Goal: Task Accomplishment & Management: Use online tool/utility

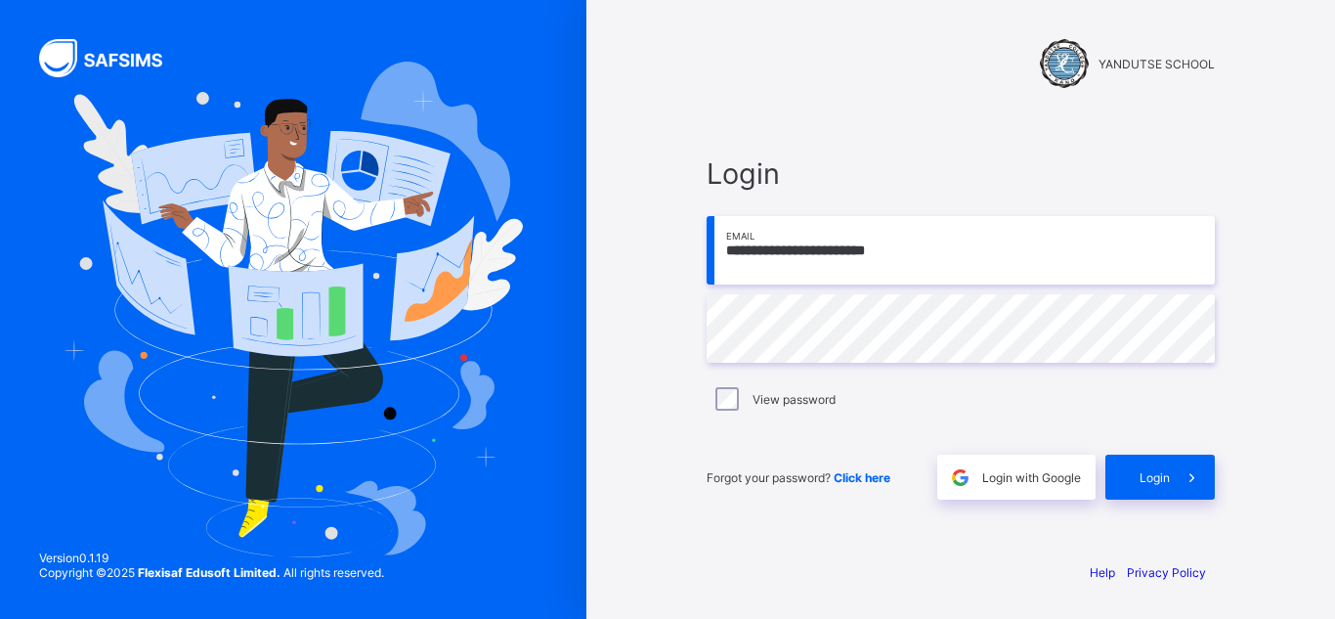
type input "**********"
click at [1157, 468] on div "Login" at bounding box center [1159, 476] width 109 height 45
click at [1144, 474] on span "Login" at bounding box center [1154, 477] width 30 height 15
click at [812, 273] on input "email" at bounding box center [960, 250] width 508 height 68
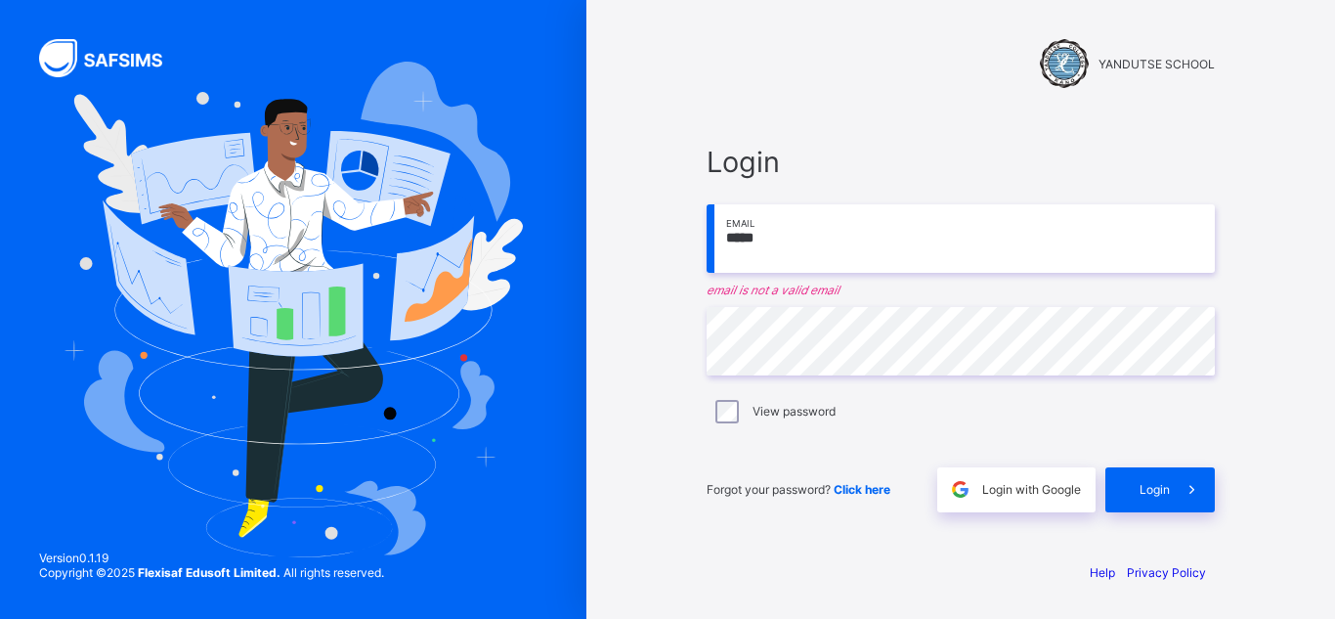
click at [829, 253] on input "*****" at bounding box center [960, 238] width 508 height 68
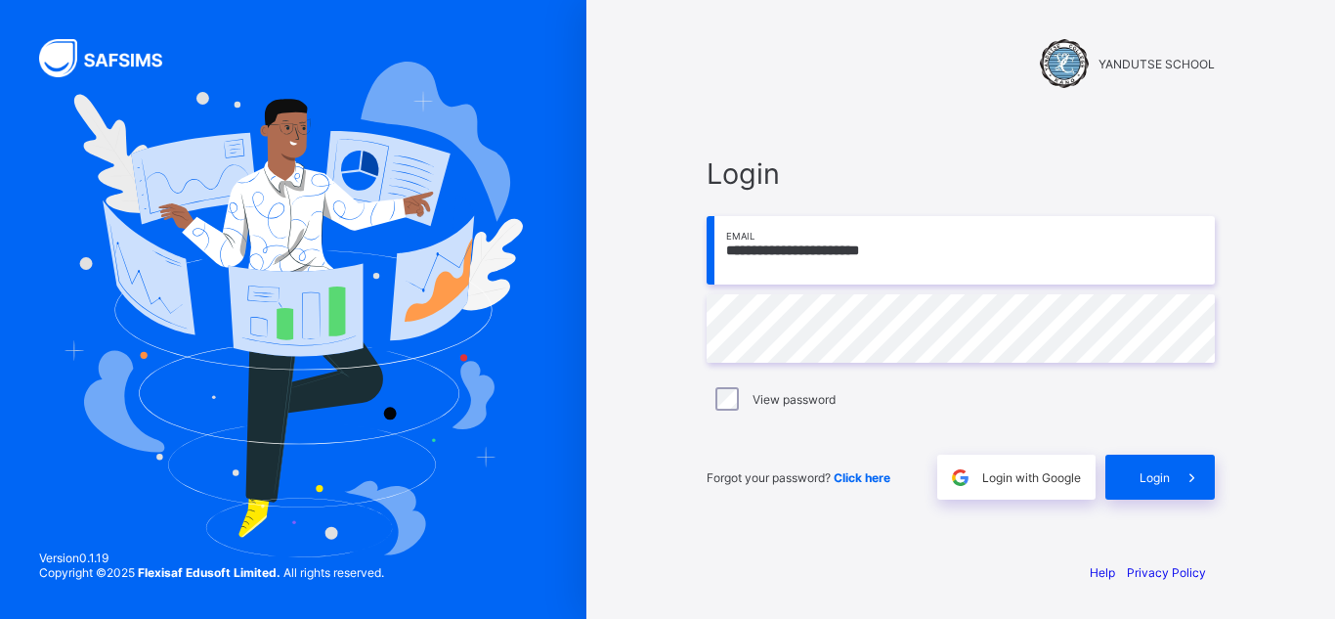
type input "**********"
click at [1170, 464] on span at bounding box center [1192, 476] width 45 height 45
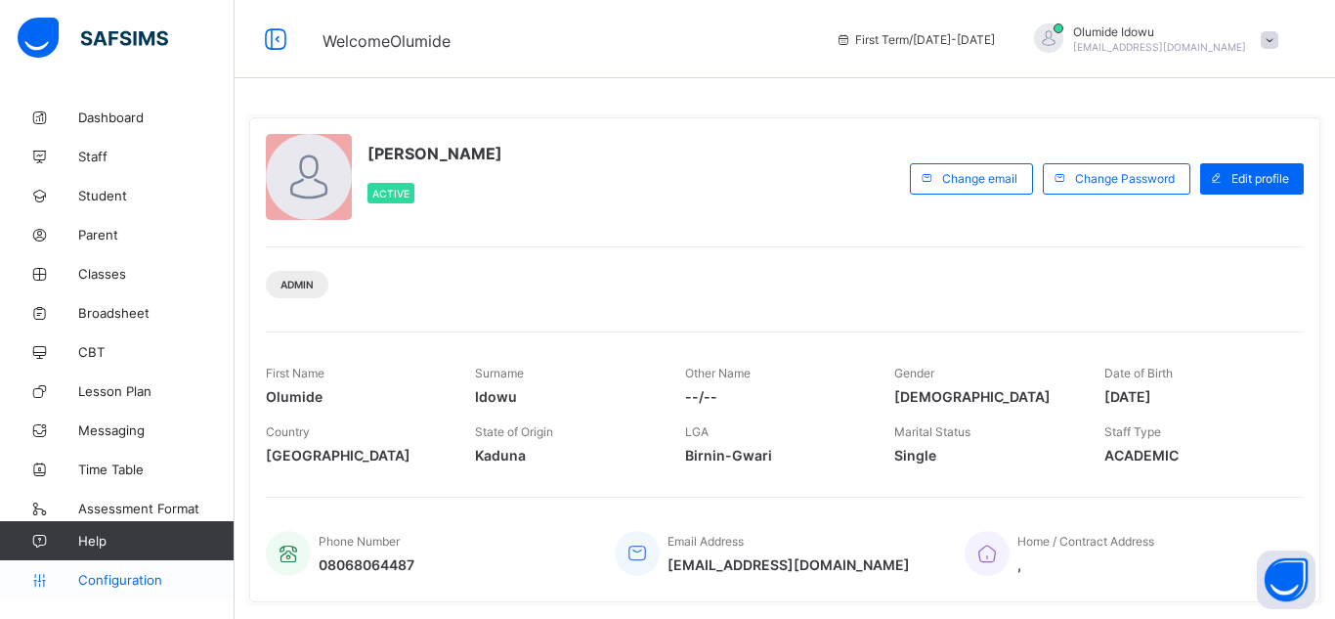
click at [131, 581] on span "Configuration" at bounding box center [155, 580] width 155 height 16
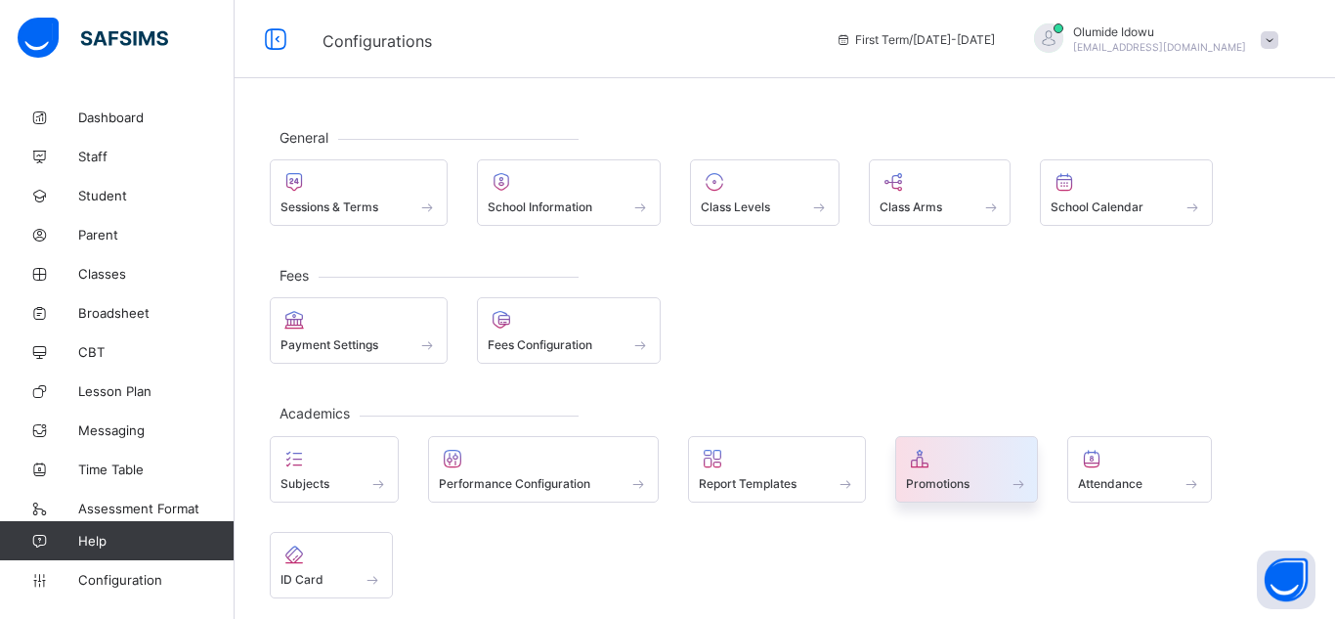
click at [947, 479] on span "Promotions" at bounding box center [938, 483] width 64 height 15
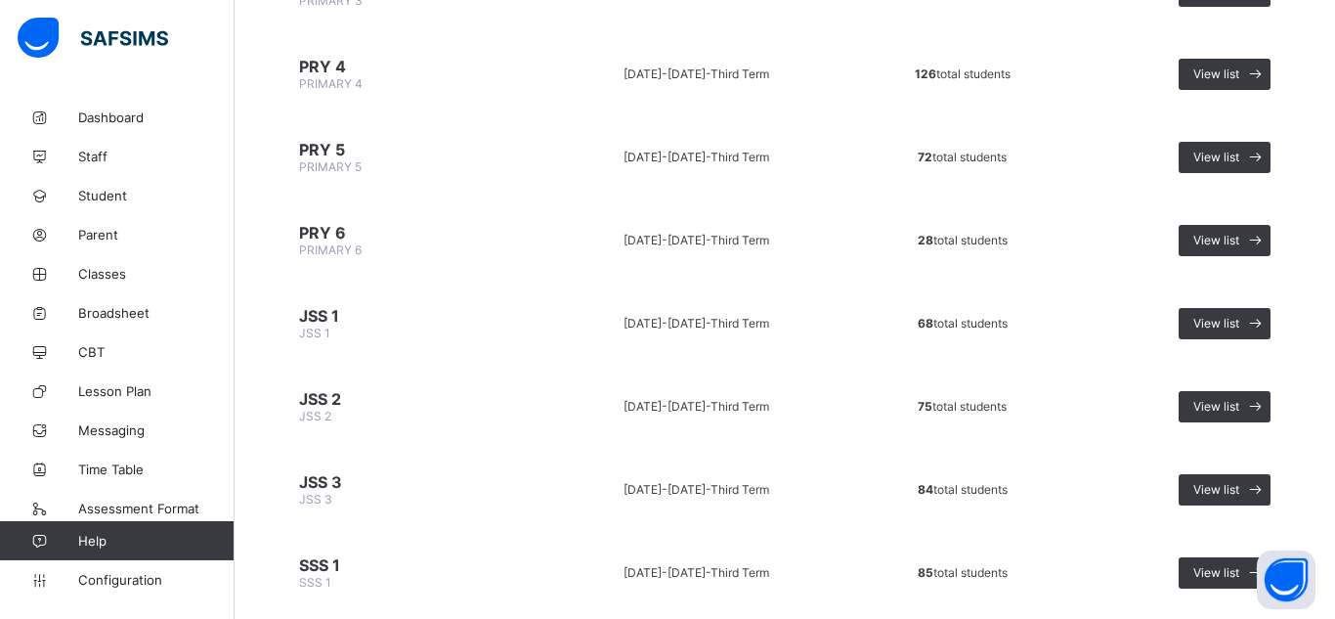
scroll to position [789, 0]
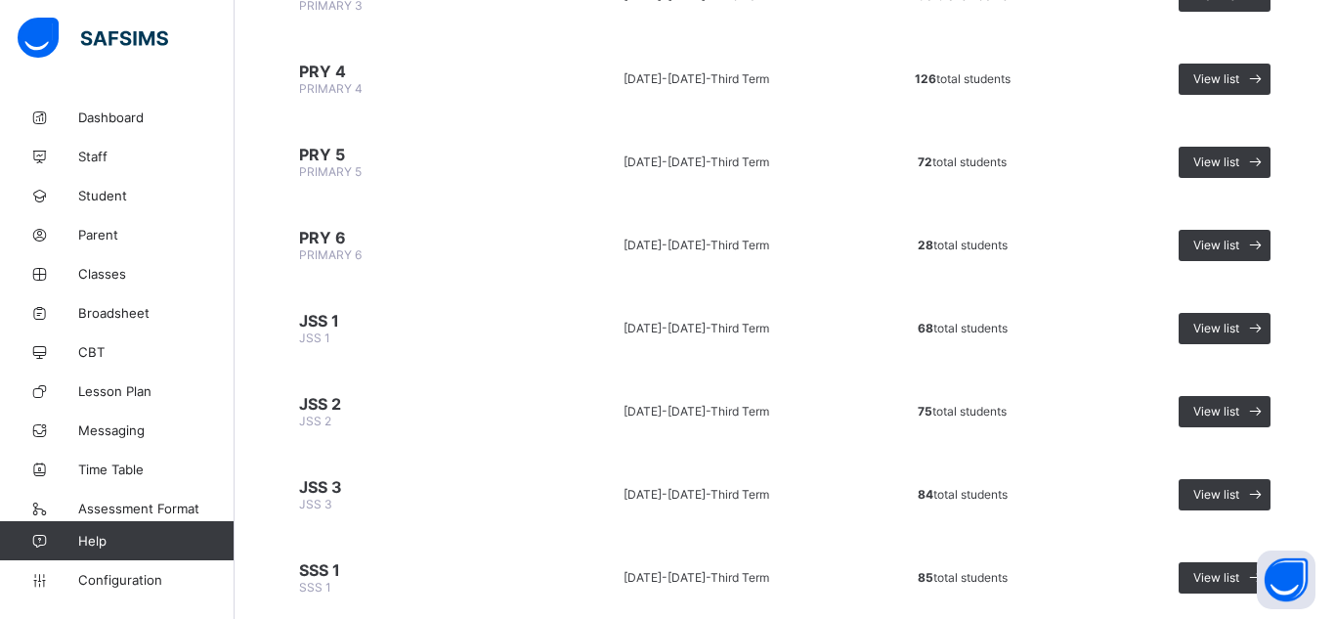
click at [941, 157] on span "72 total students" at bounding box center [962, 161] width 89 height 15
click at [1210, 169] on div "View list" at bounding box center [1224, 162] width 92 height 31
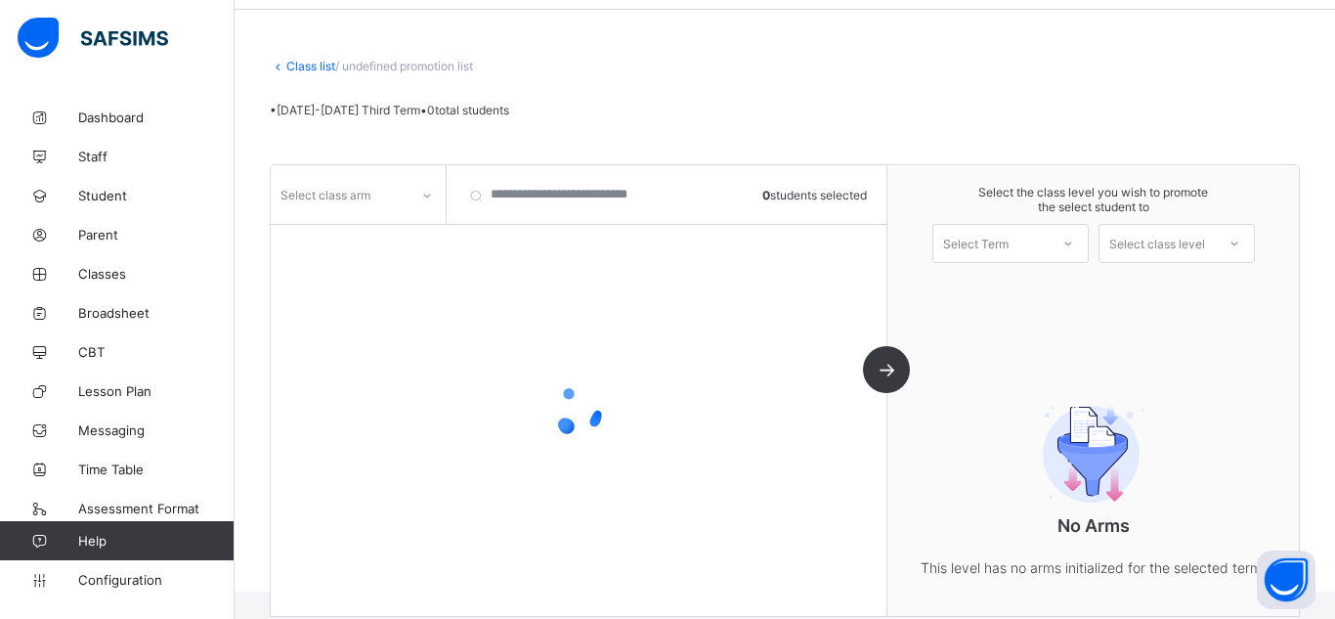
scroll to position [137, 0]
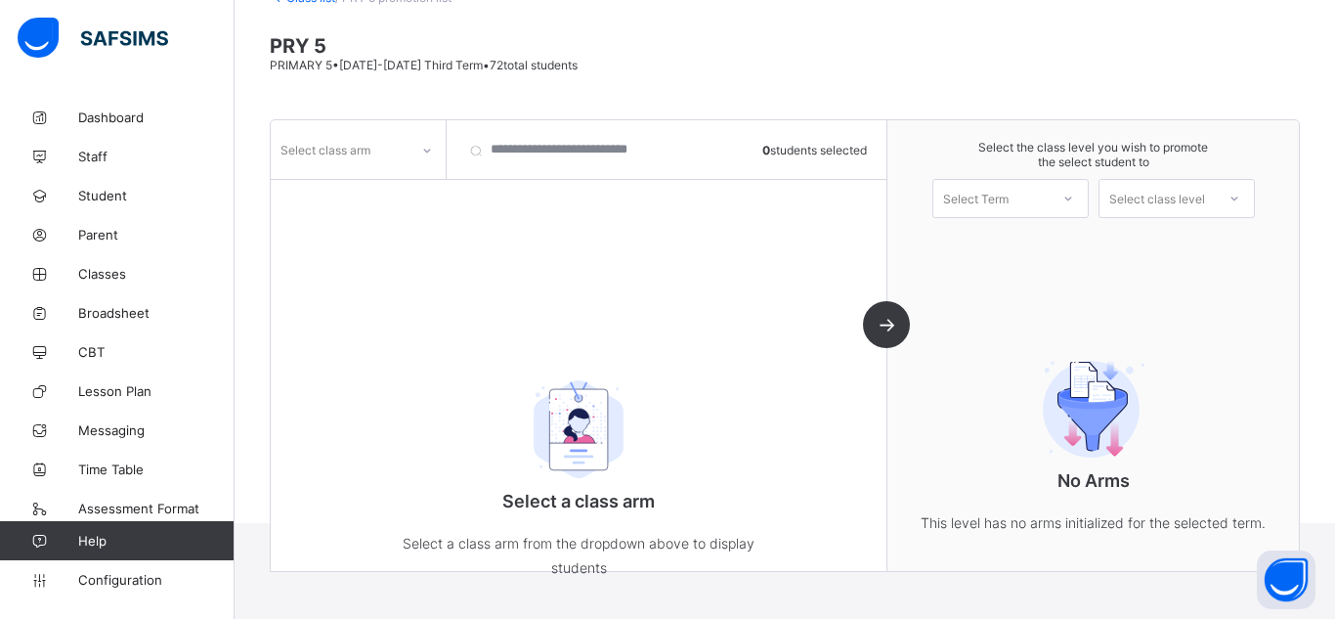
click at [1074, 194] on div at bounding box center [1067, 198] width 35 height 33
click at [1053, 249] on div "First Term [DATE]-[DATE]" at bounding box center [1010, 249] width 154 height 45
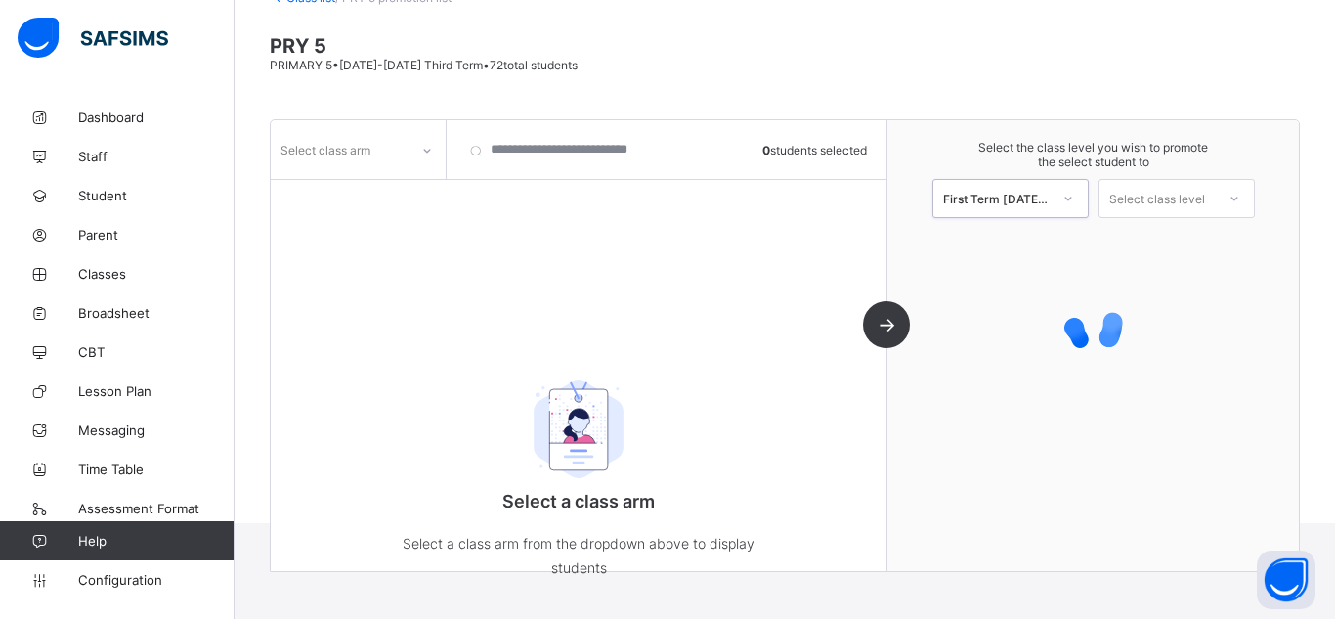
click at [1169, 214] on div "Select class level" at bounding box center [1176, 198] width 156 height 39
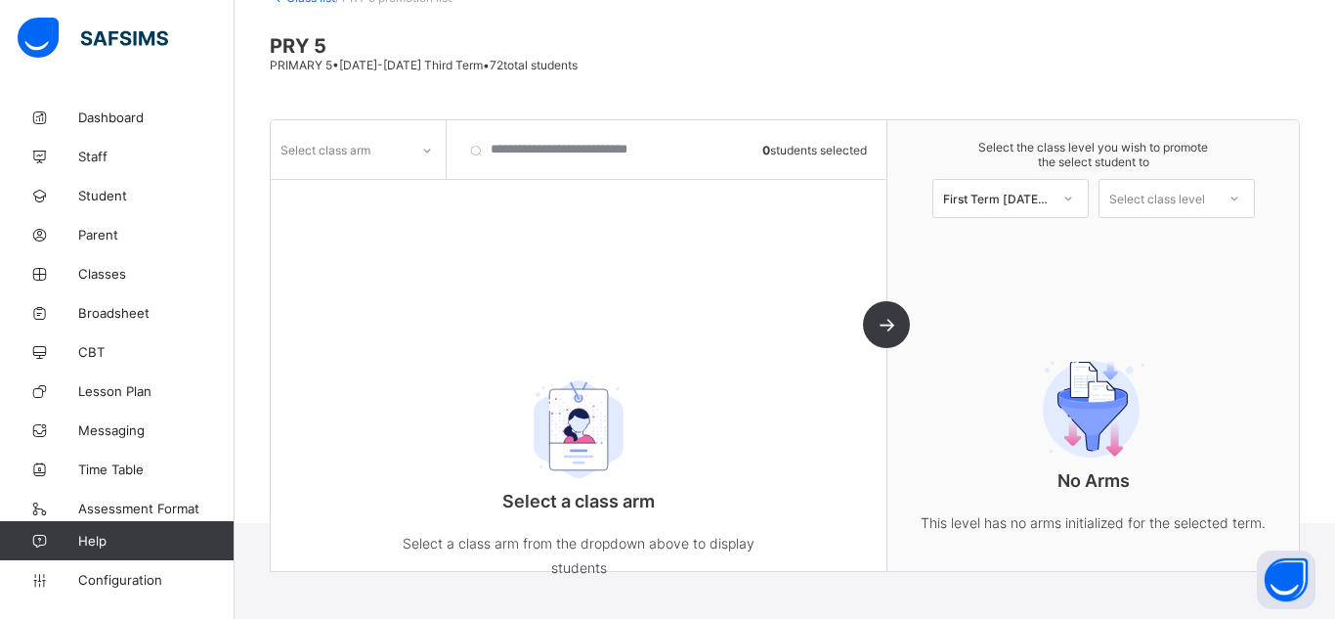
click at [1029, 248] on div "Select the class level you wish to promote the select student to First Term [DA…" at bounding box center [1092, 345] width 411 height 450
click at [1144, 192] on div "Select class level" at bounding box center [1157, 198] width 96 height 39
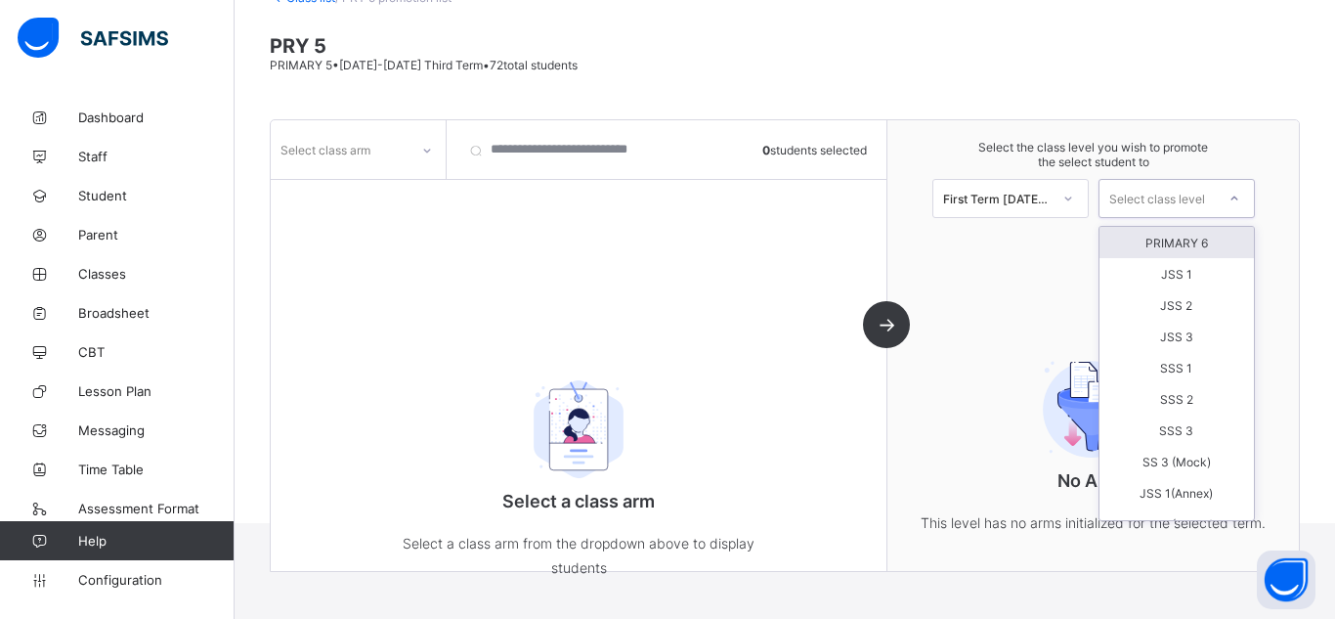
click at [1166, 247] on div "PRIMARY 6" at bounding box center [1176, 242] width 154 height 31
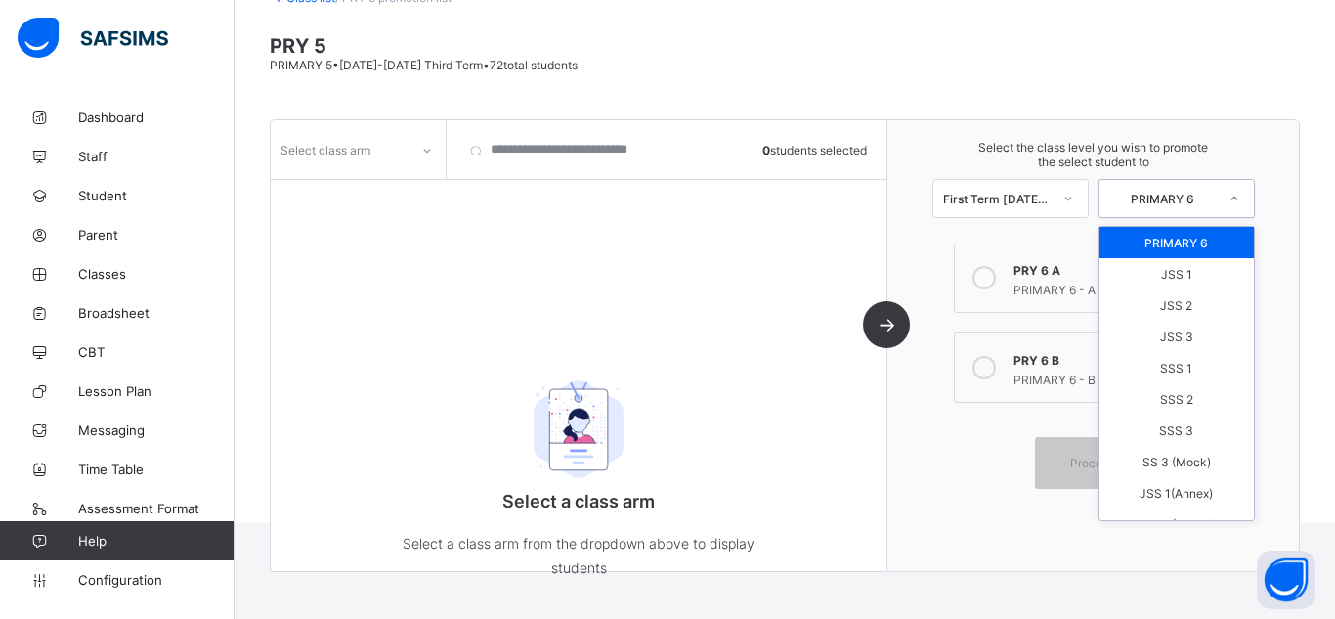
click at [1183, 197] on div "PRIMARY 6" at bounding box center [1162, 199] width 107 height 15
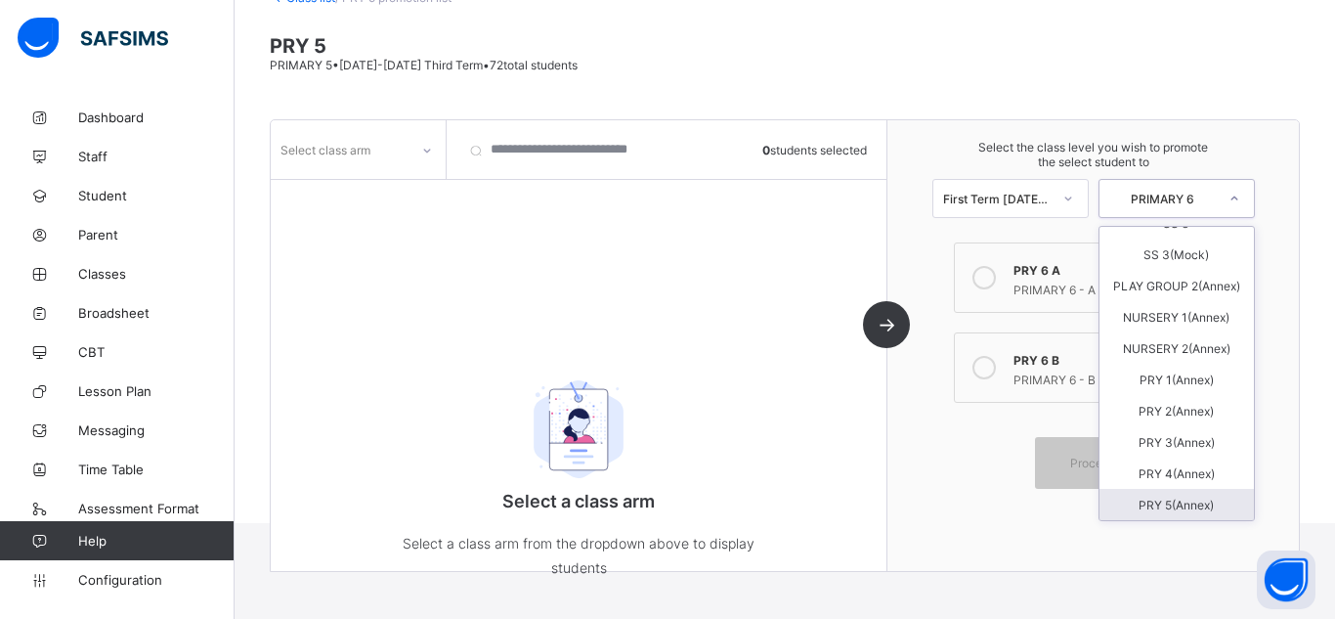
scroll to position [0, 0]
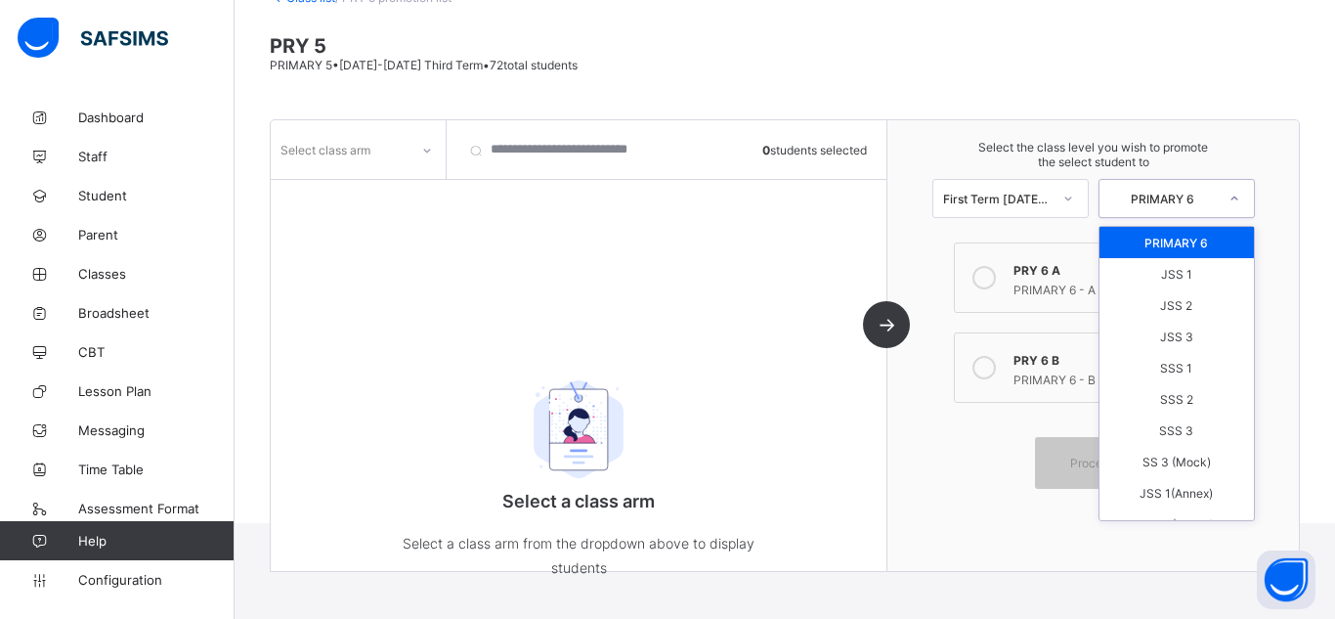
click at [433, 159] on div at bounding box center [426, 150] width 33 height 31
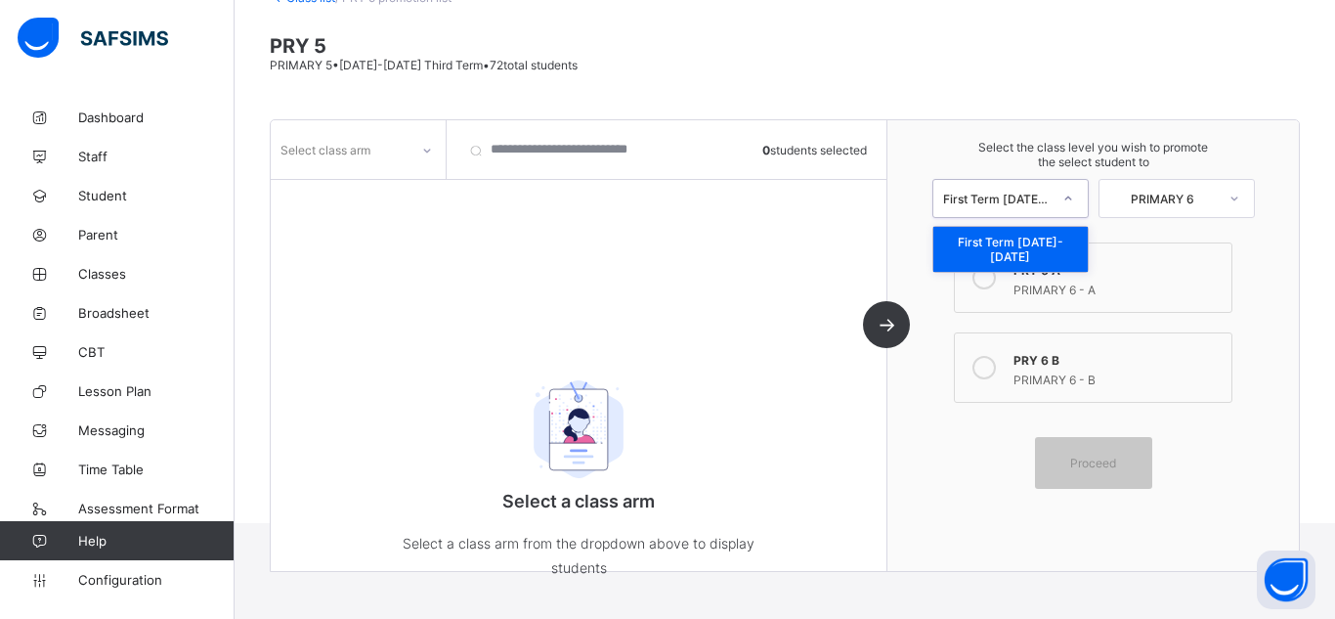
click at [1070, 202] on icon at bounding box center [1068, 199] width 12 height 20
click at [1061, 246] on div "First Term [DATE]-[DATE]" at bounding box center [1010, 249] width 154 height 45
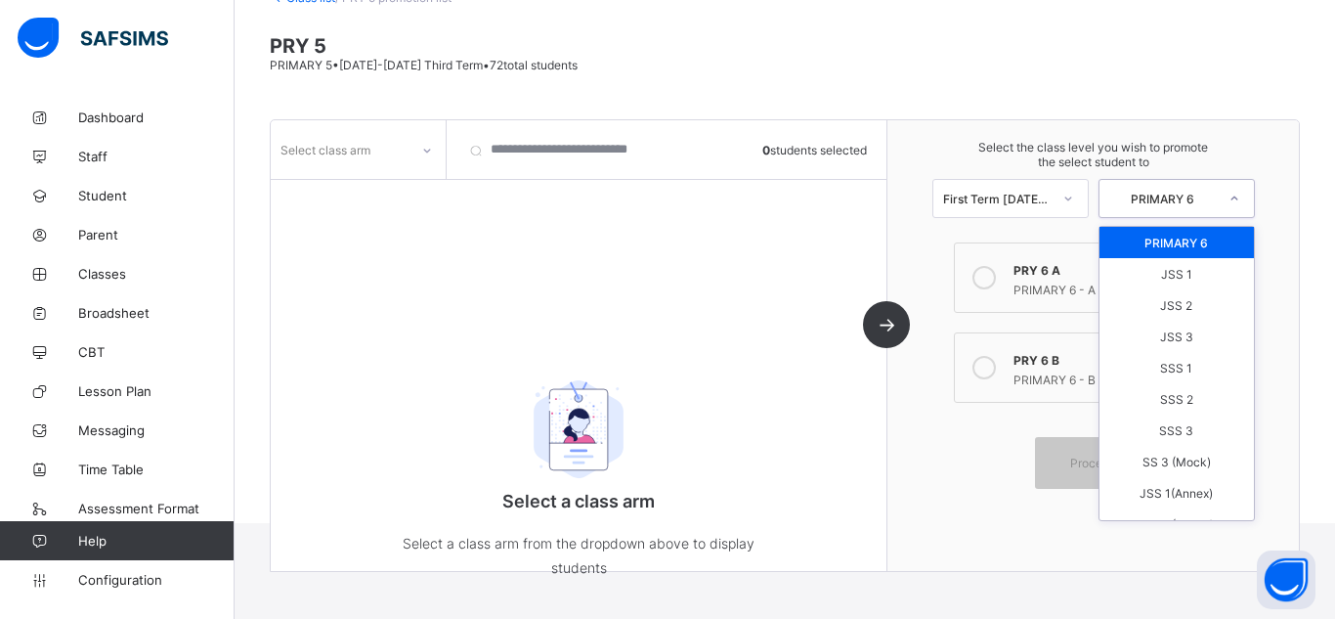
click at [1186, 214] on div "PRIMARY 6" at bounding box center [1176, 198] width 156 height 39
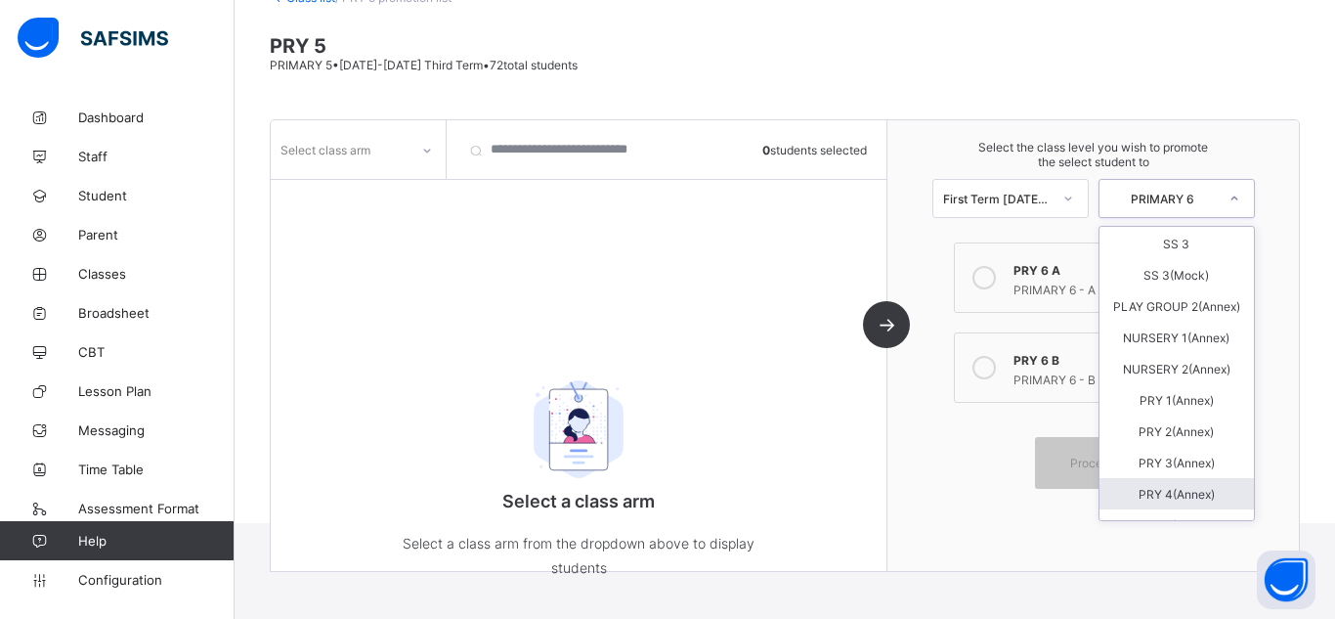
scroll to position [457, 0]
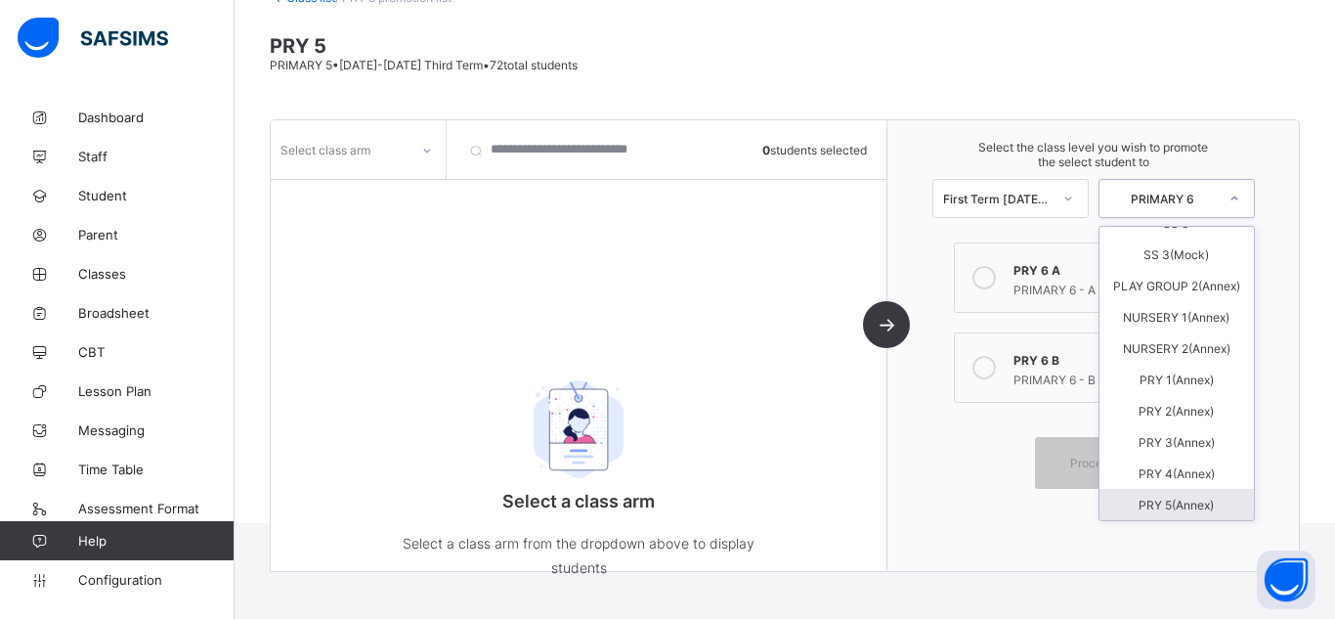
click at [1177, 507] on div "PRY 5(Annex)" at bounding box center [1176, 504] width 154 height 31
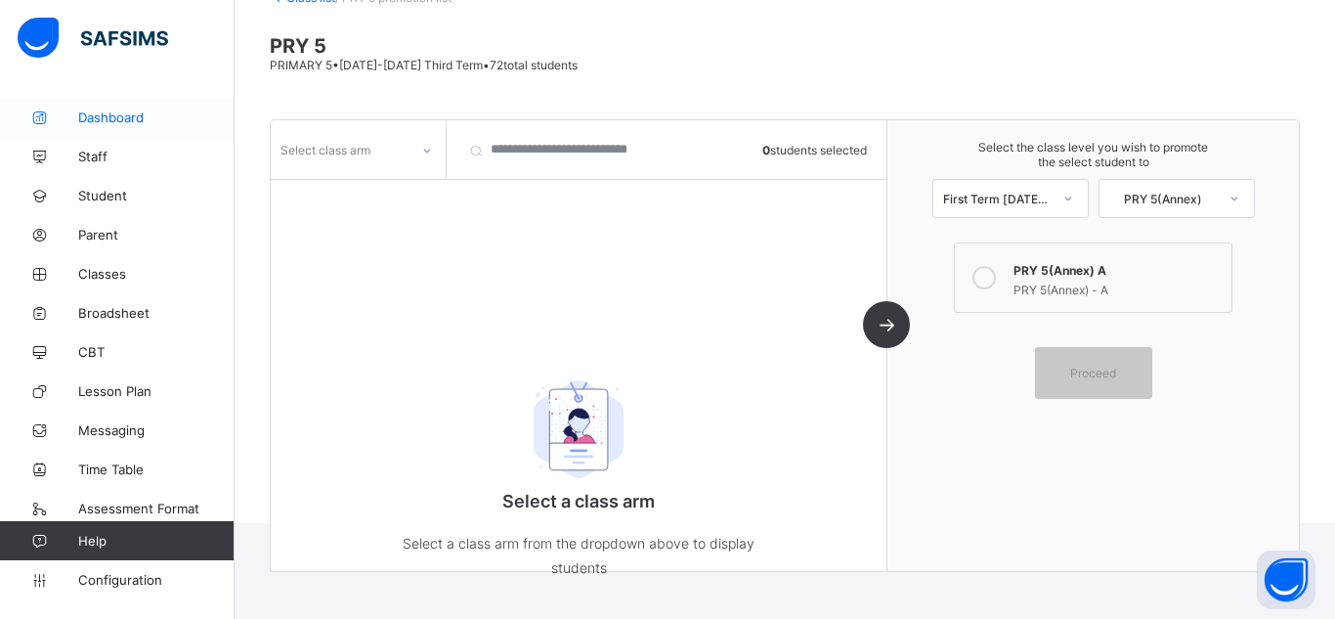
click at [107, 119] on span "Dashboard" at bounding box center [156, 117] width 156 height 16
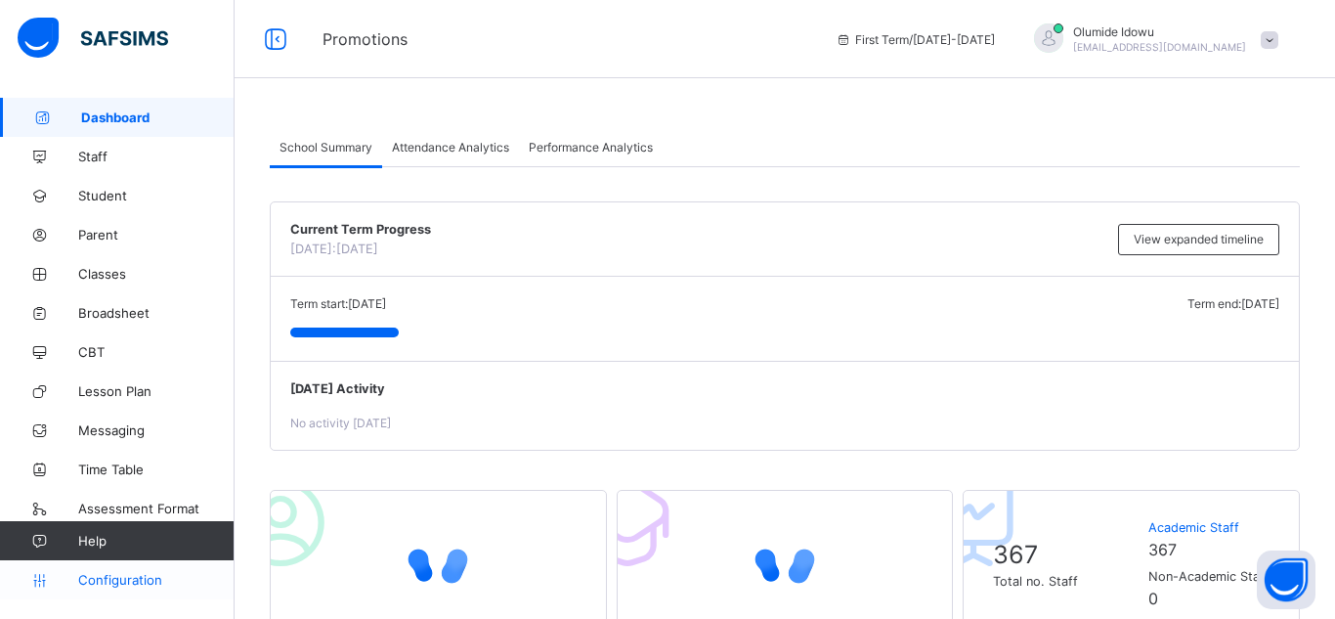
click at [133, 581] on span "Configuration" at bounding box center [155, 580] width 155 height 16
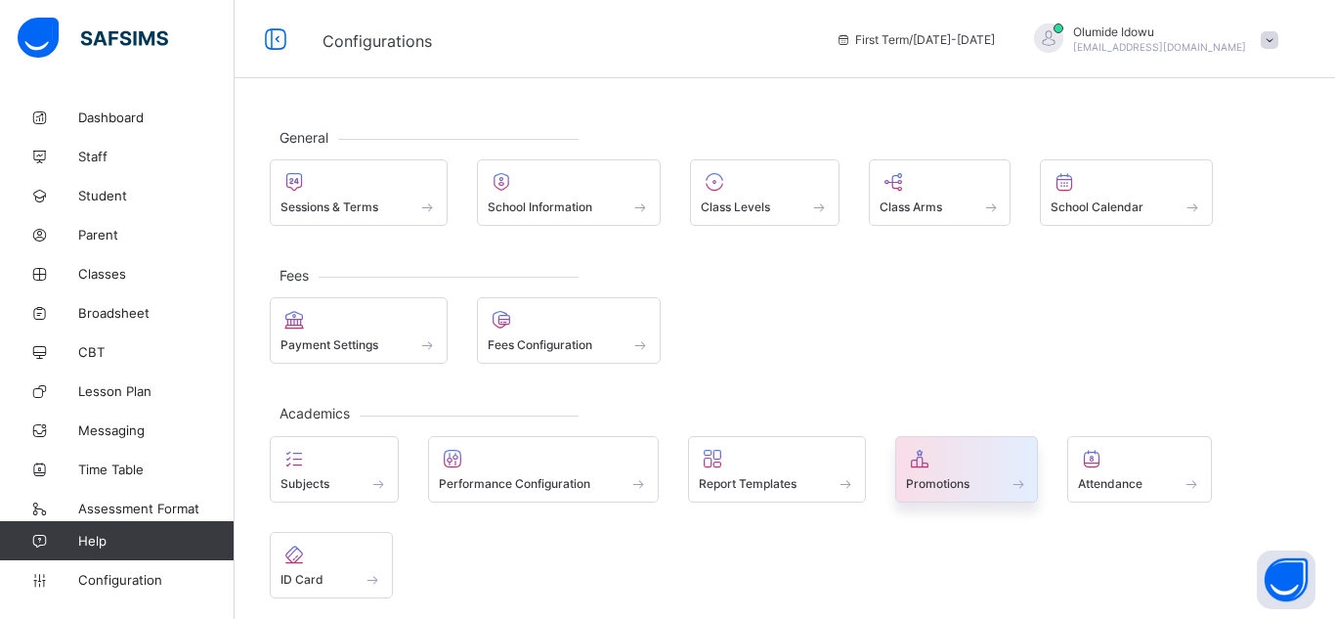
click at [942, 457] on div at bounding box center [967, 458] width 122 height 23
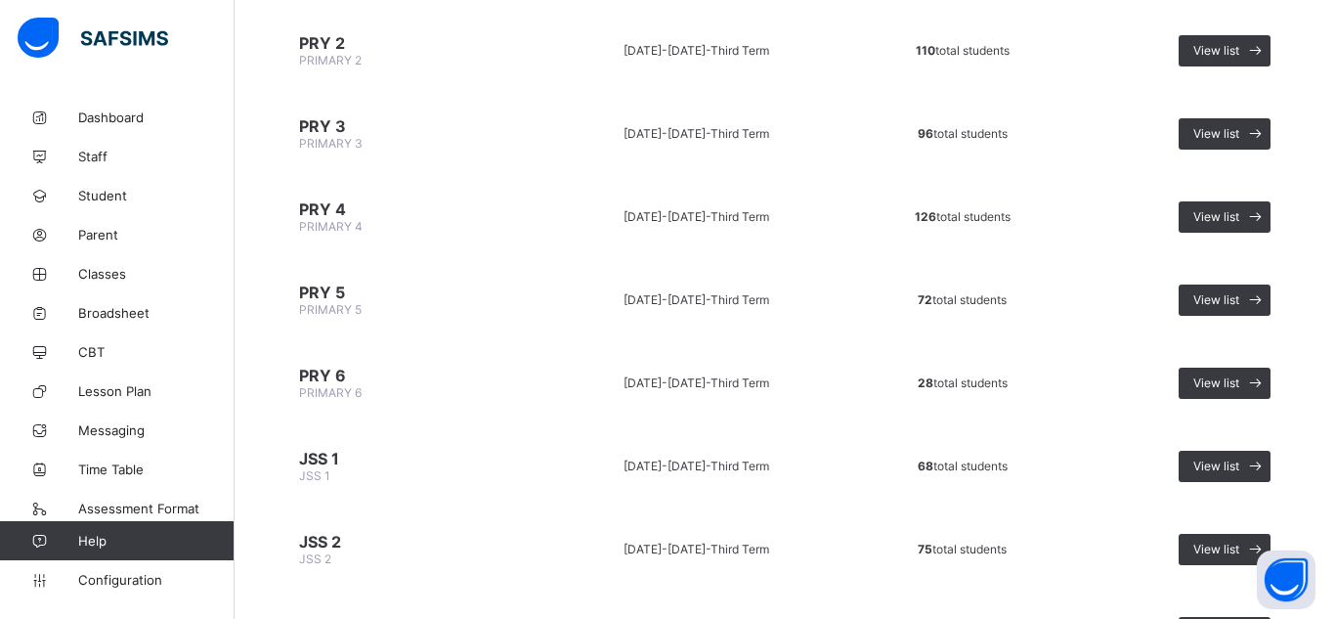
scroll to position [664, 0]
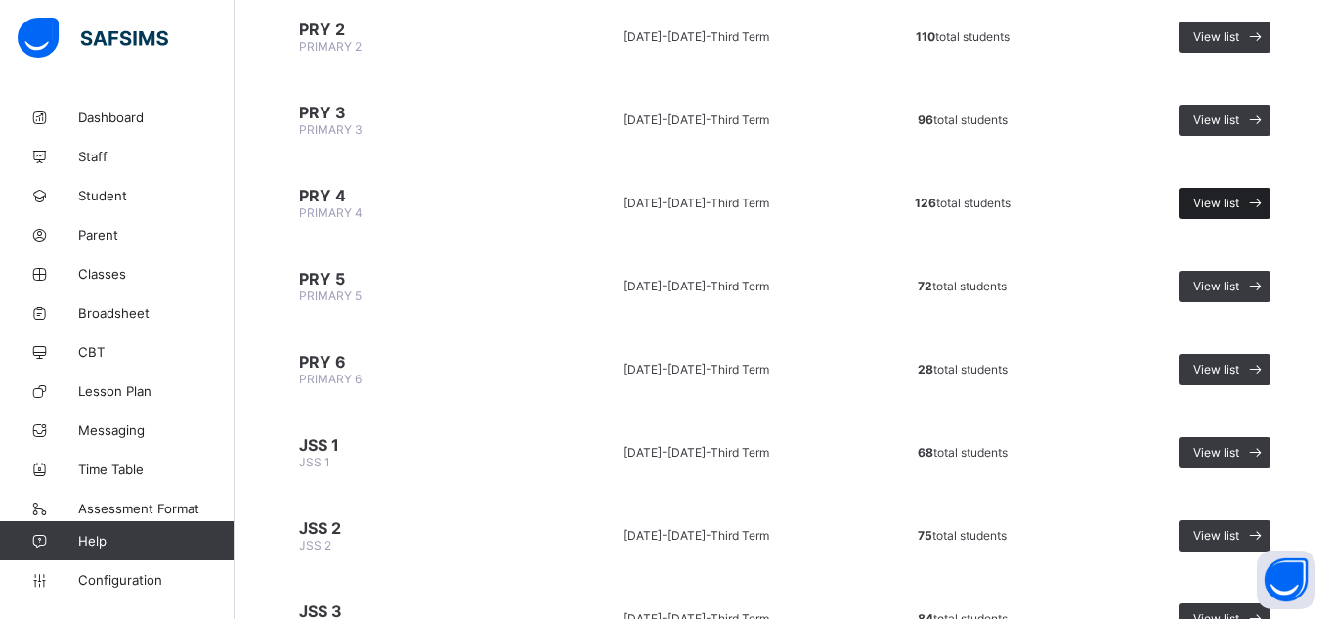
click at [1212, 198] on span "View list" at bounding box center [1216, 202] width 46 height 15
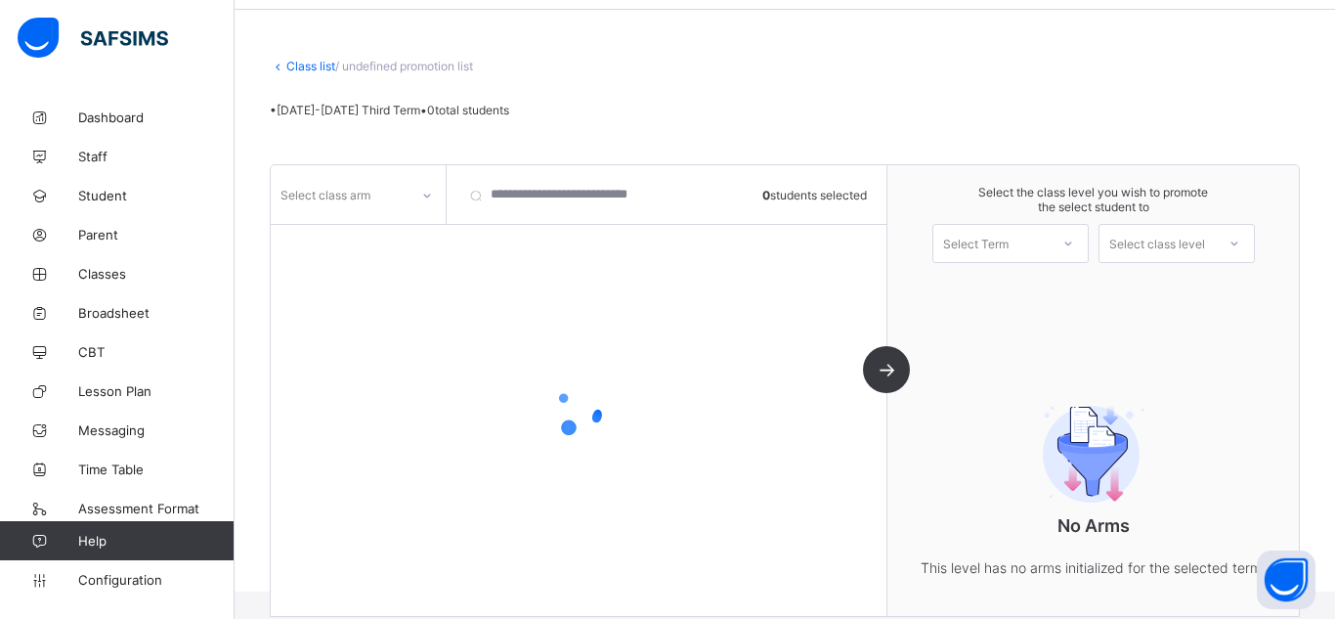
scroll to position [137, 0]
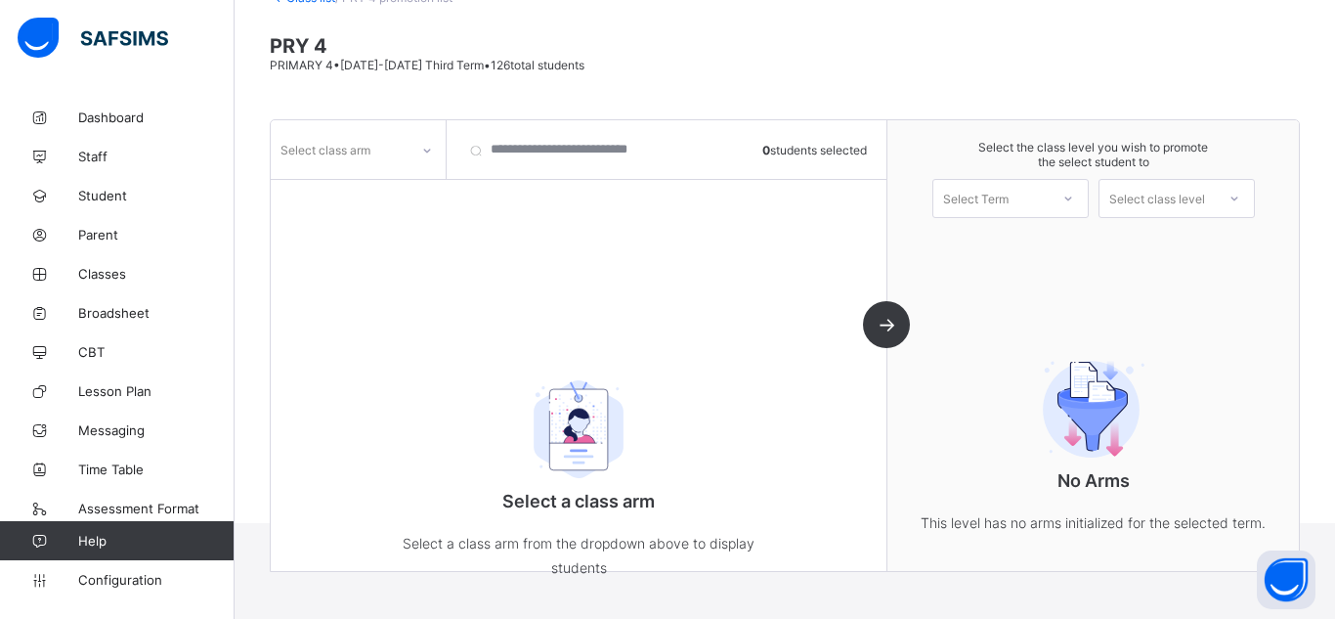
click at [972, 211] on div "Select Term" at bounding box center [1010, 198] width 156 height 39
click at [984, 251] on div "First Term [DATE]-[DATE]" at bounding box center [1010, 249] width 154 height 45
click at [406, 146] on div "Select class arm" at bounding box center [340, 149] width 138 height 27
click at [390, 229] on div "A" at bounding box center [358, 222] width 173 height 30
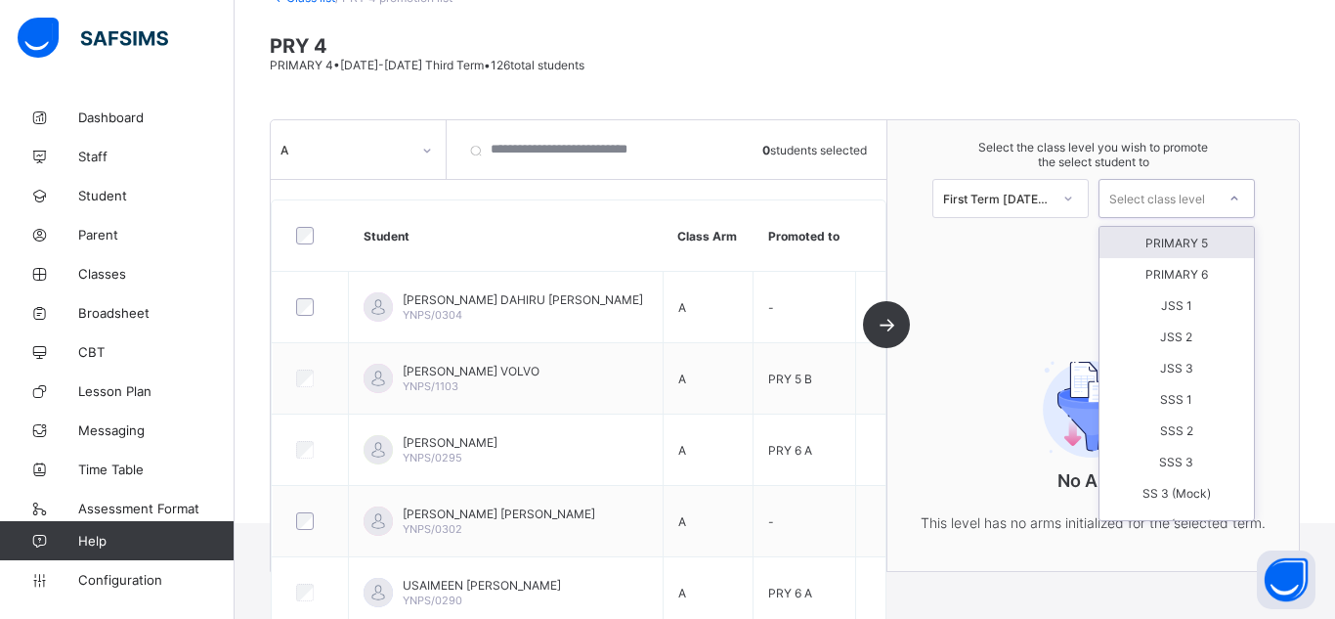
click at [1175, 198] on div "Select class level" at bounding box center [1157, 198] width 96 height 39
click at [1216, 245] on div "PRIMARY 5" at bounding box center [1176, 242] width 154 height 31
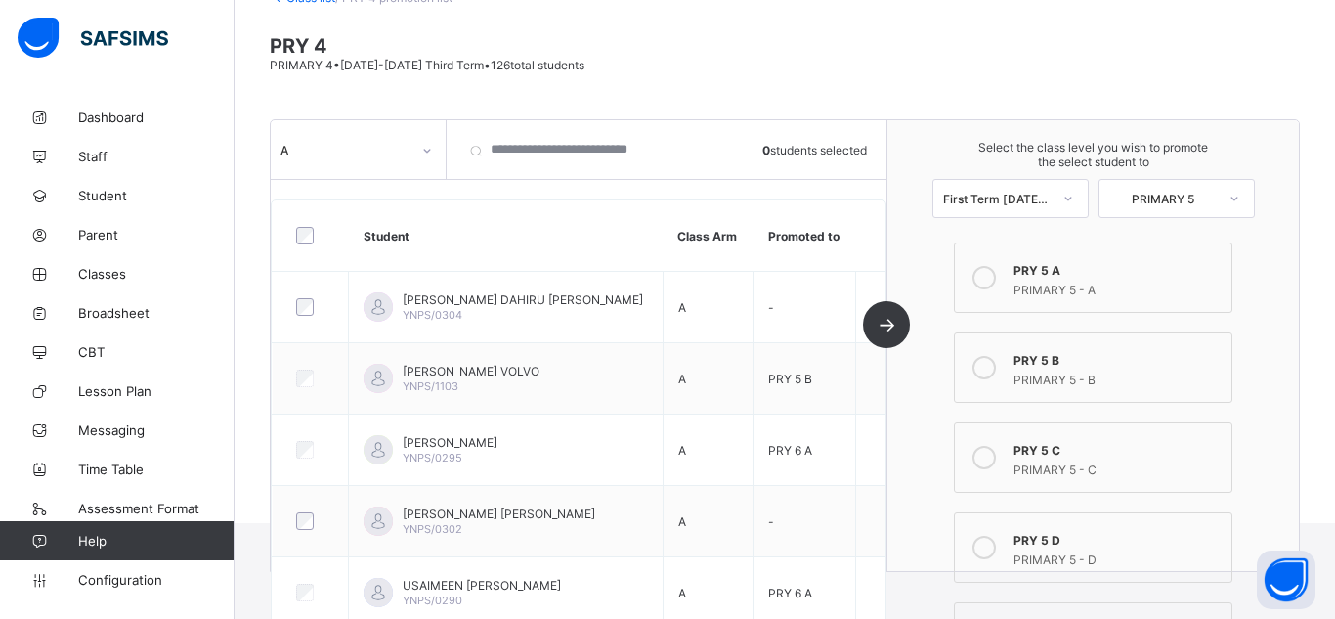
click at [1062, 540] on div "PRY 5 D" at bounding box center [1117, 538] width 208 height 20
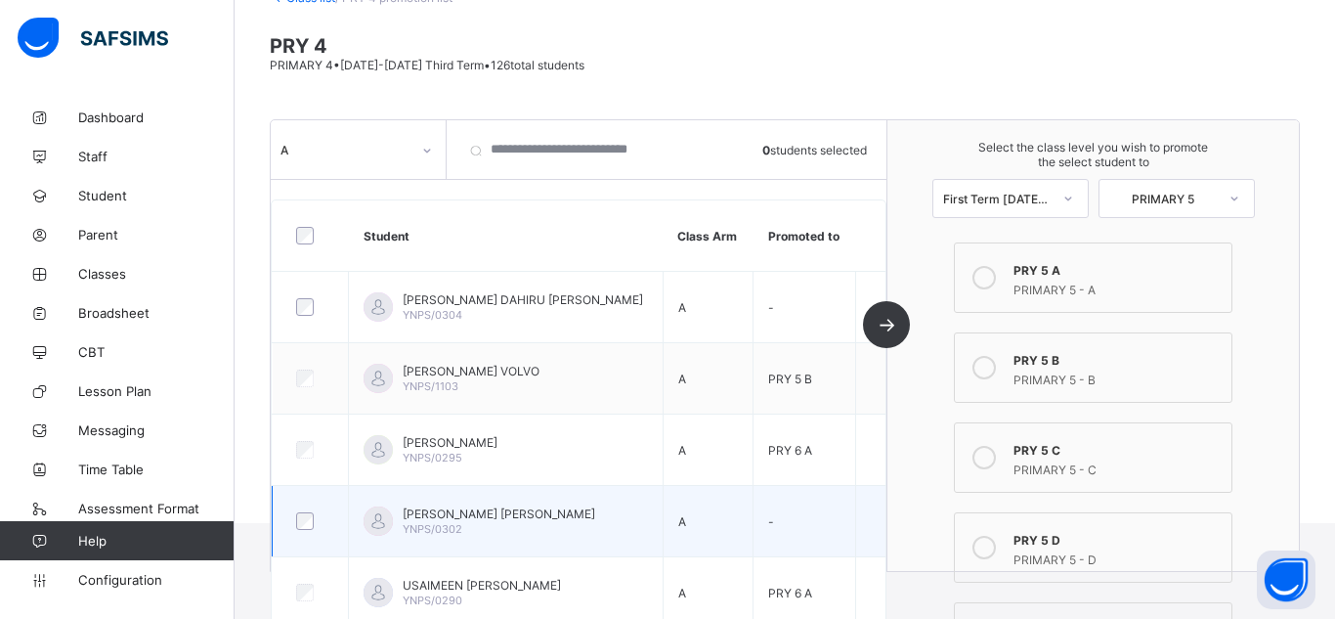
click at [761, 513] on td "-" at bounding box center [804, 521] width 103 height 71
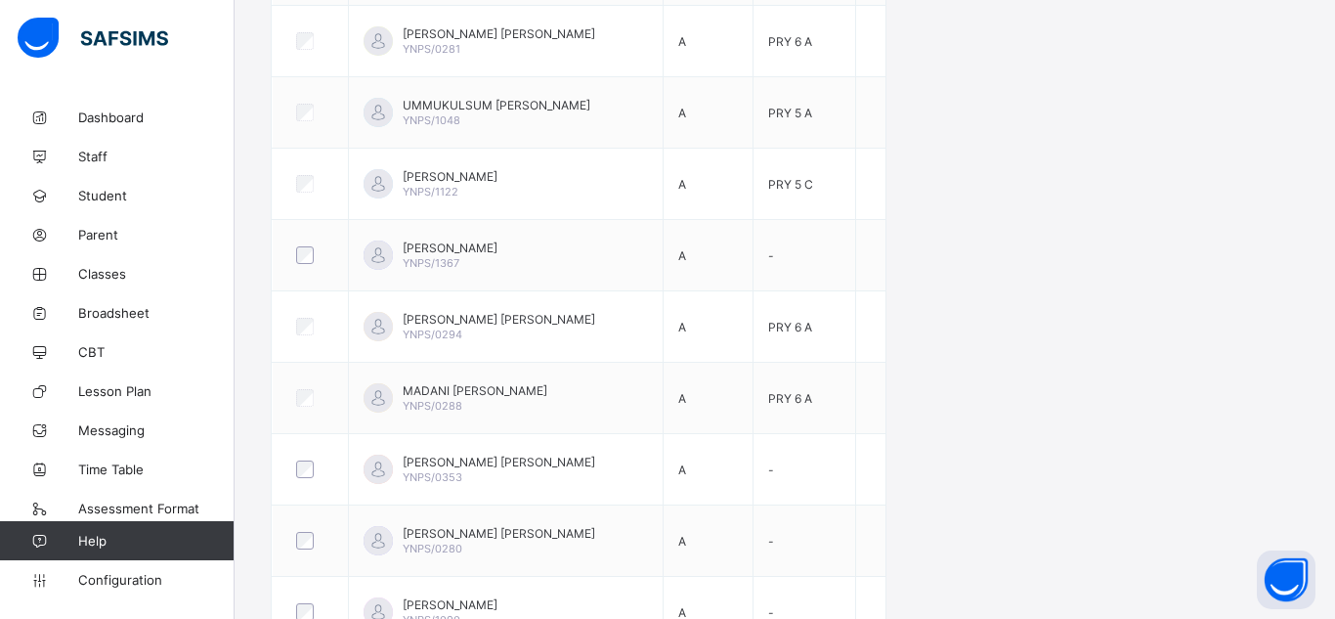
scroll to position [1583, 0]
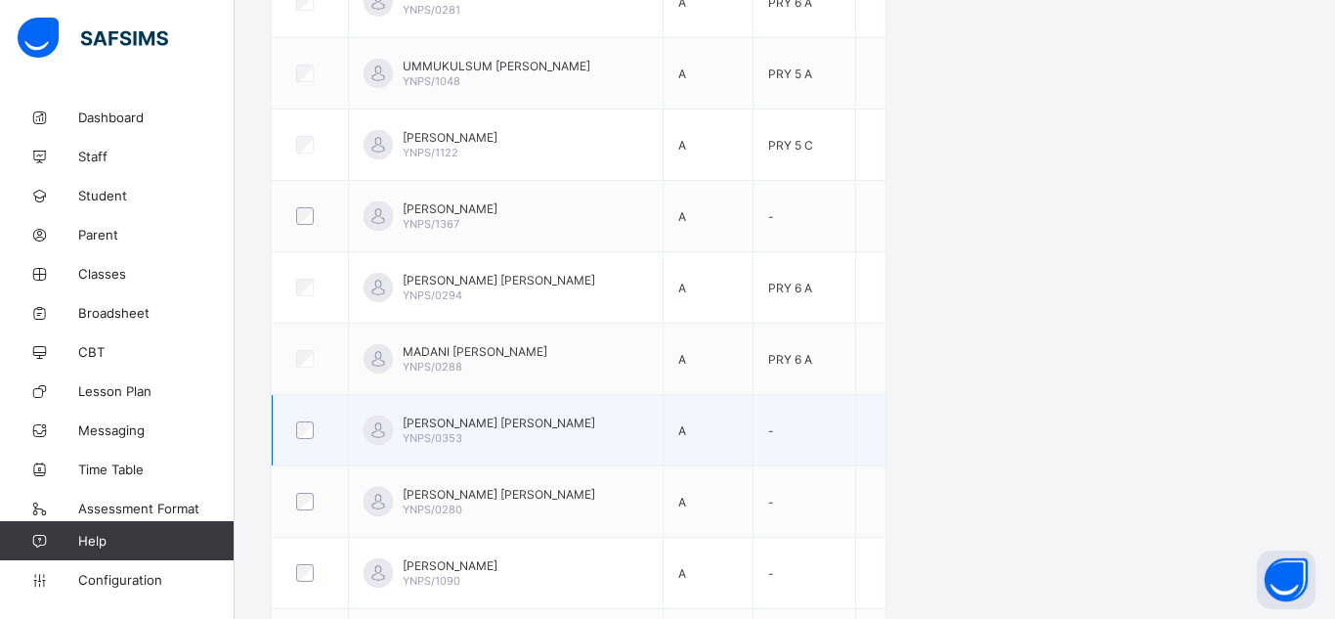
click at [768, 423] on span "-" at bounding box center [771, 430] width 6 height 15
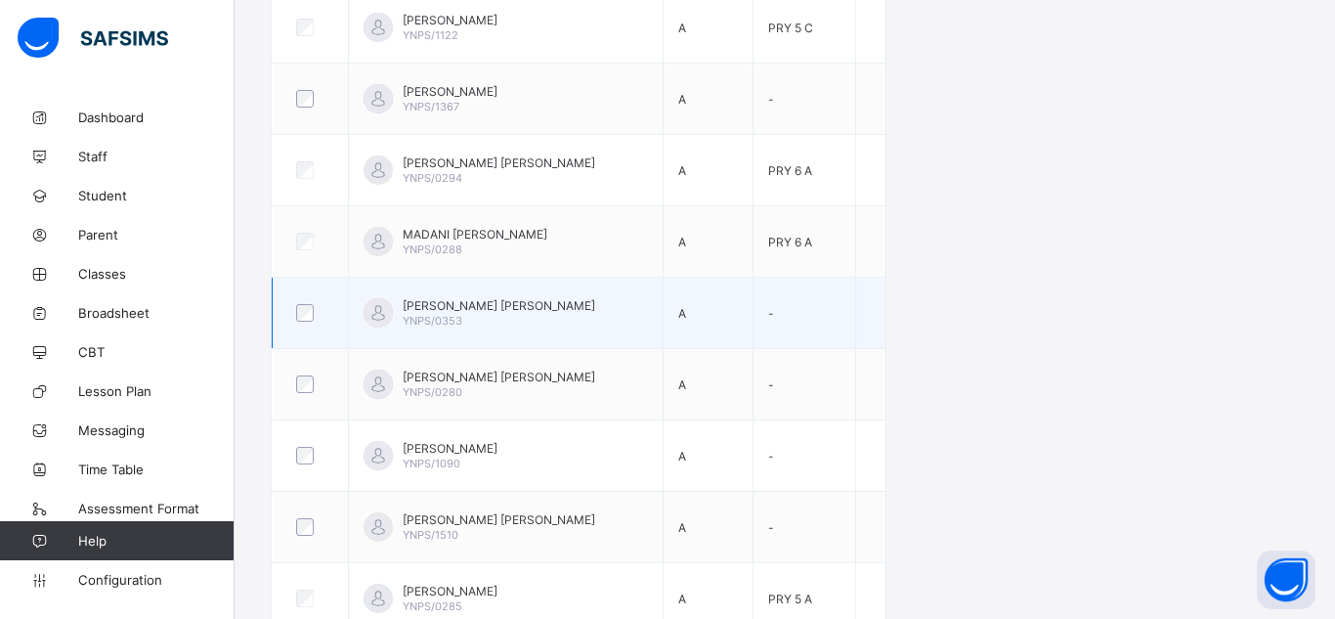
scroll to position [1716, 0]
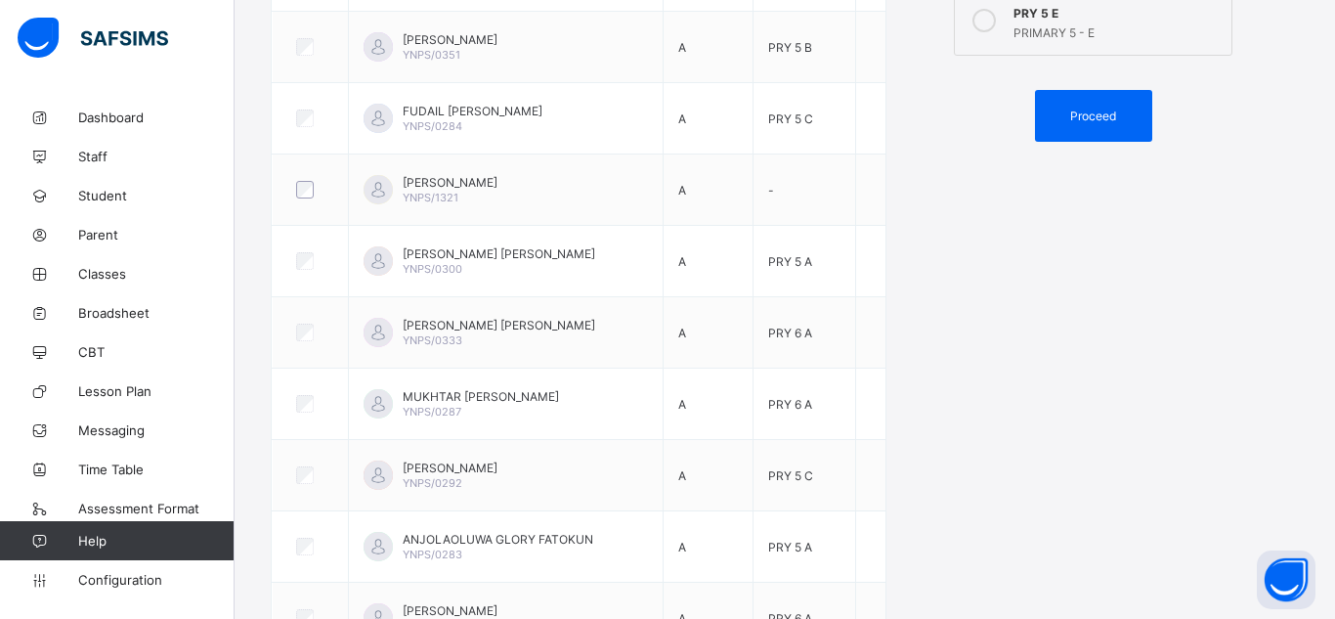
scroll to position [700, 0]
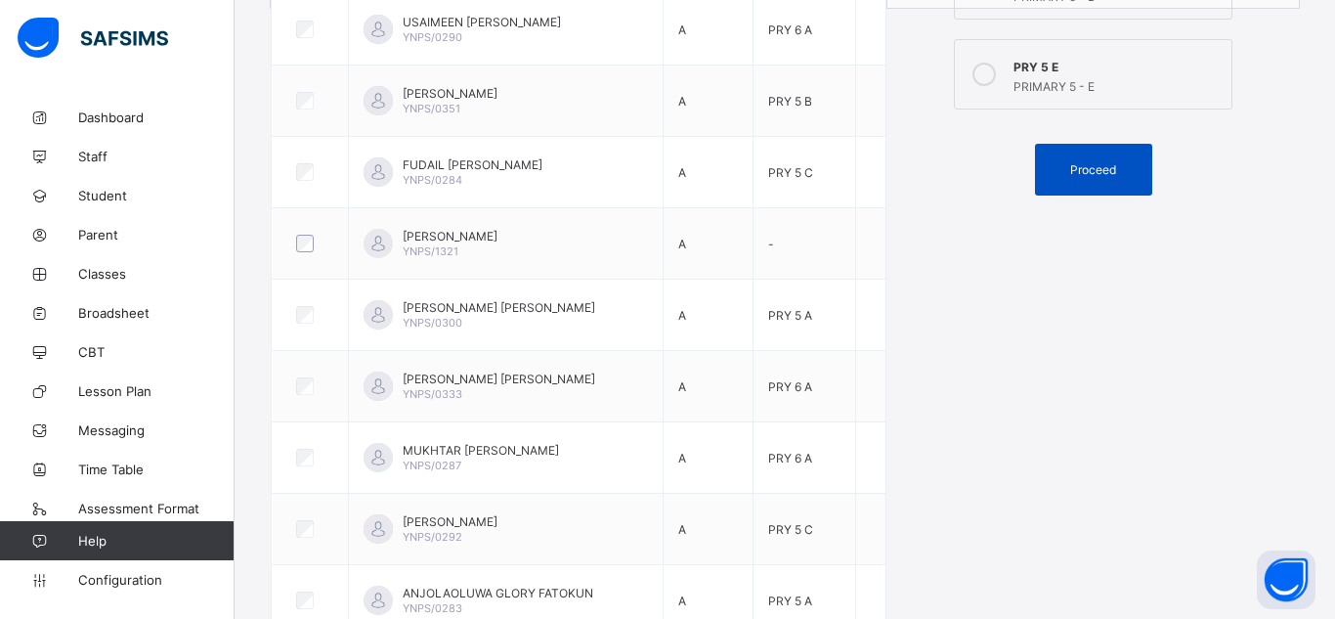
click at [1106, 173] on span "Proceed" at bounding box center [1093, 169] width 46 height 15
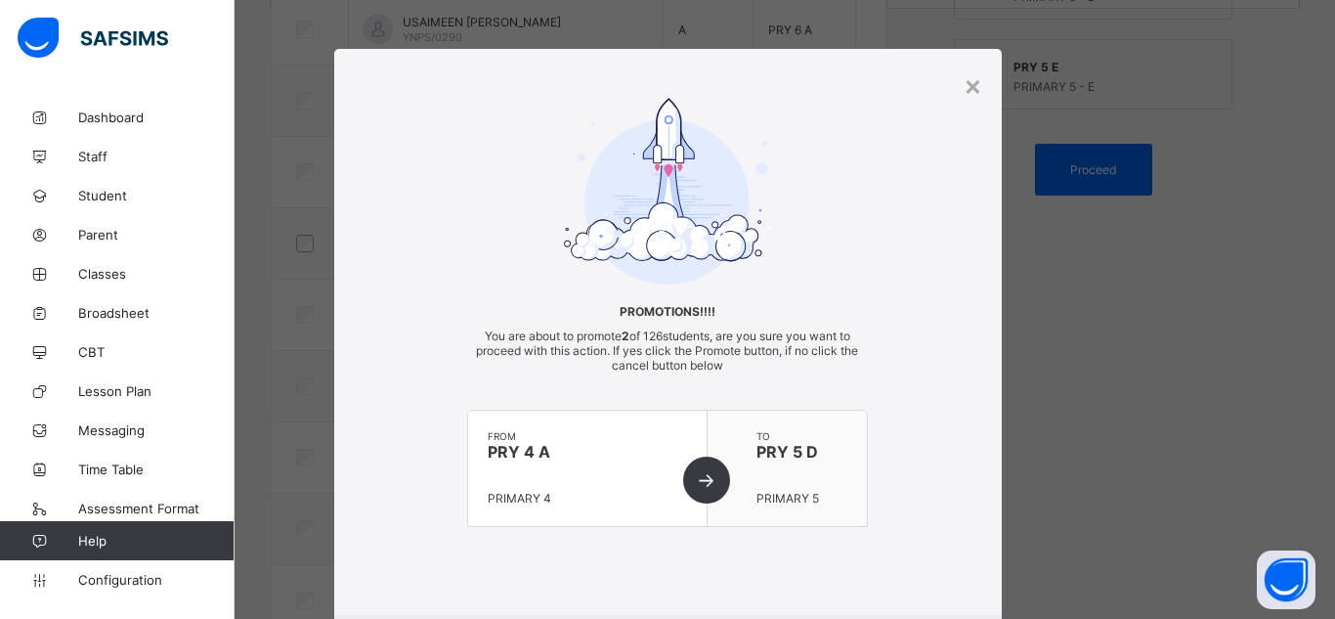
click at [974, 549] on div "Promotions!!!! You are about to promote 2 of 126 students, are you sure you wan…" at bounding box center [667, 332] width 667 height 468
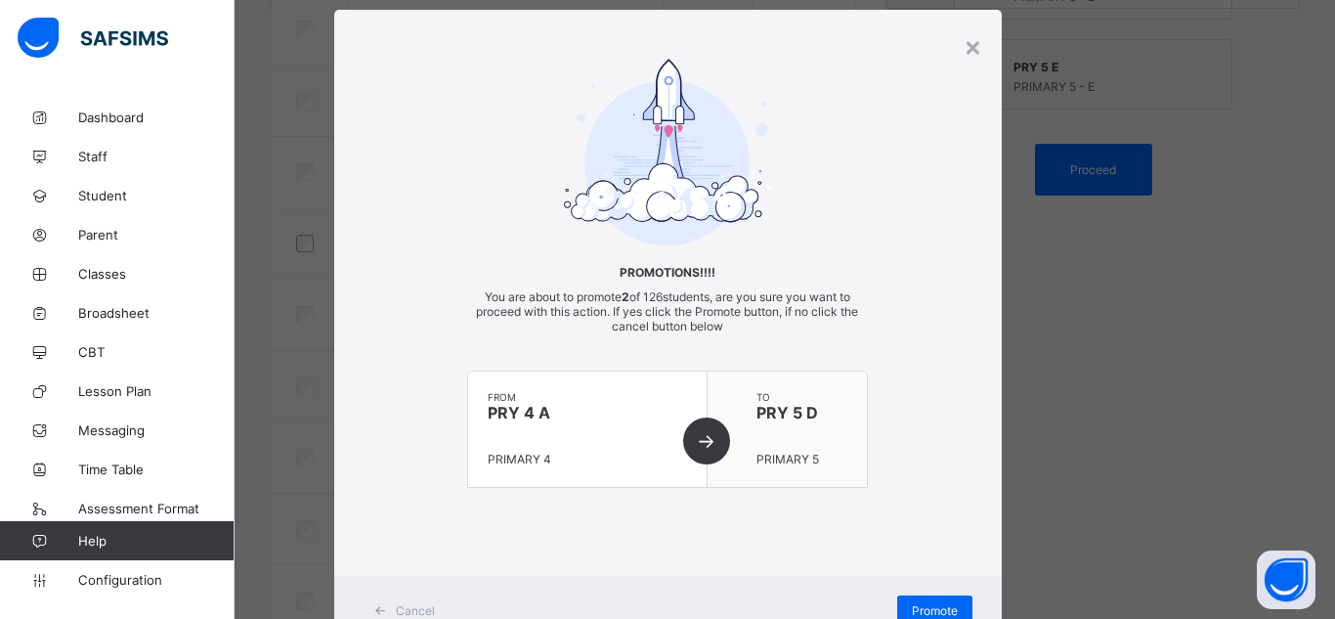
scroll to position [78, 0]
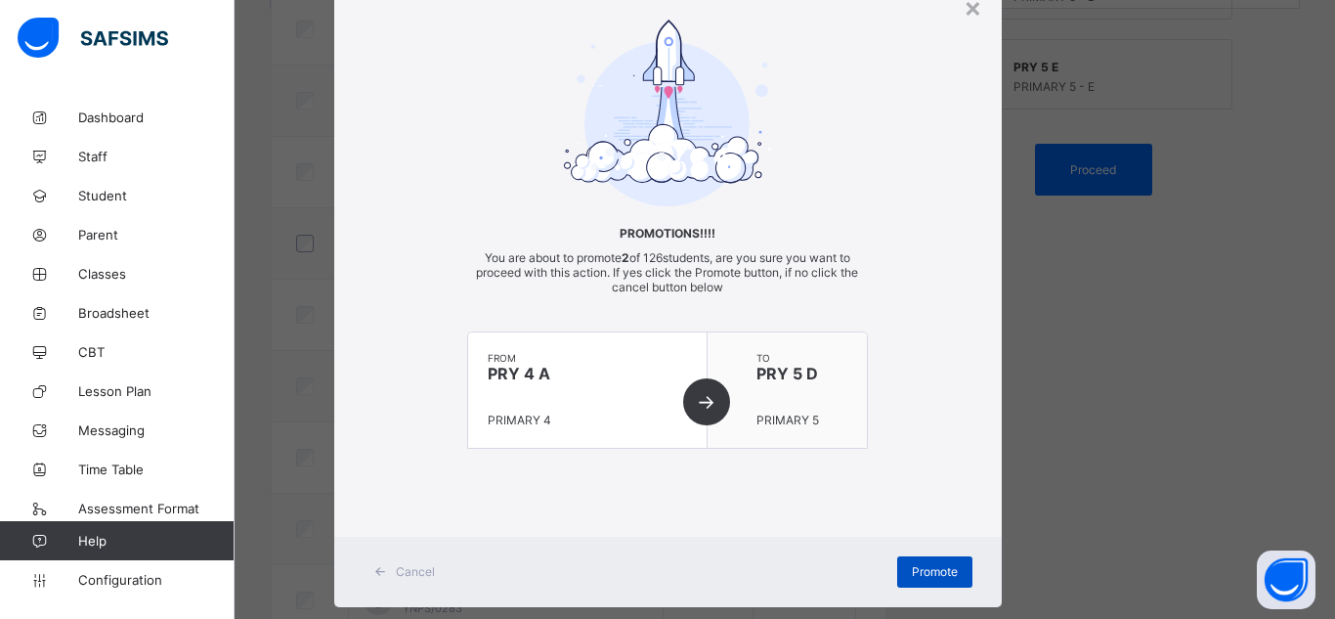
click at [925, 579] on div "Promote" at bounding box center [934, 571] width 75 height 31
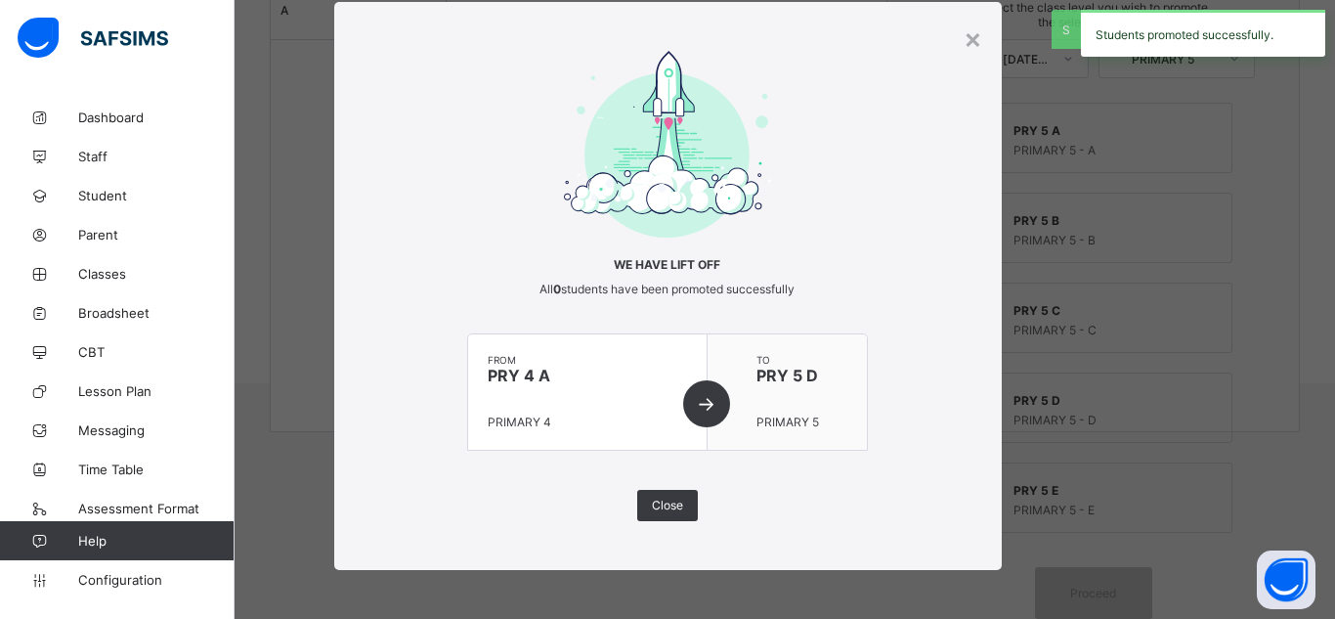
scroll to position [700, 0]
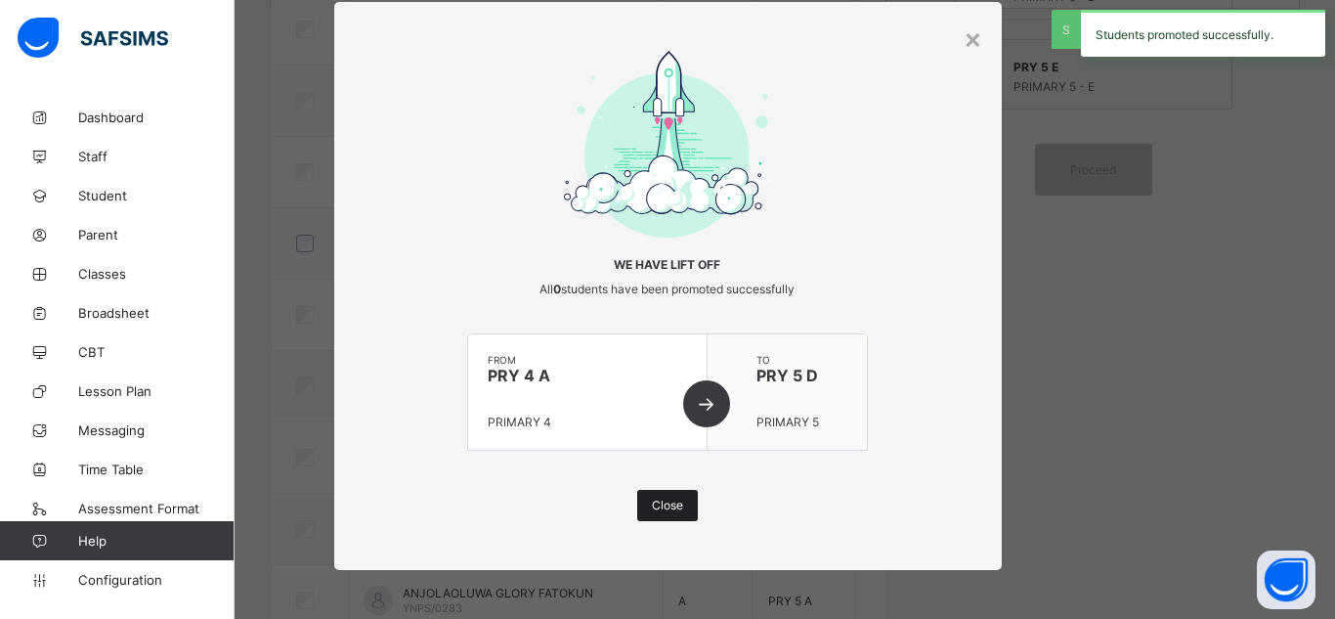
click at [670, 500] on span "Close" at bounding box center [667, 504] width 31 height 15
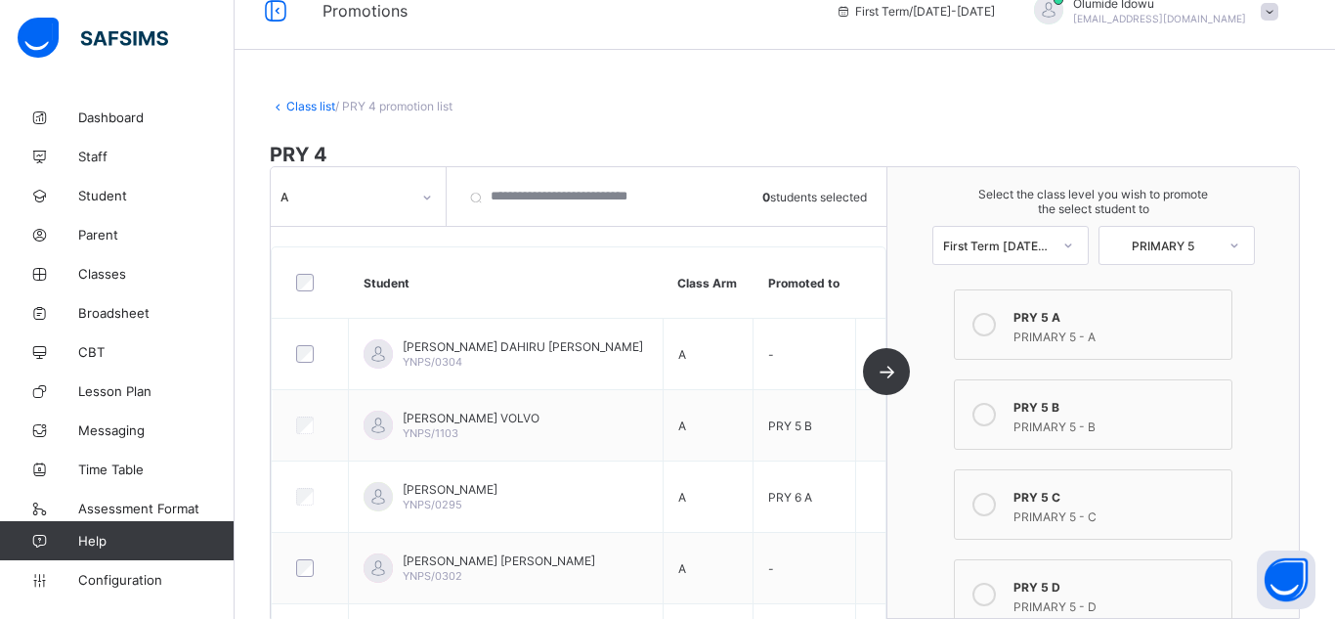
scroll to position [0, 0]
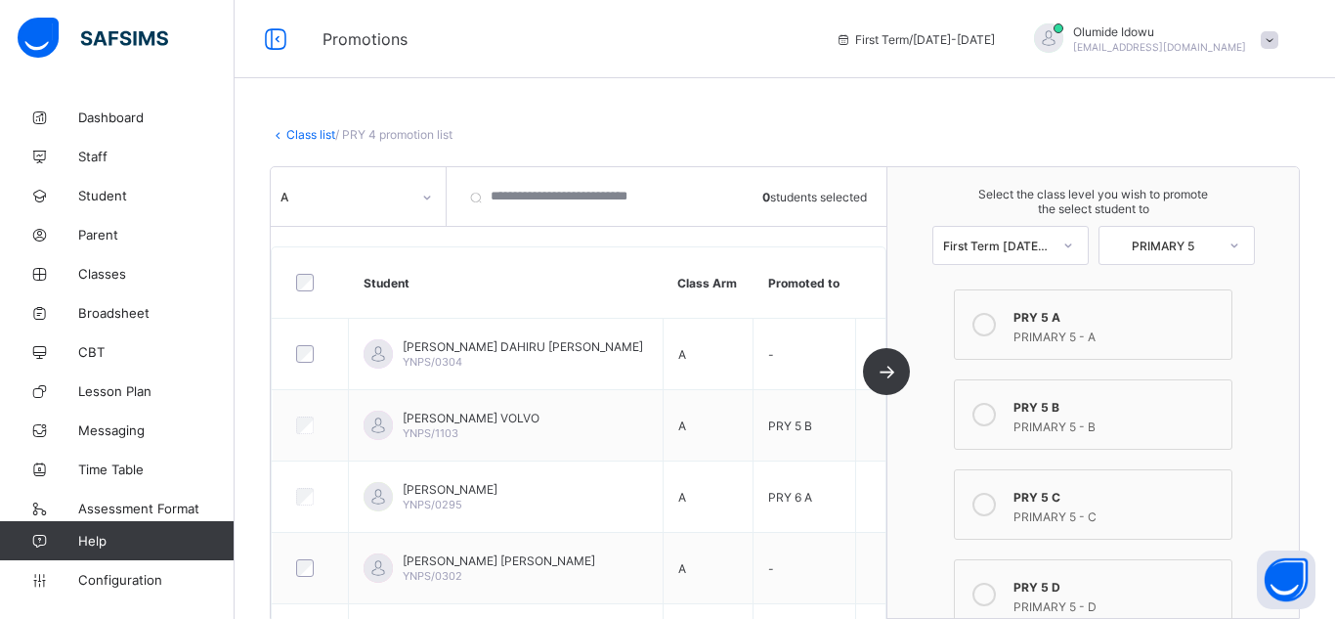
click at [430, 200] on icon at bounding box center [427, 198] width 12 height 20
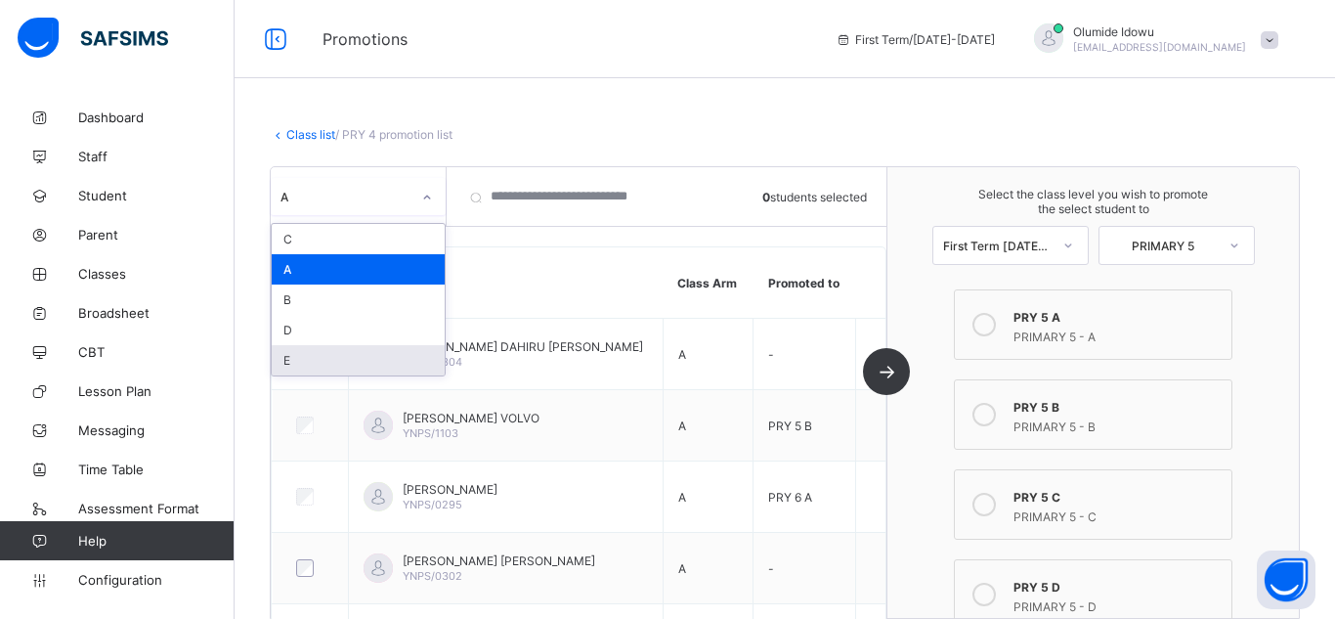
click at [335, 372] on div "E" at bounding box center [358, 360] width 173 height 30
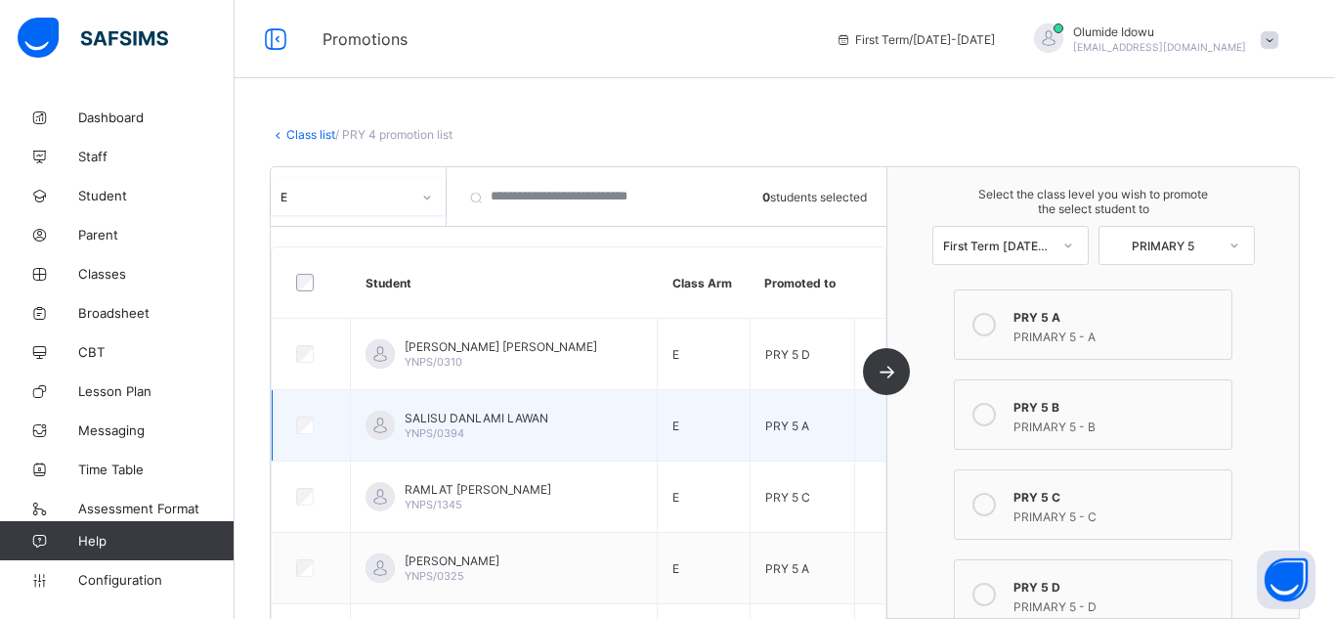
click at [336, 406] on td at bounding box center [312, 424] width 78 height 71
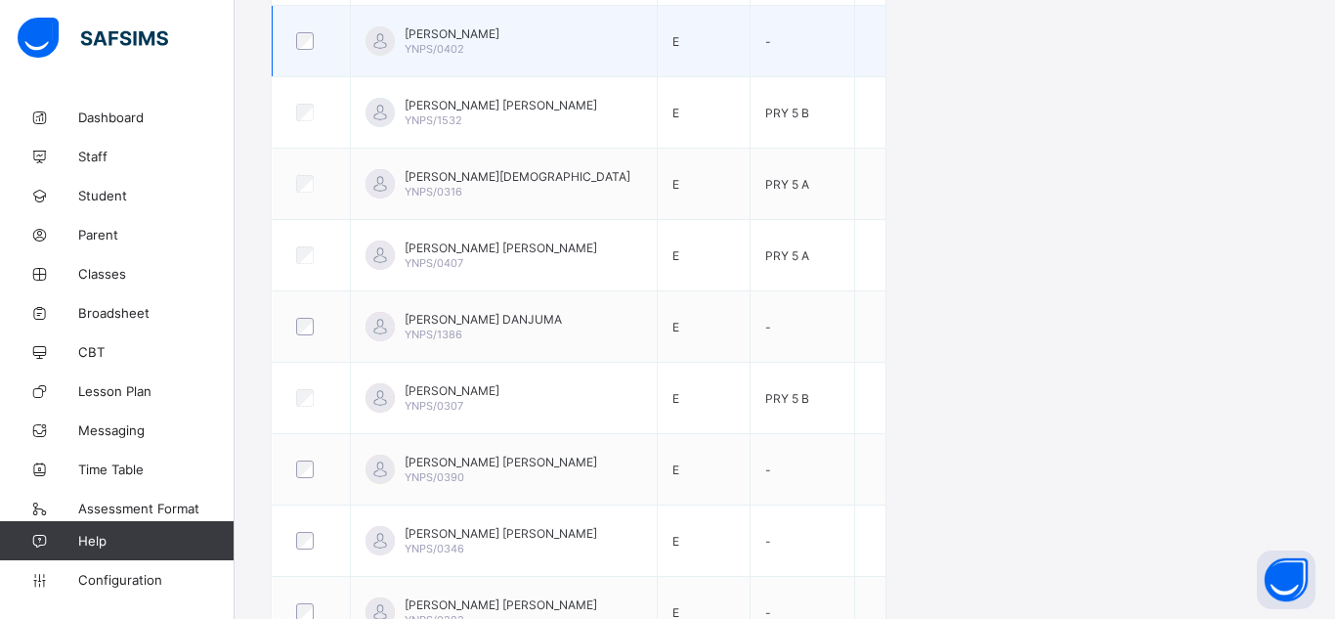
scroll to position [1359, 0]
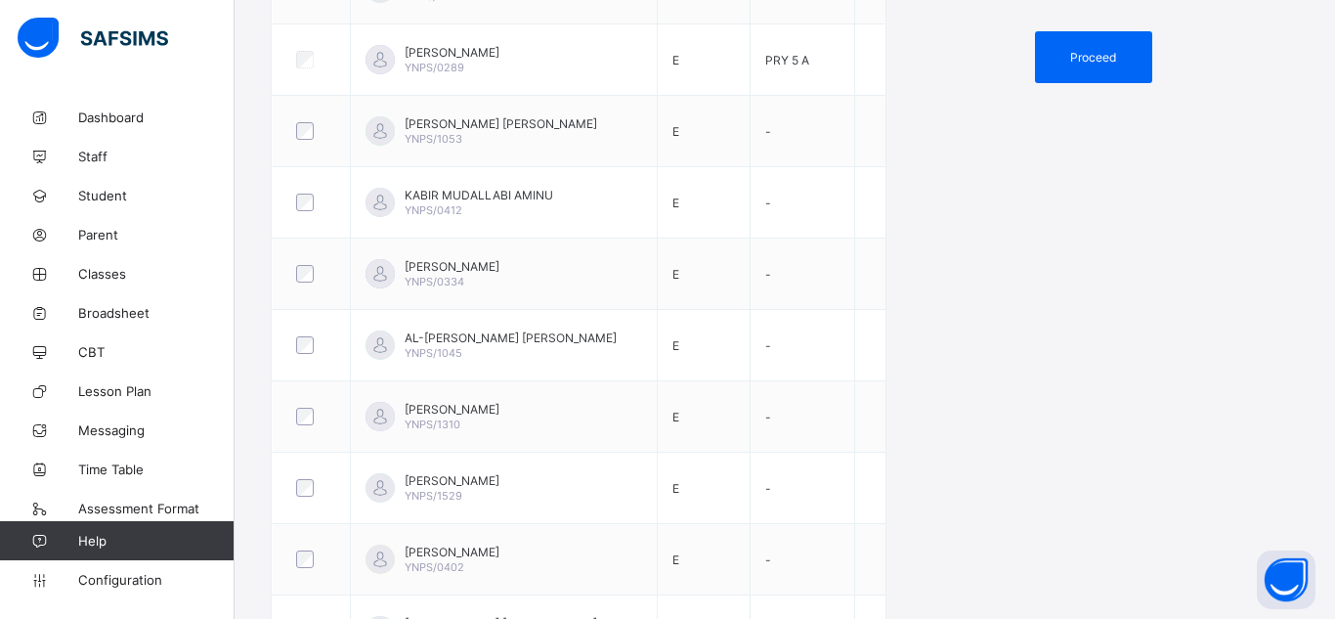
scroll to position [773, 0]
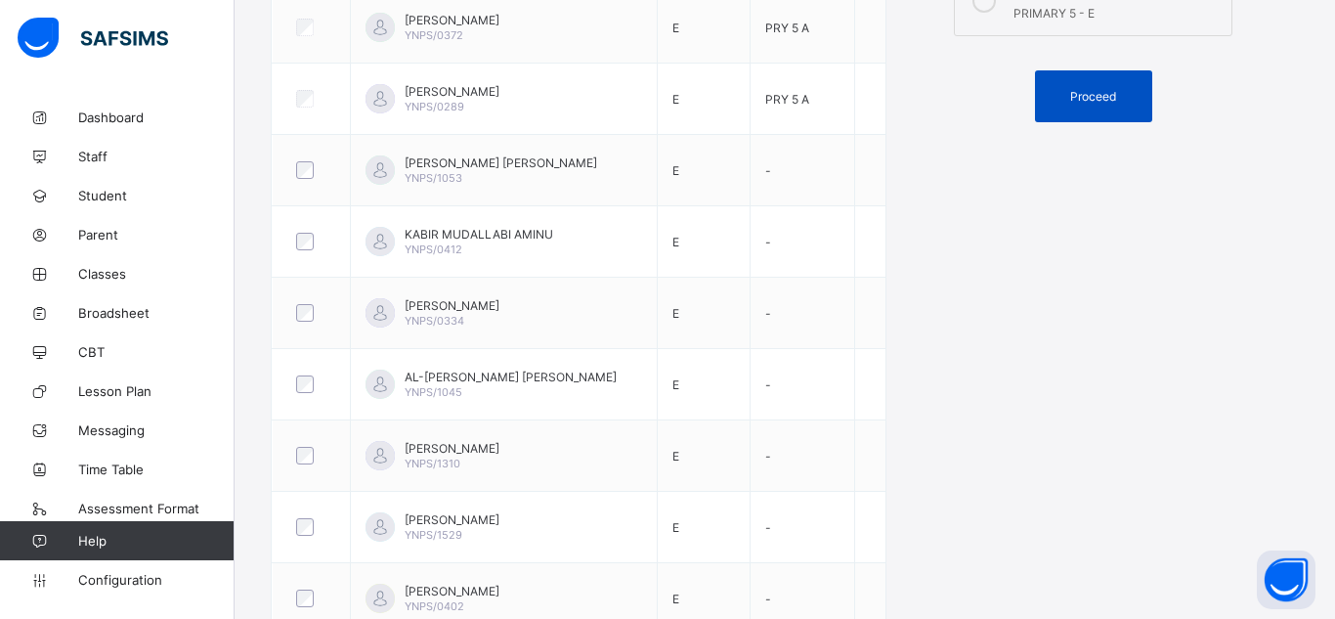
click at [1090, 107] on div "Proceed" at bounding box center [1093, 96] width 117 height 52
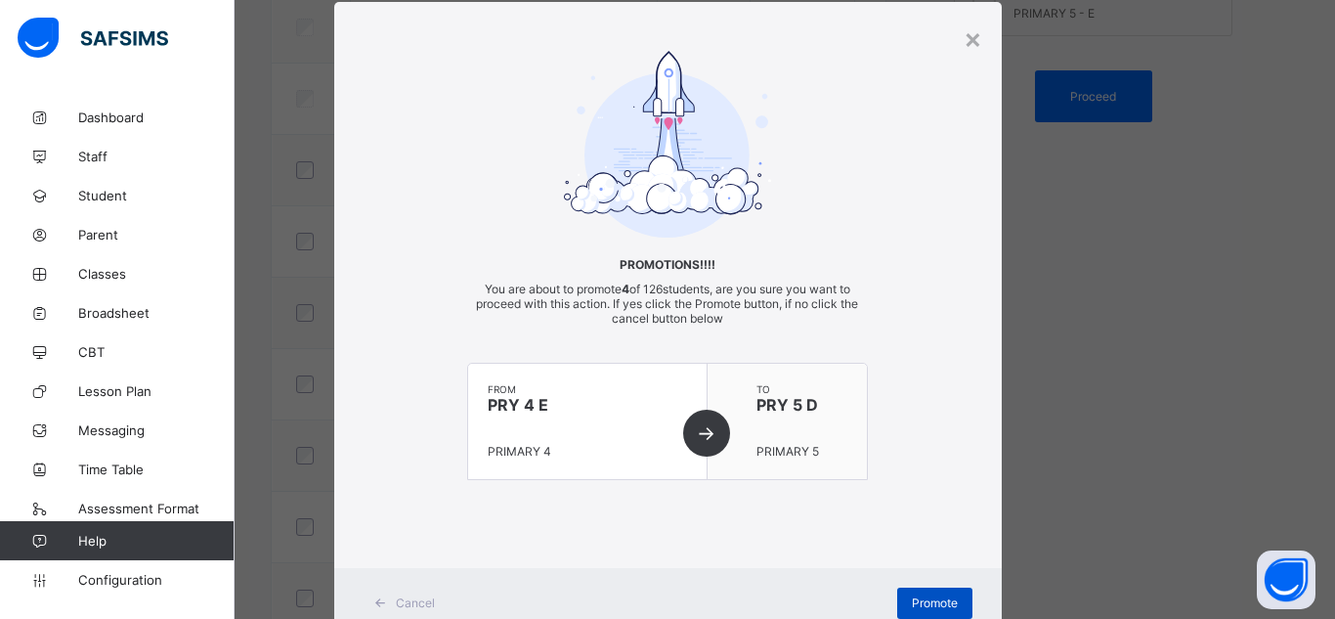
click at [935, 607] on span "Promote" at bounding box center [935, 602] width 46 height 15
click at [935, 607] on div "Promote" at bounding box center [934, 602] width 75 height 31
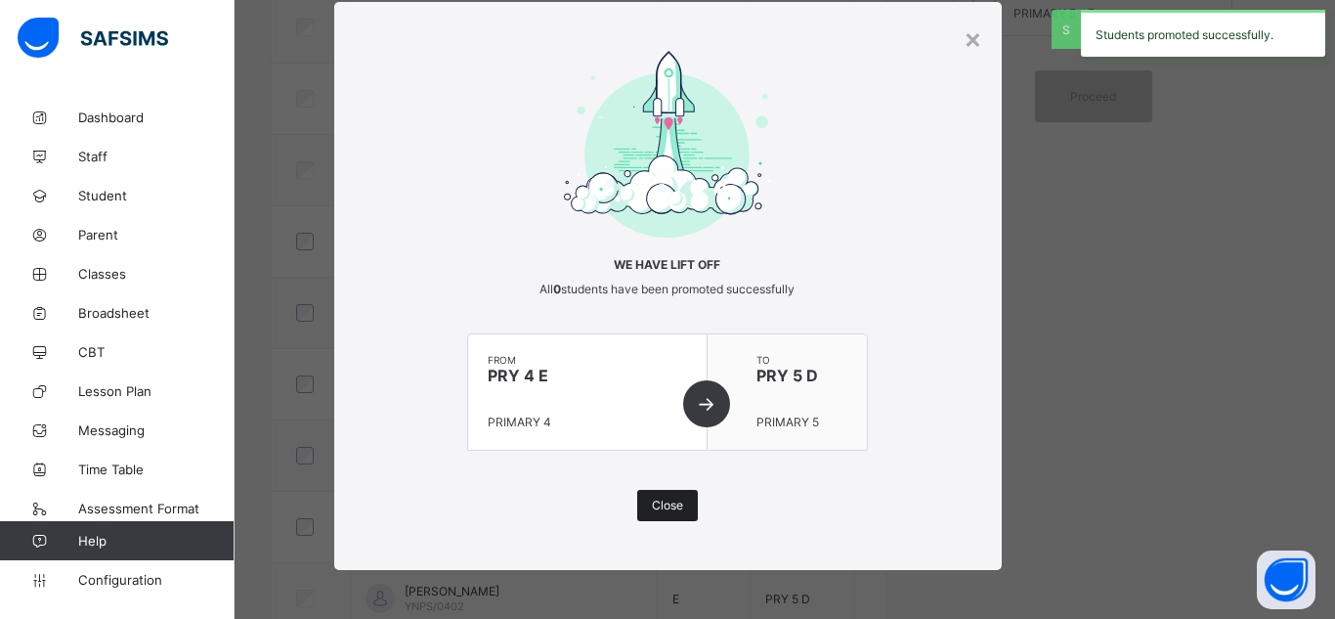
click at [665, 510] on span "Close" at bounding box center [667, 504] width 31 height 15
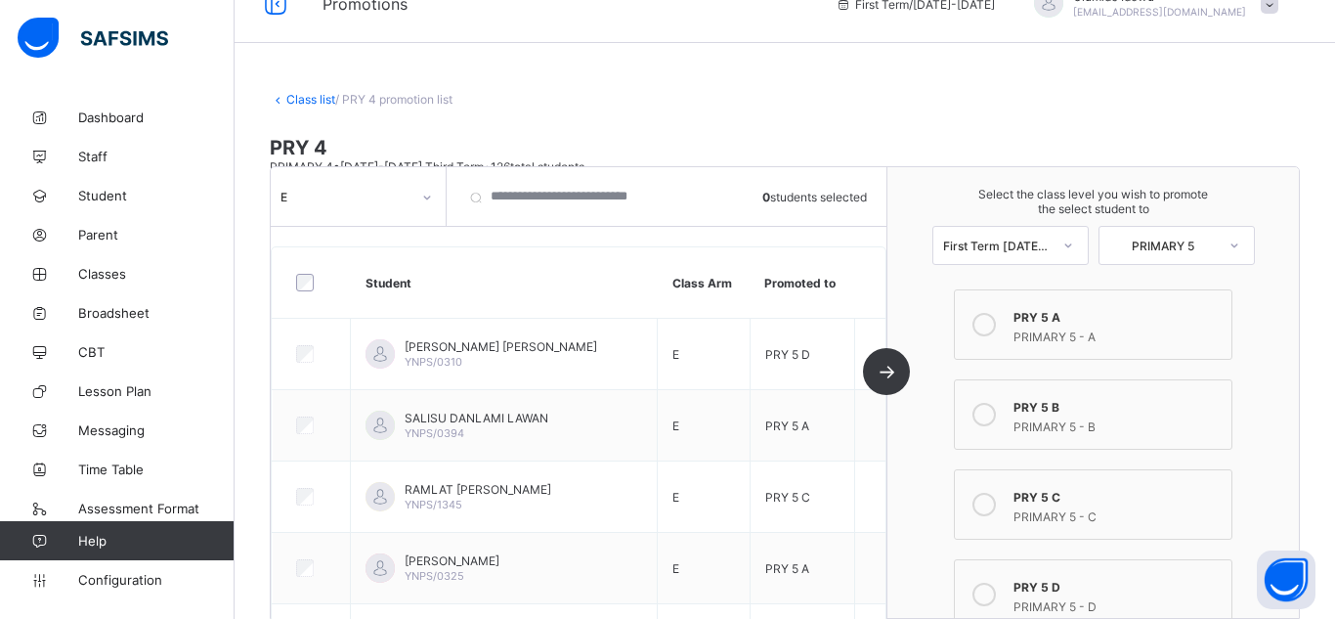
scroll to position [0, 0]
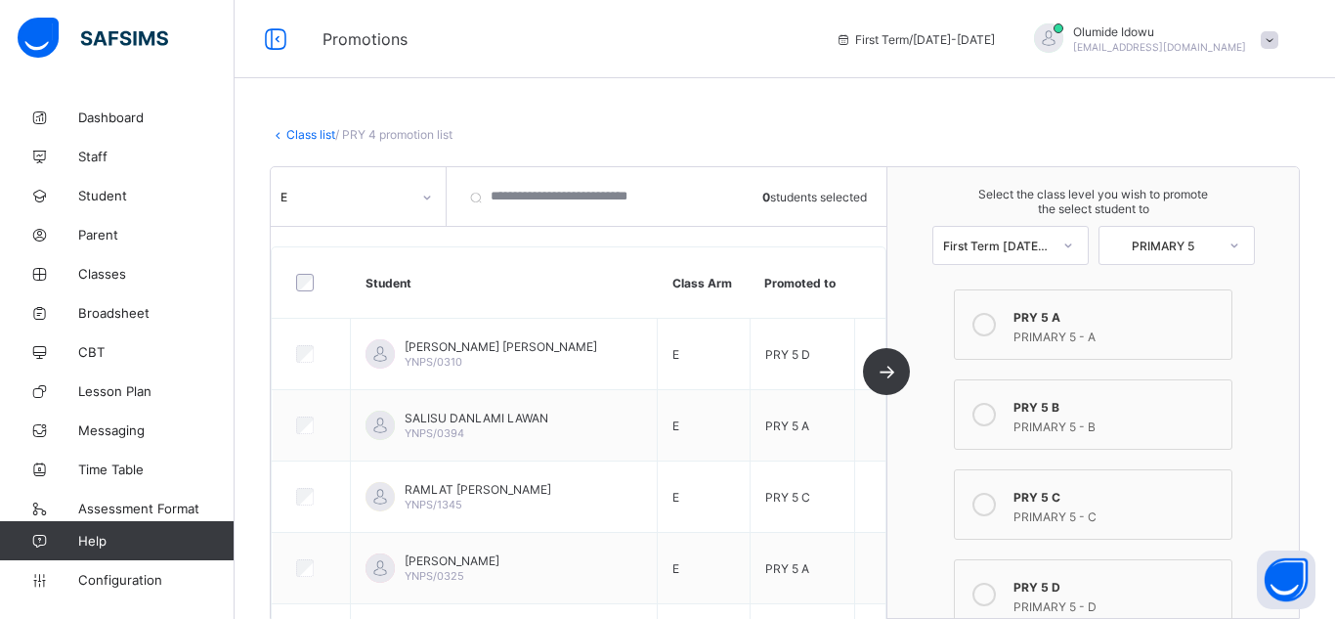
click at [428, 197] on icon at bounding box center [427, 197] width 7 height 4
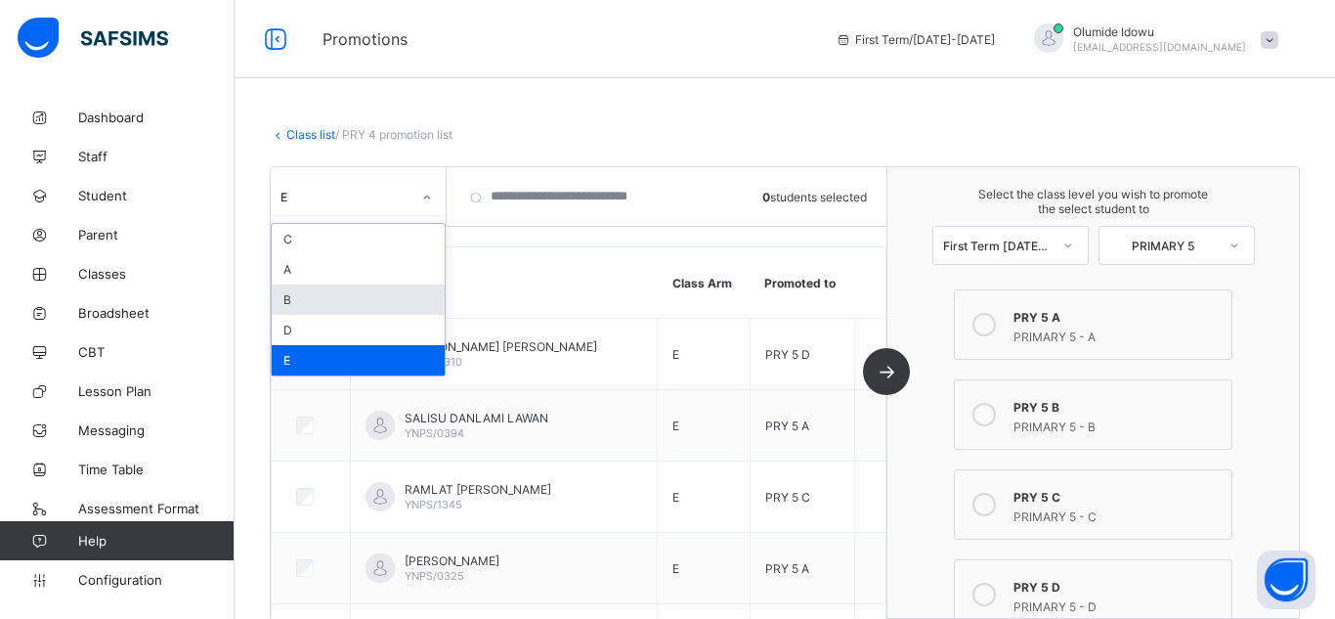
click at [382, 296] on div "B" at bounding box center [358, 299] width 173 height 30
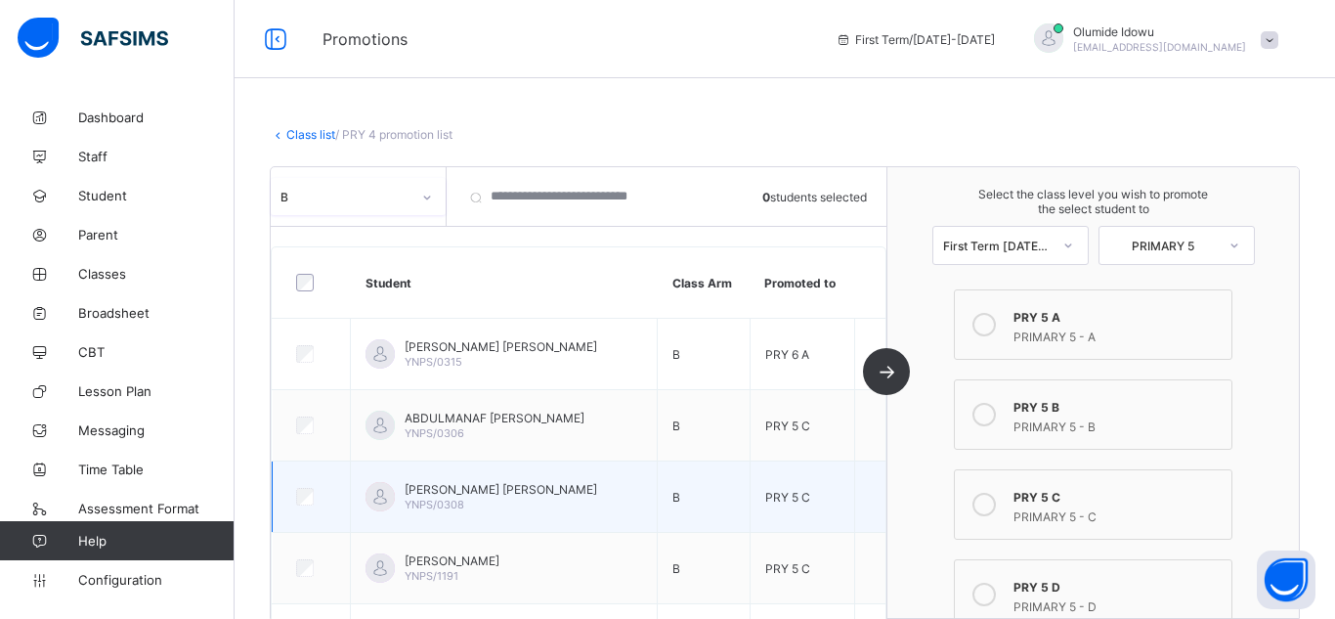
click at [781, 474] on td "PRY 5 C" at bounding box center [801, 495] width 105 height 71
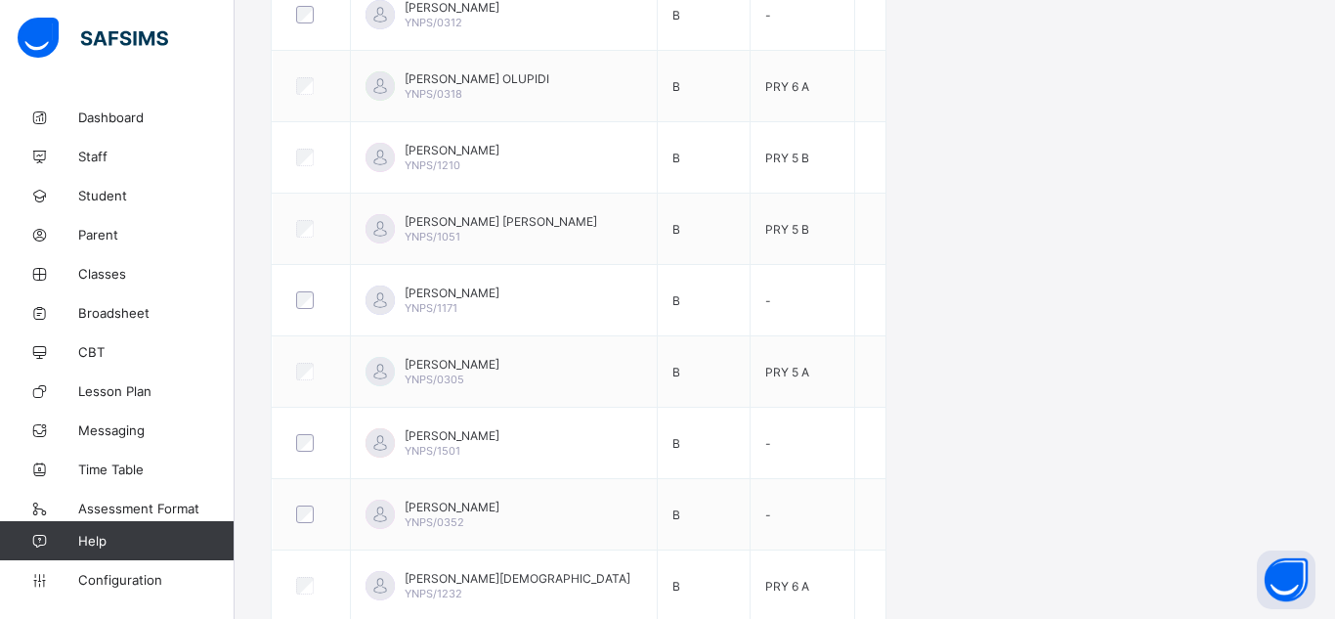
scroll to position [1602, 0]
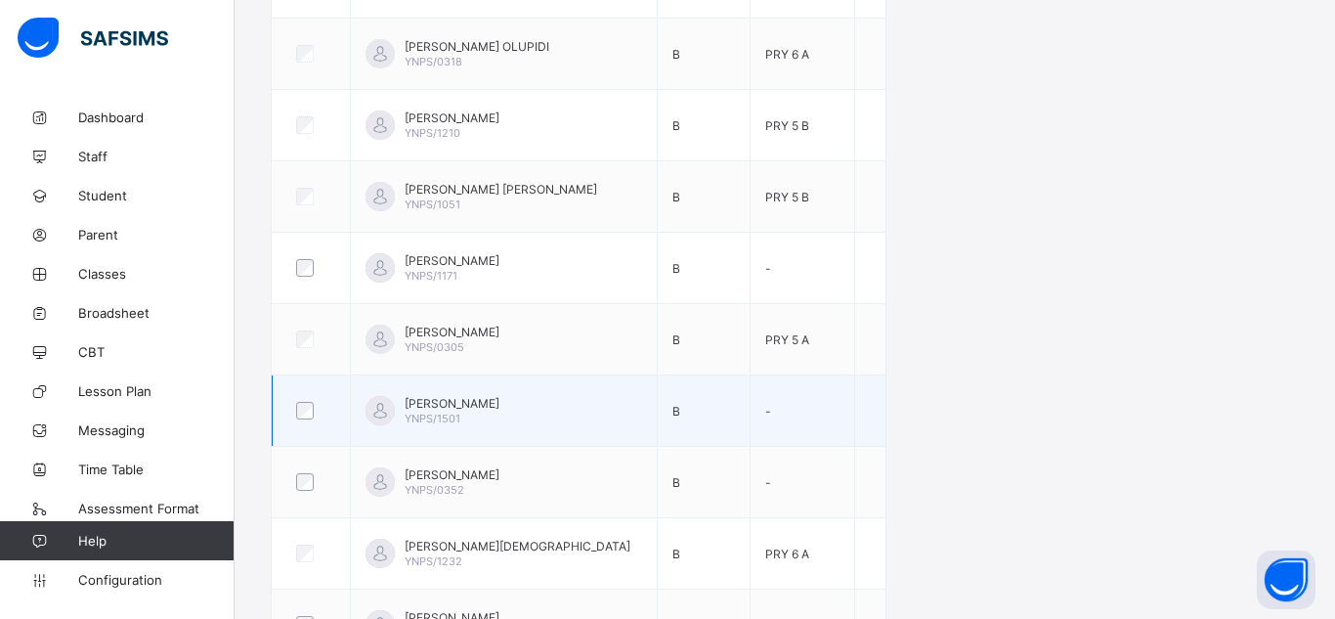
click at [306, 420] on div at bounding box center [311, 410] width 48 height 41
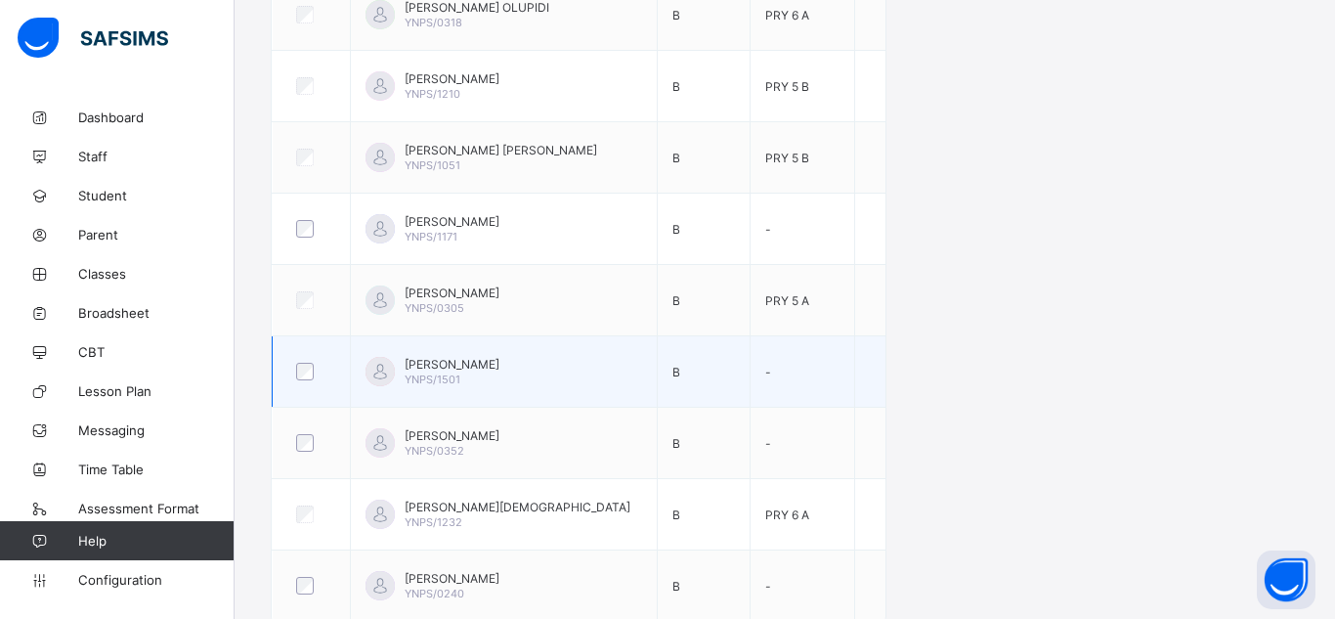
scroll to position [1644, 0]
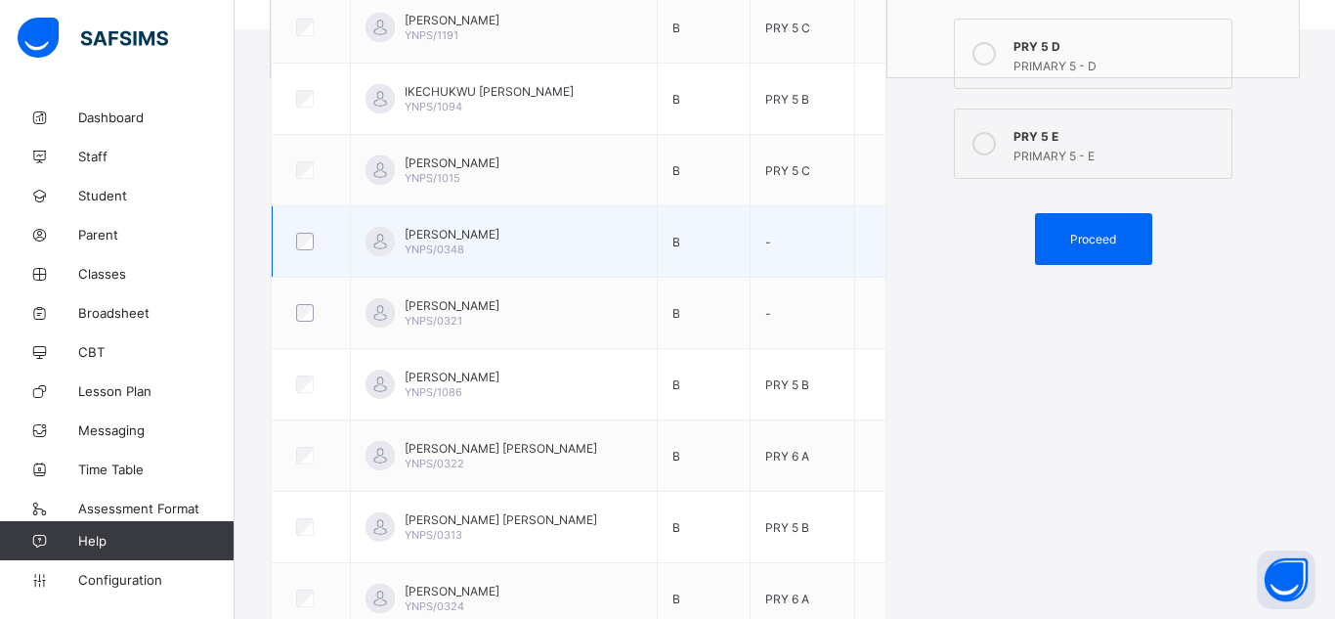
scroll to position [628, 0]
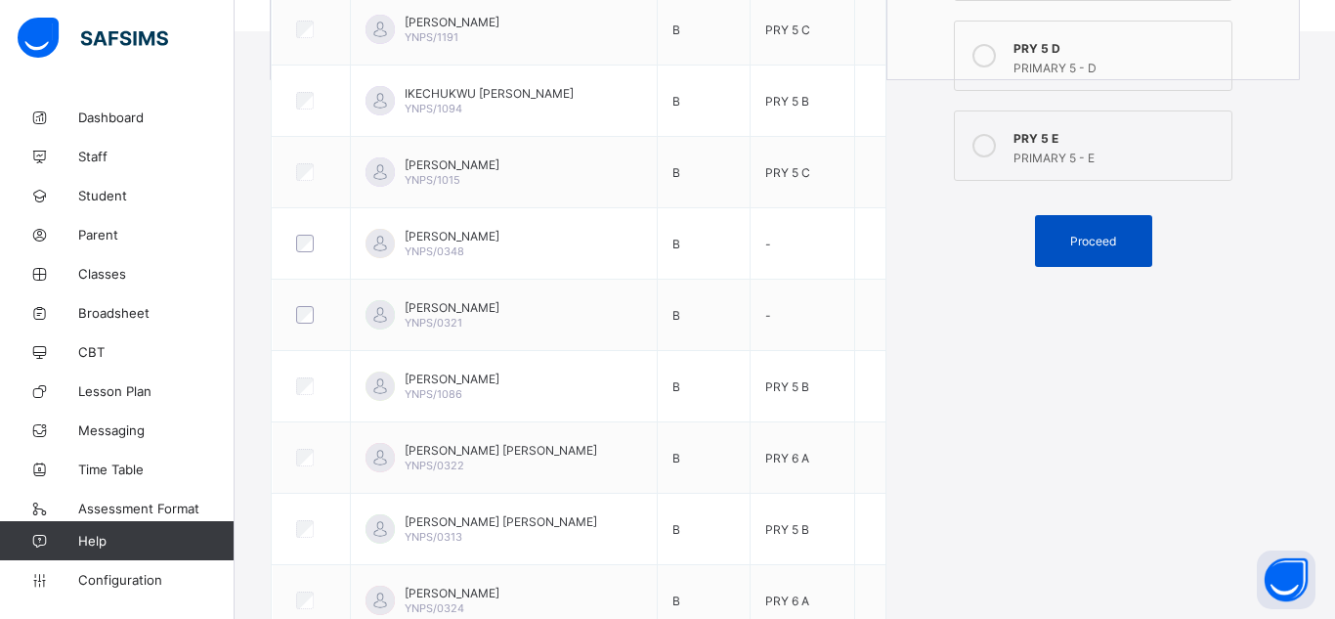
click at [1112, 226] on div "Proceed" at bounding box center [1093, 241] width 117 height 52
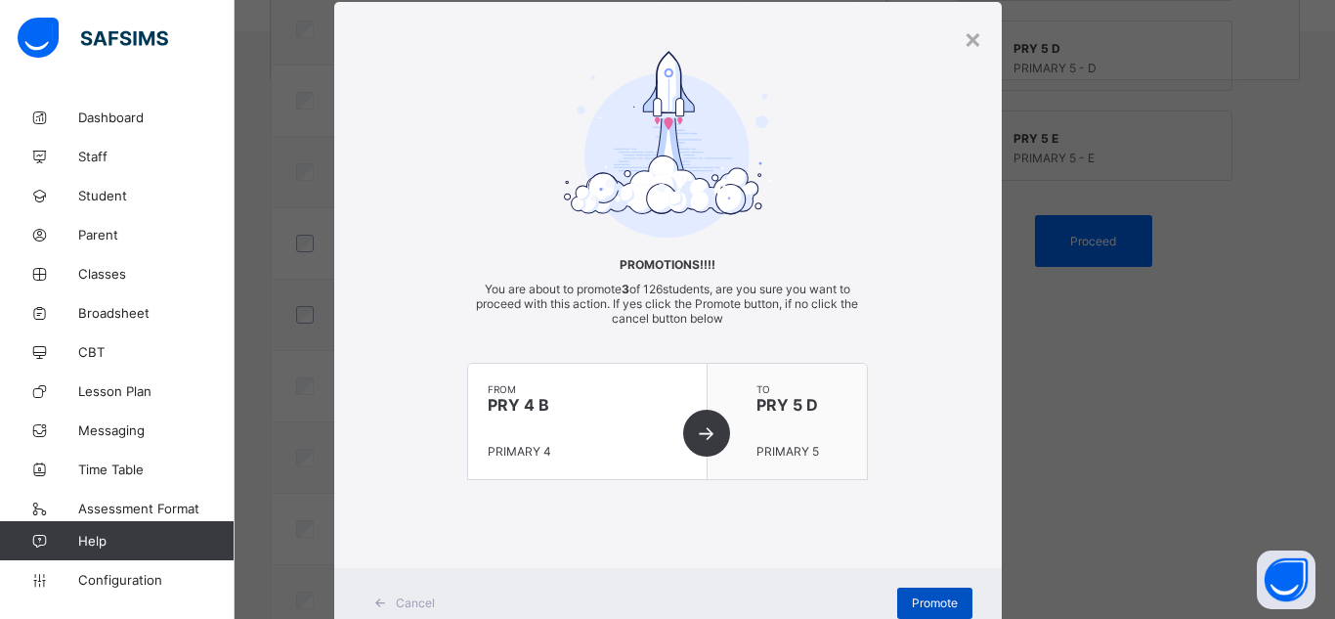
click at [930, 605] on span "Promote" at bounding box center [935, 602] width 46 height 15
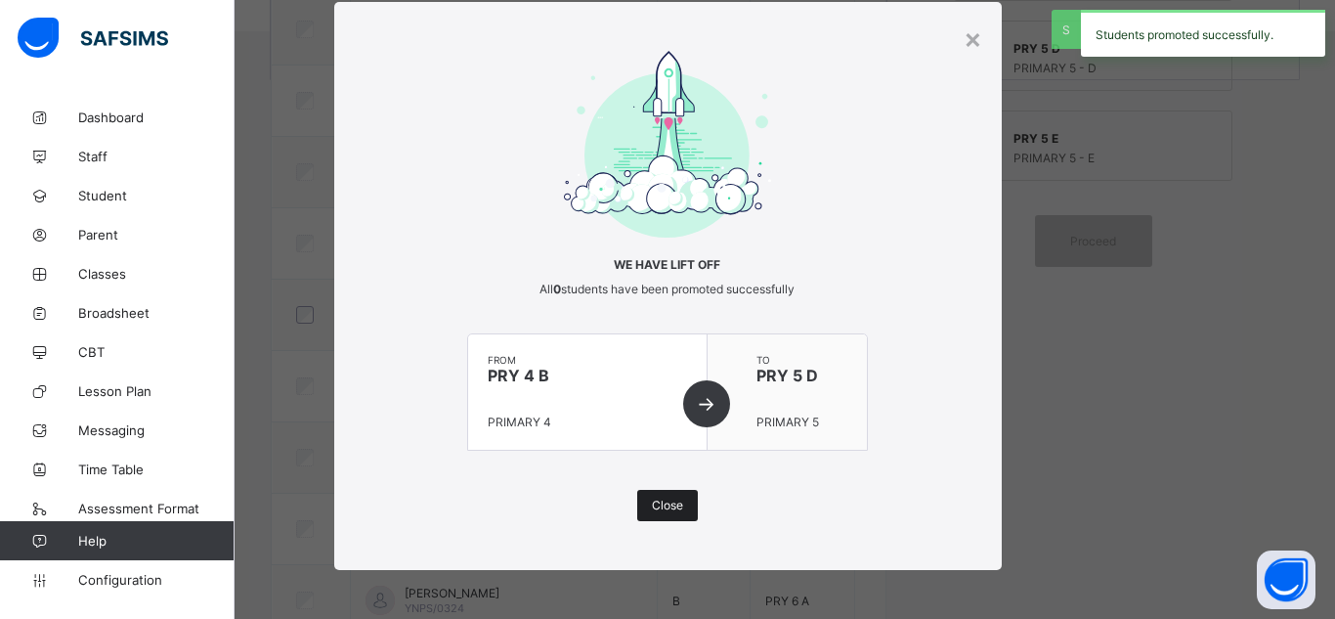
click at [662, 514] on div "Close" at bounding box center [667, 505] width 61 height 31
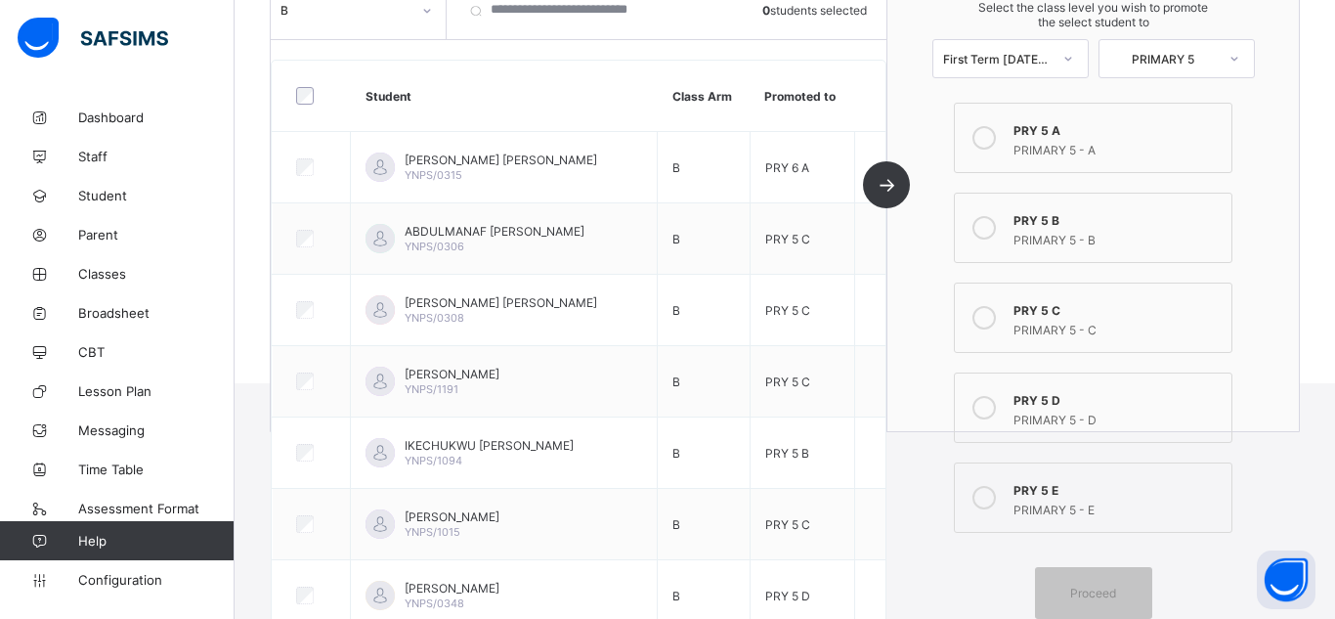
scroll to position [237, 0]
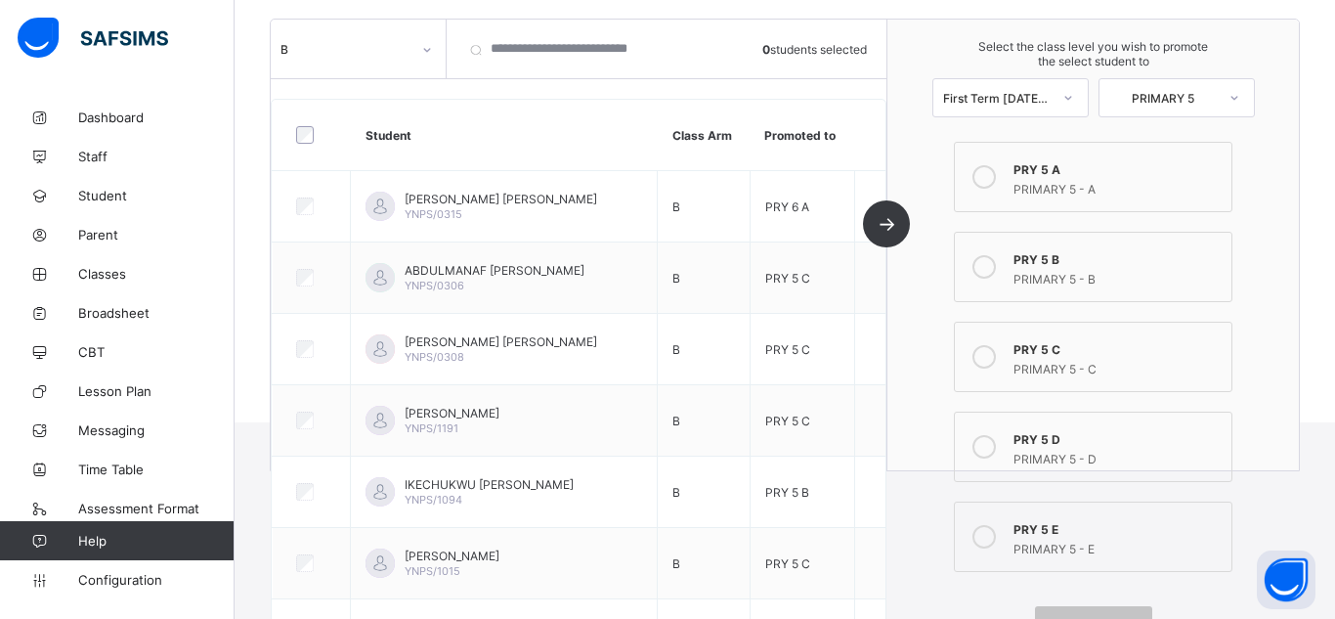
click at [431, 45] on icon at bounding box center [427, 50] width 12 height 20
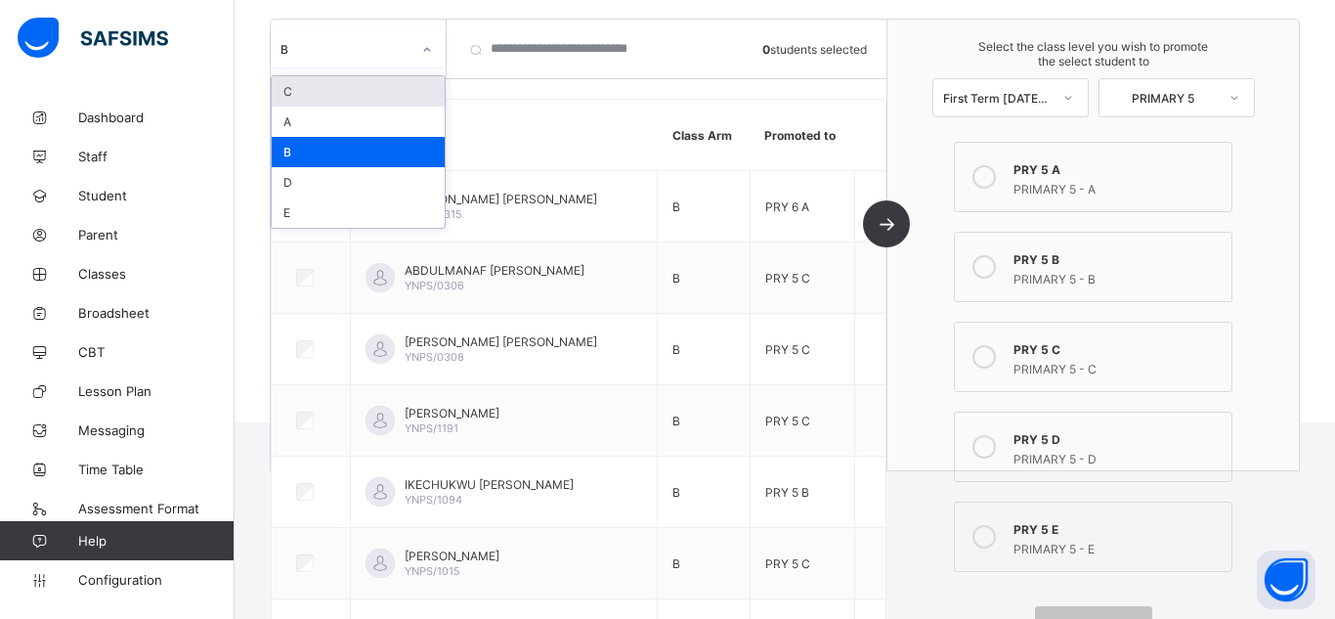
click at [406, 95] on div "C" at bounding box center [358, 91] width 173 height 30
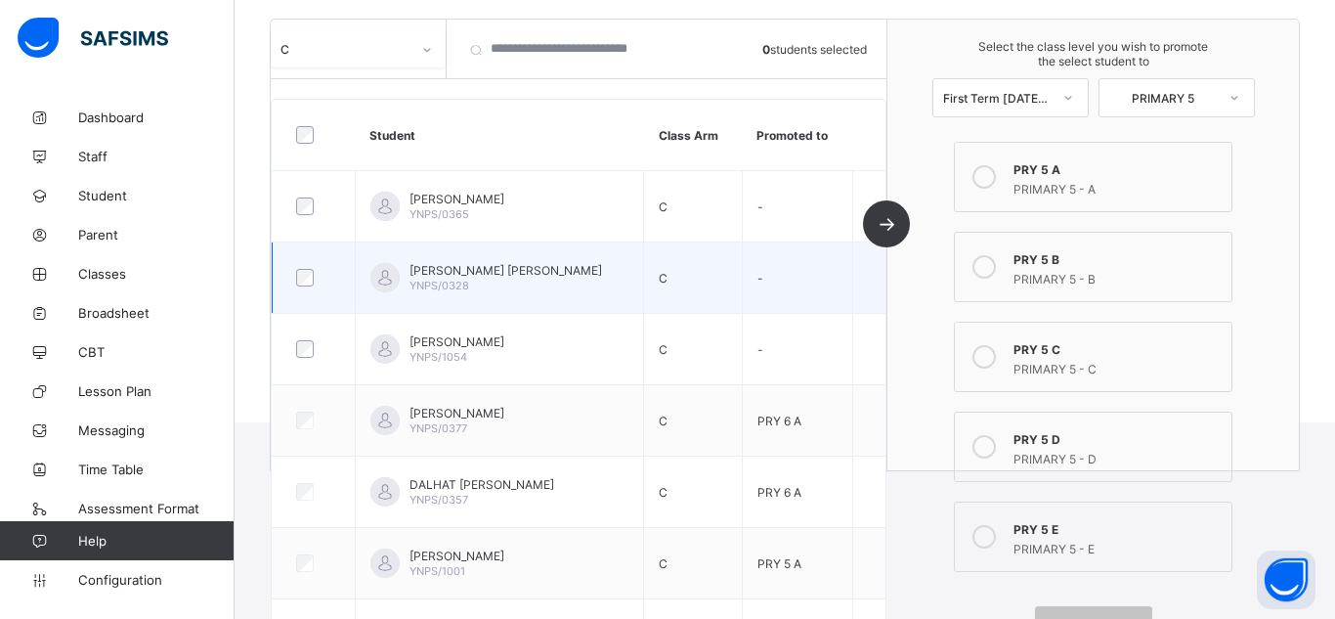
click at [813, 273] on td "-" at bounding box center [797, 277] width 111 height 71
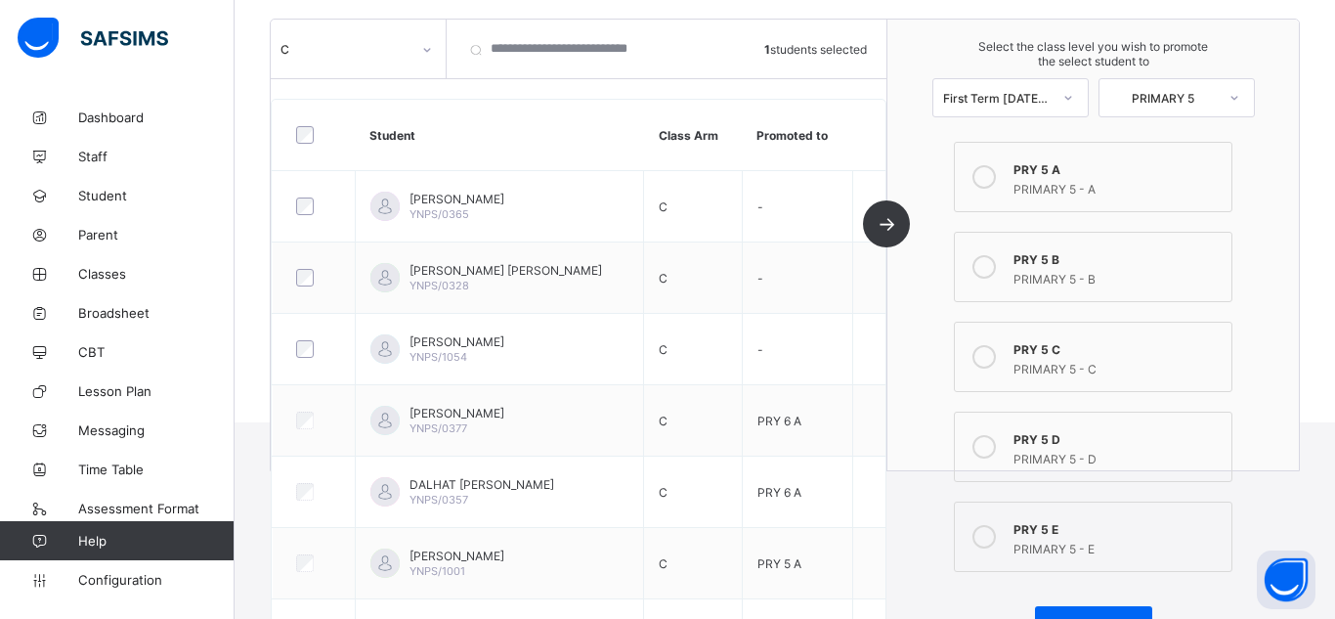
click at [918, 321] on div "Select the class level you wish to promote the select student to First Term [DA…" at bounding box center [1092, 245] width 411 height 450
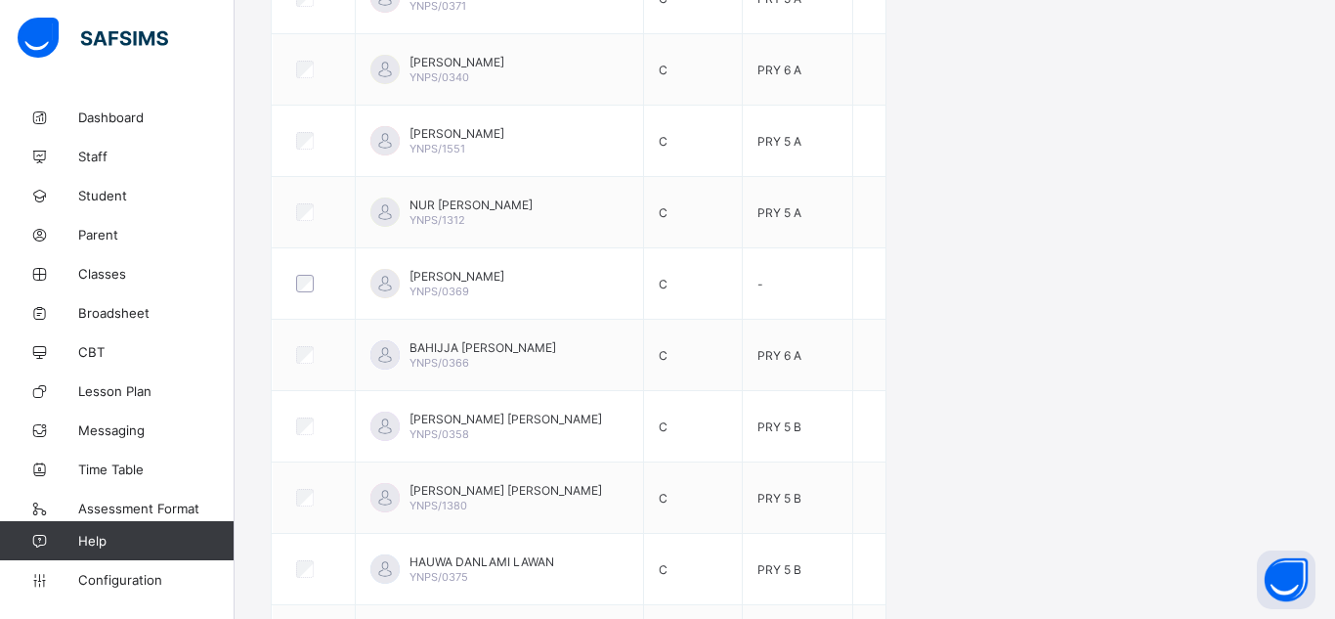
scroll to position [1019, 0]
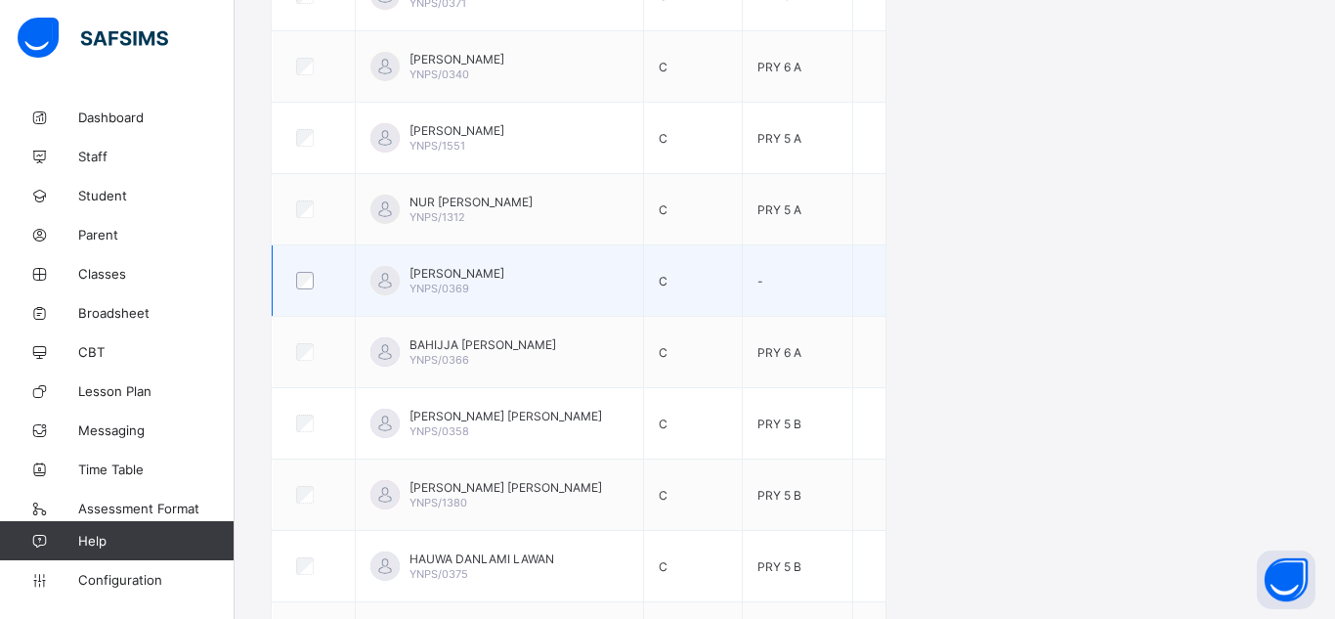
click at [302, 290] on div at bounding box center [313, 280] width 53 height 41
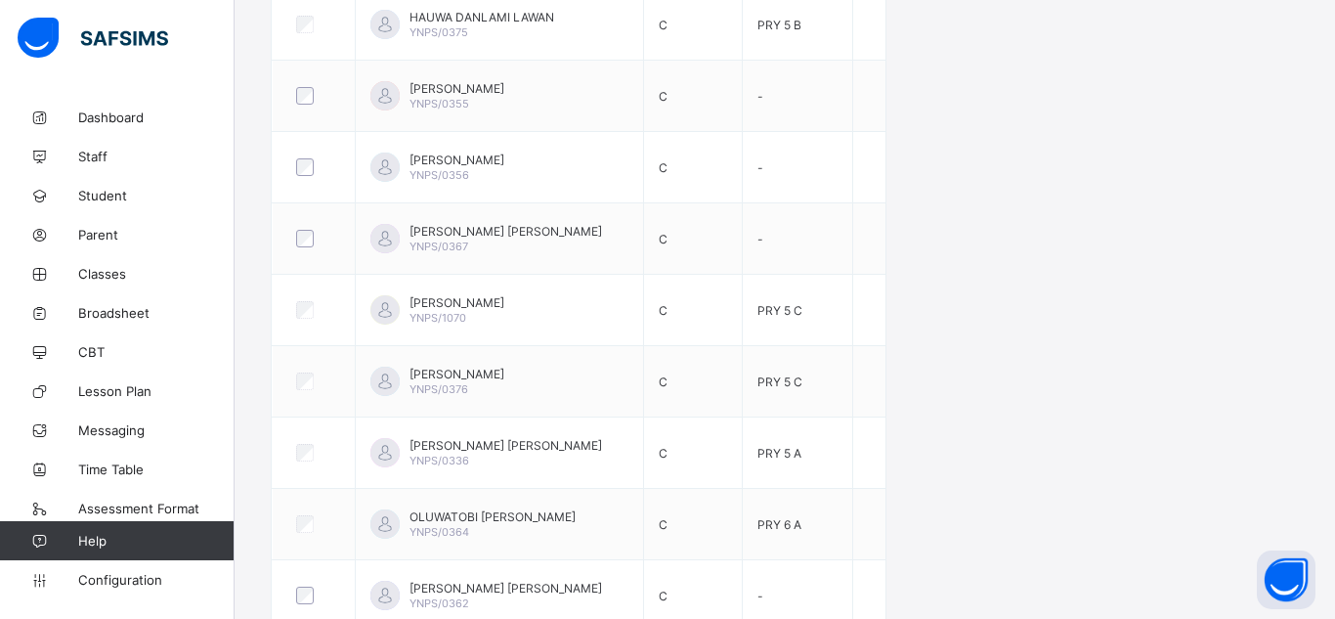
scroll to position [1573, 0]
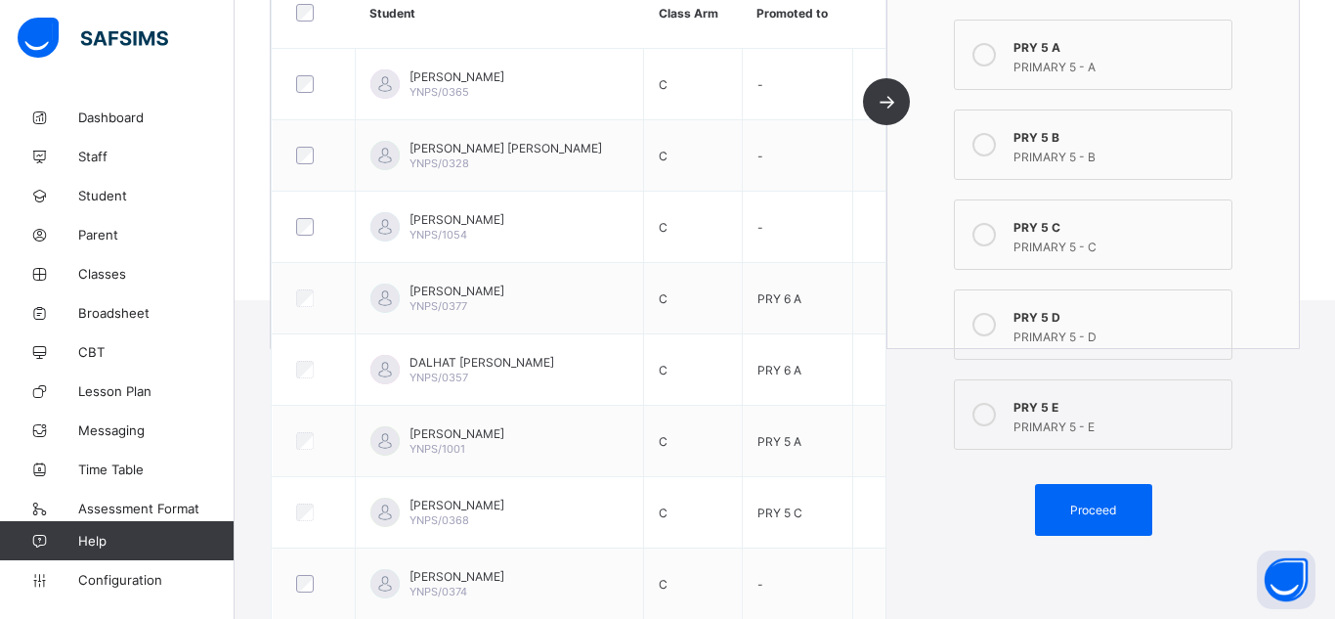
scroll to position [362, 0]
click at [1123, 516] on div "Proceed" at bounding box center [1093, 508] width 117 height 52
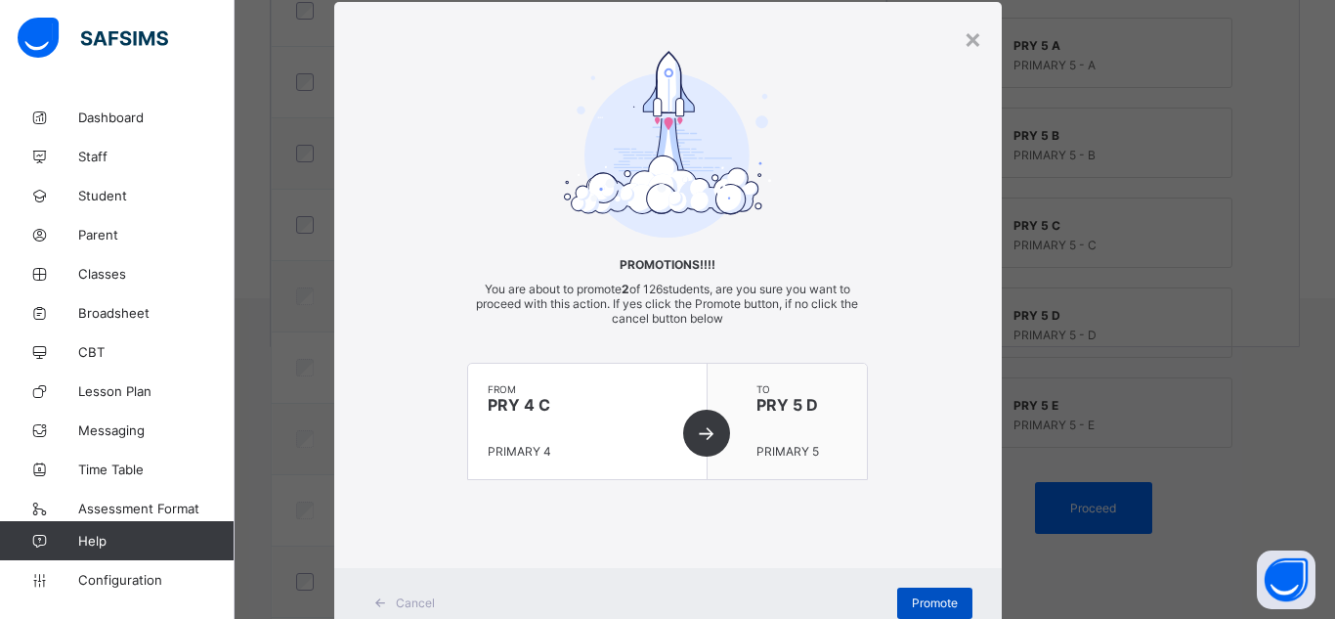
click at [924, 613] on div "Promote" at bounding box center [934, 602] width 75 height 31
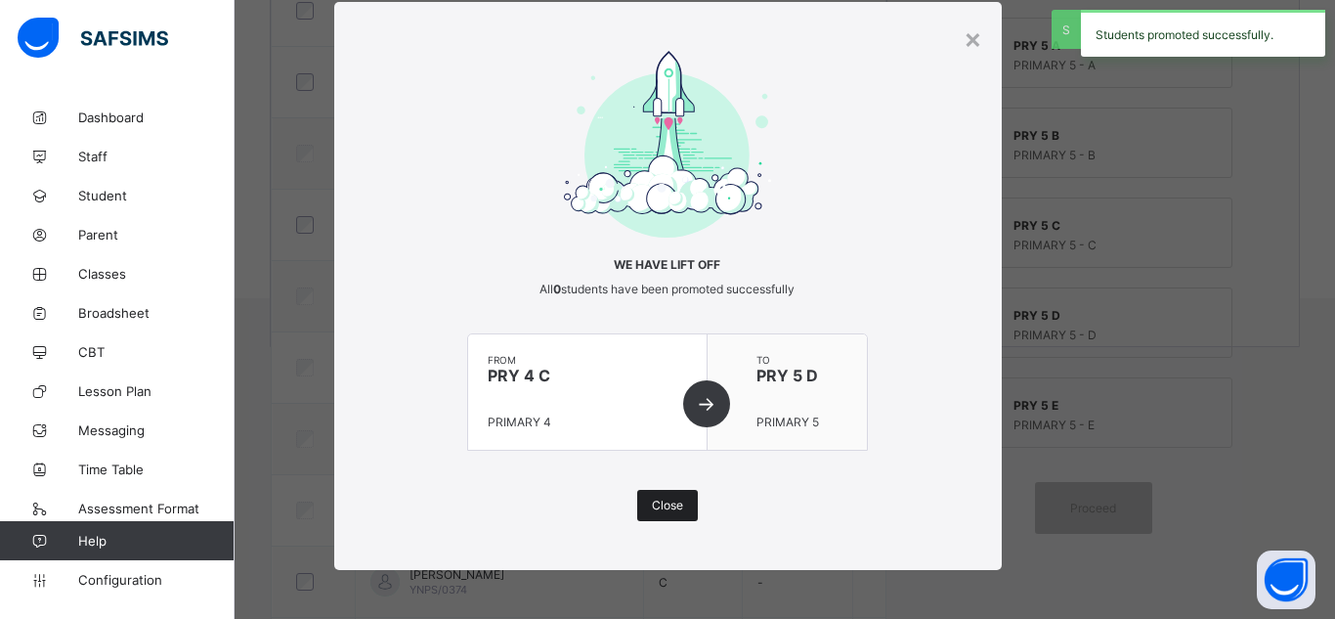
click at [659, 510] on span "Close" at bounding box center [667, 504] width 31 height 15
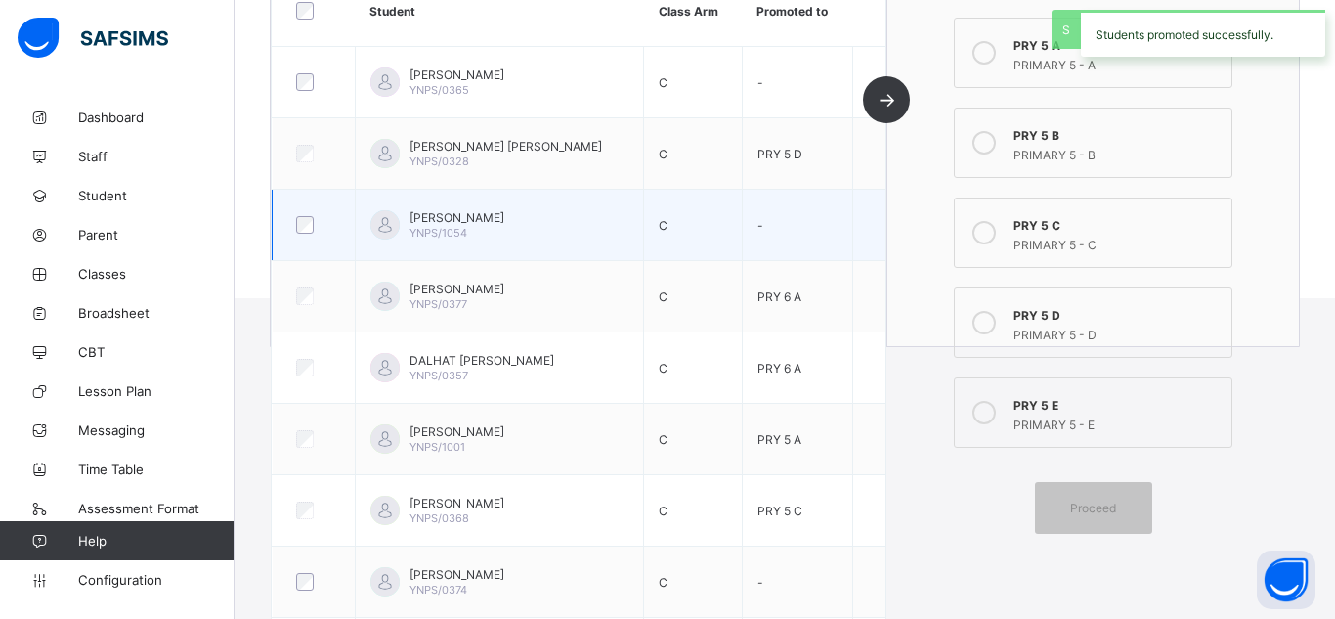
click at [810, 216] on td "-" at bounding box center [797, 225] width 111 height 71
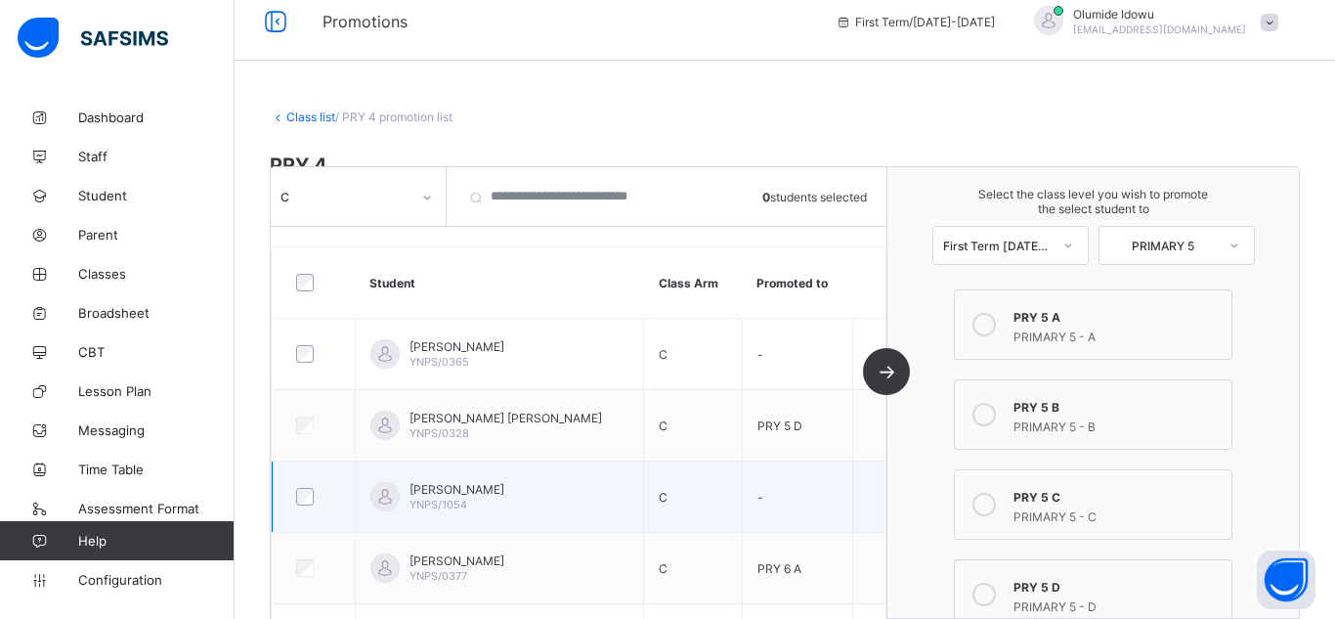
scroll to position [0, 0]
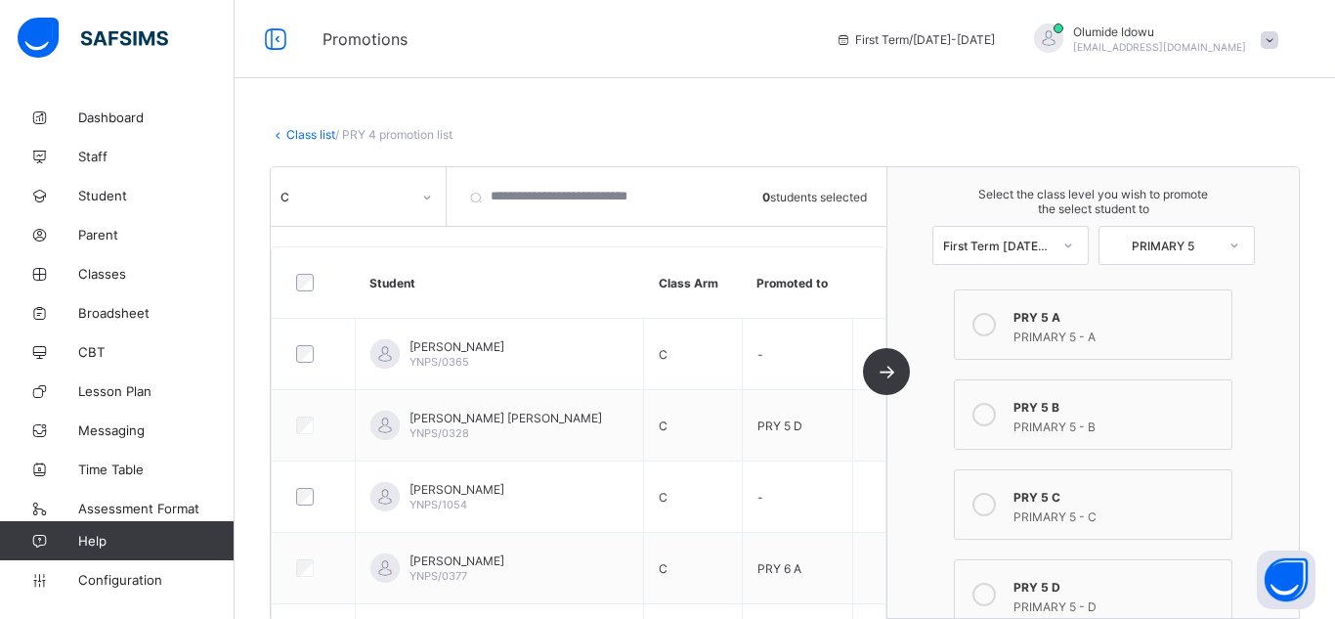
click at [354, 195] on div "C" at bounding box center [345, 196] width 130 height 15
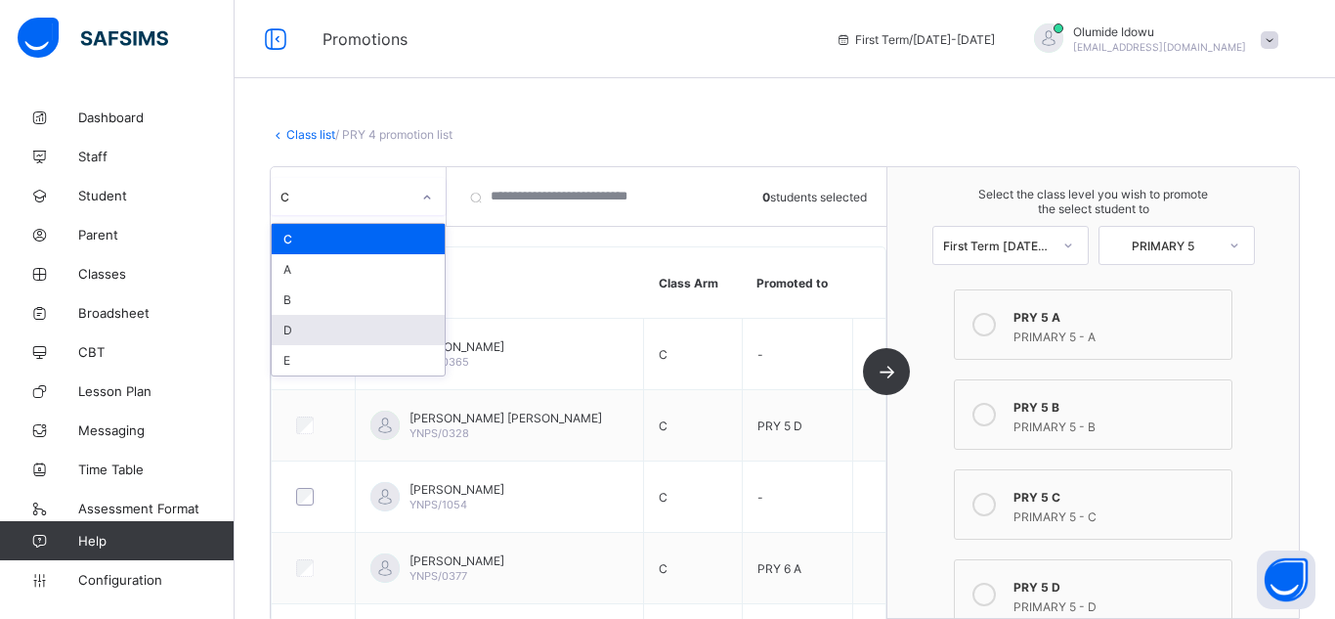
click at [343, 332] on div "D" at bounding box center [358, 330] width 173 height 30
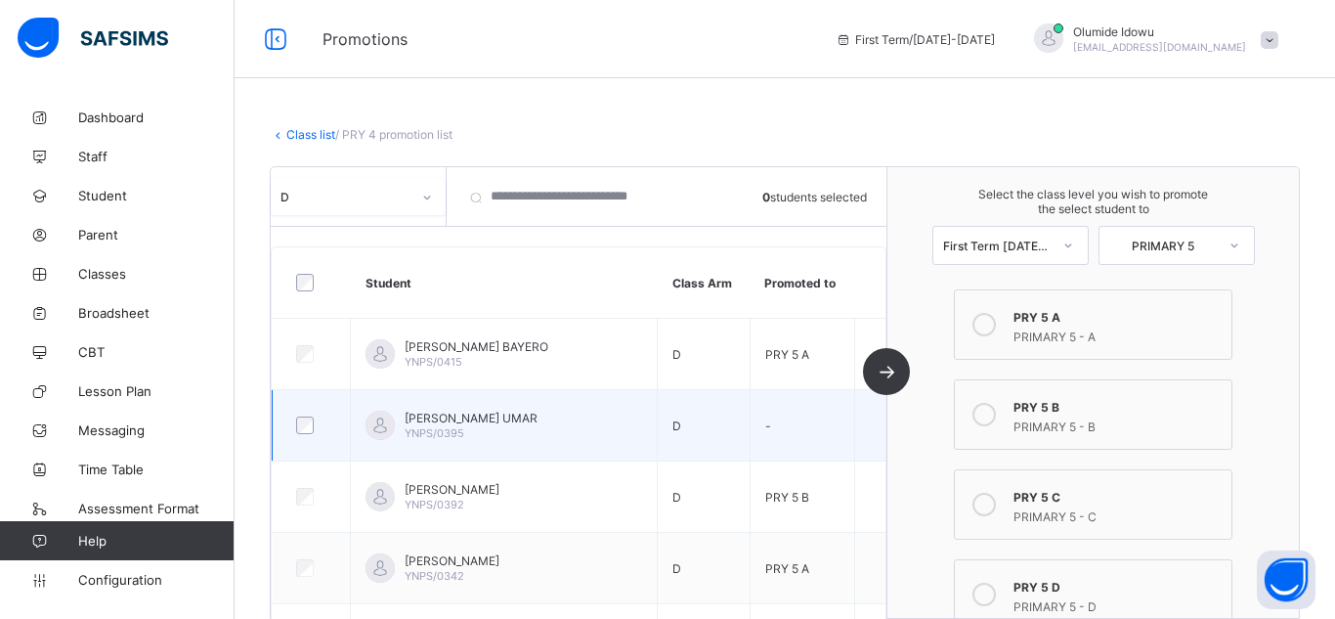
click at [630, 406] on td "[PERSON_NAME] UMAR YNPS/0395" at bounding box center [504, 424] width 307 height 71
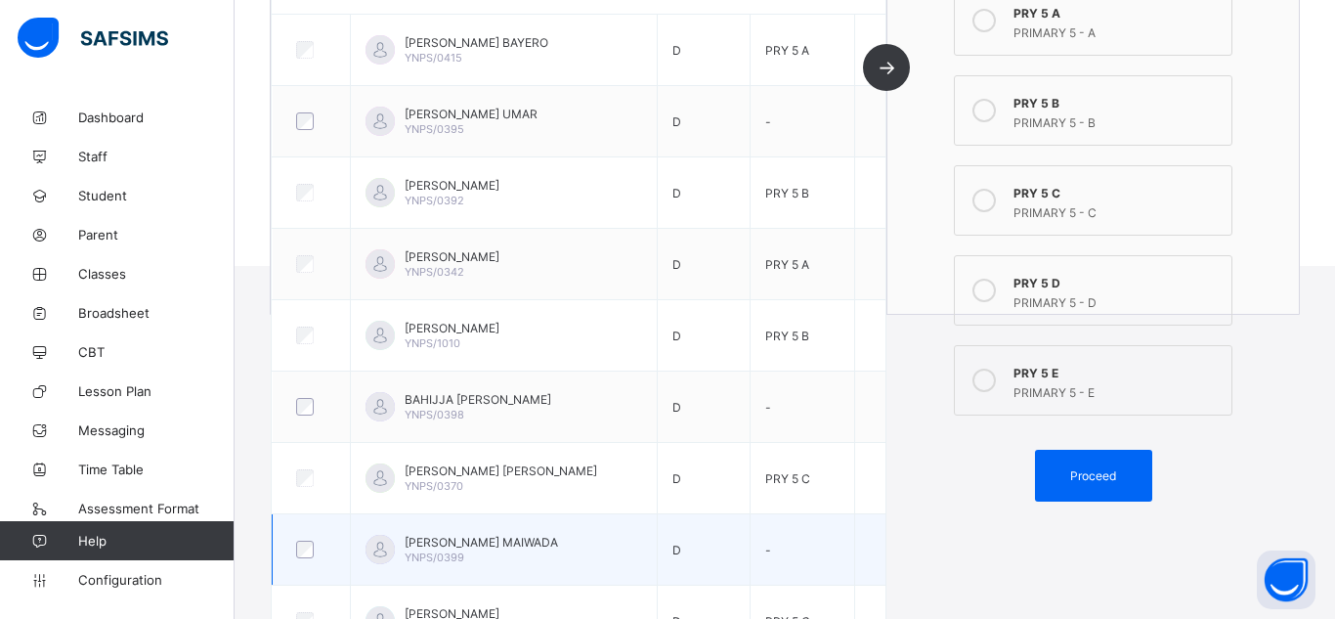
scroll to position [355, 0]
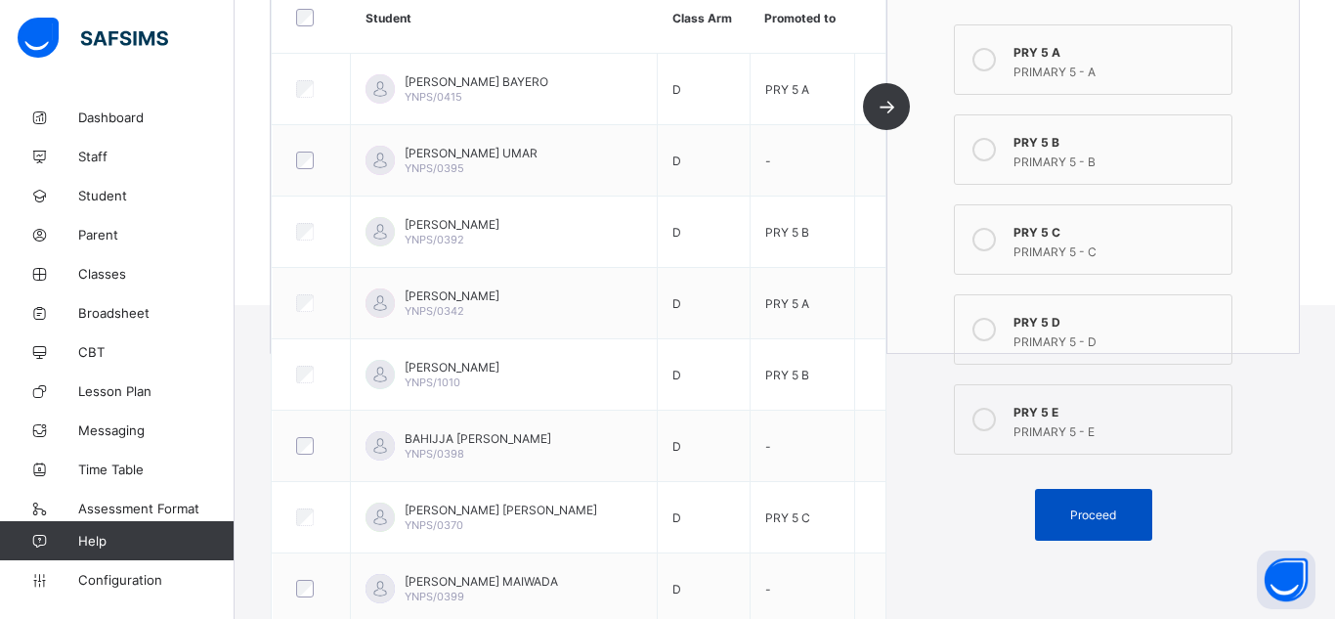
click at [1082, 520] on span "Proceed" at bounding box center [1093, 514] width 46 height 15
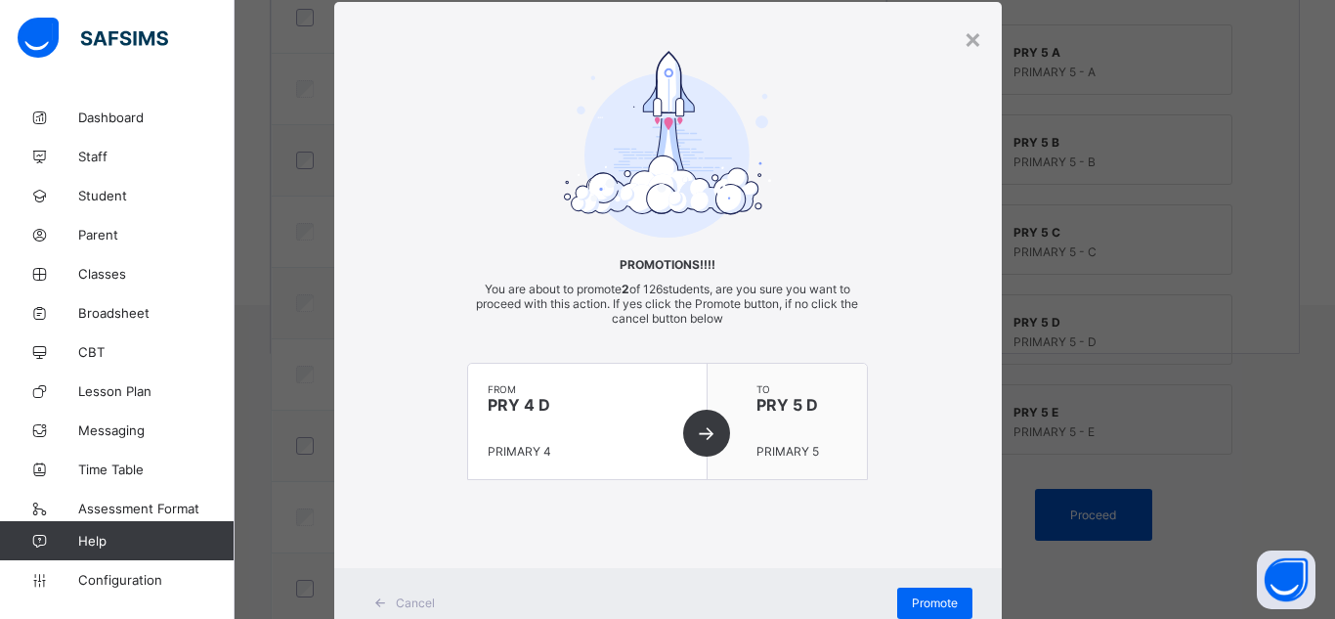
click at [1082, 520] on div "× Promotions!!!! You are about to promote 2 of 126 students, are you sure you w…" at bounding box center [667, 309] width 1335 height 619
click at [938, 596] on span "Promote" at bounding box center [935, 602] width 46 height 15
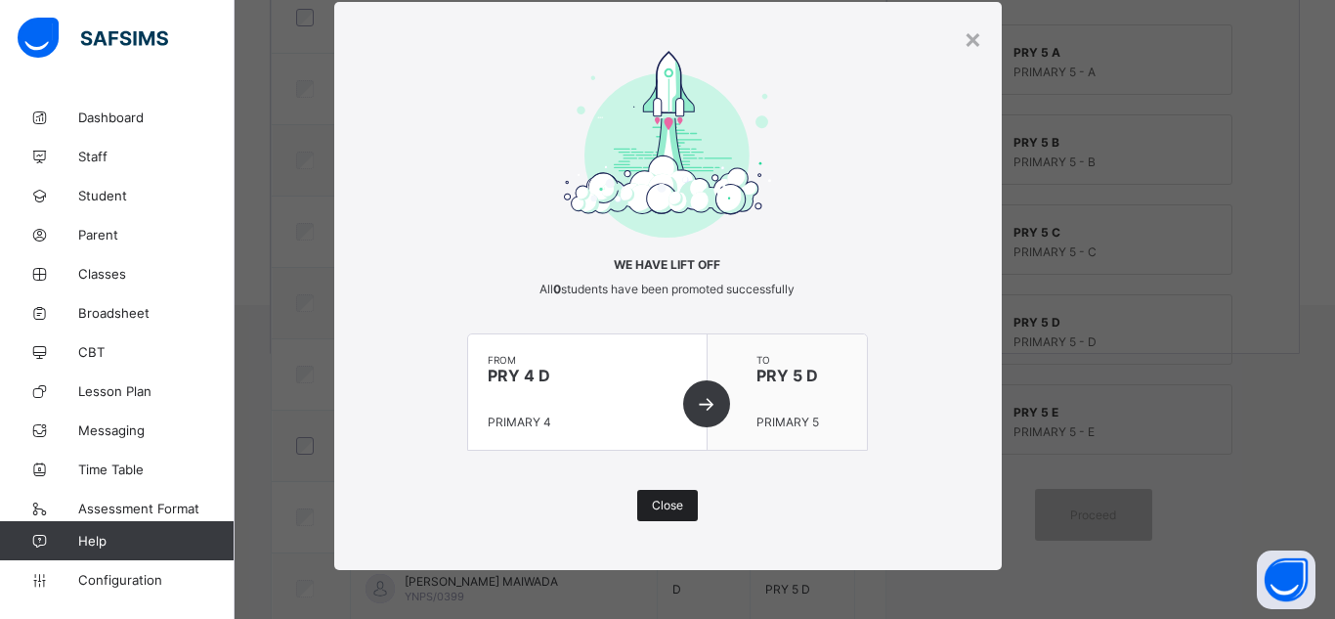
click at [670, 511] on span "Close" at bounding box center [667, 504] width 31 height 15
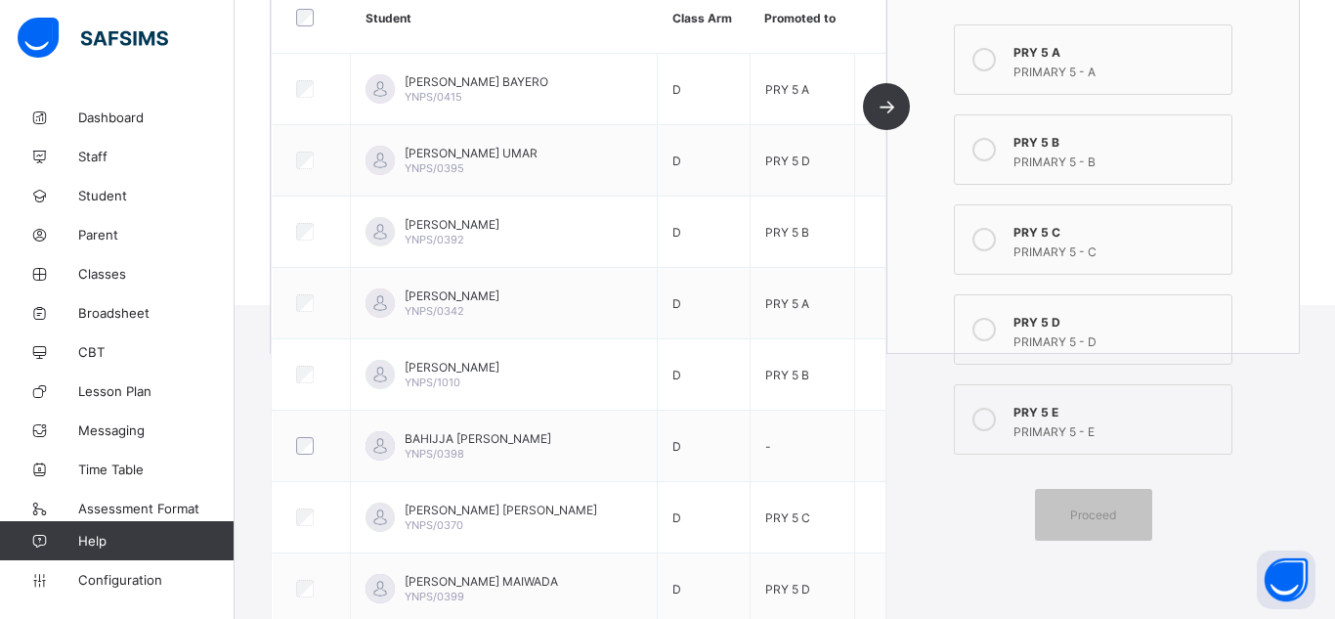
click at [950, 466] on span at bounding box center [1093, 464] width 288 height 10
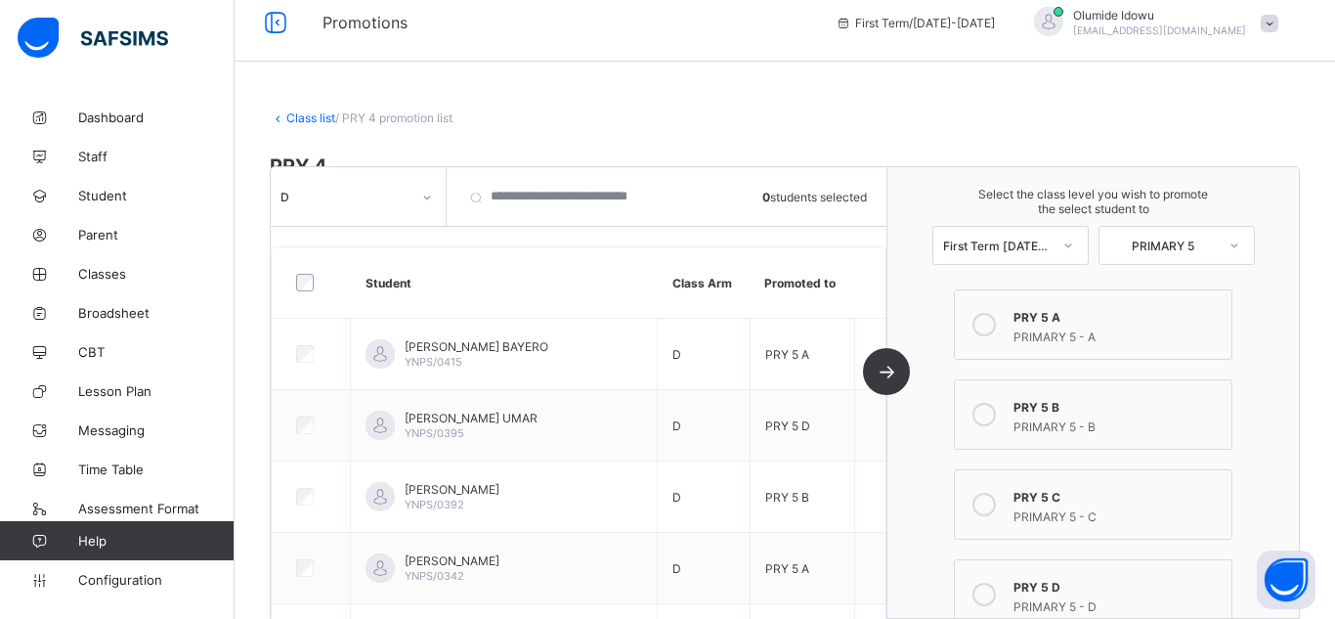
scroll to position [0, 0]
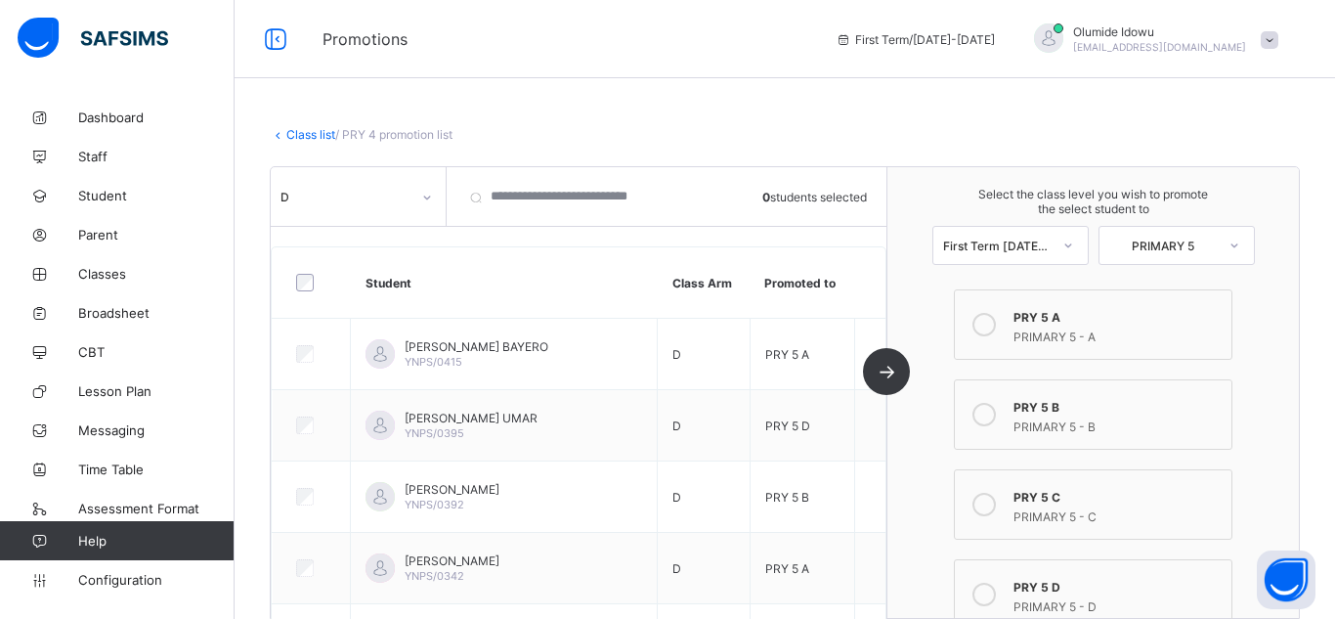
click at [382, 216] on div "D" at bounding box center [359, 196] width 176 height 59
click at [418, 203] on div at bounding box center [426, 197] width 33 height 31
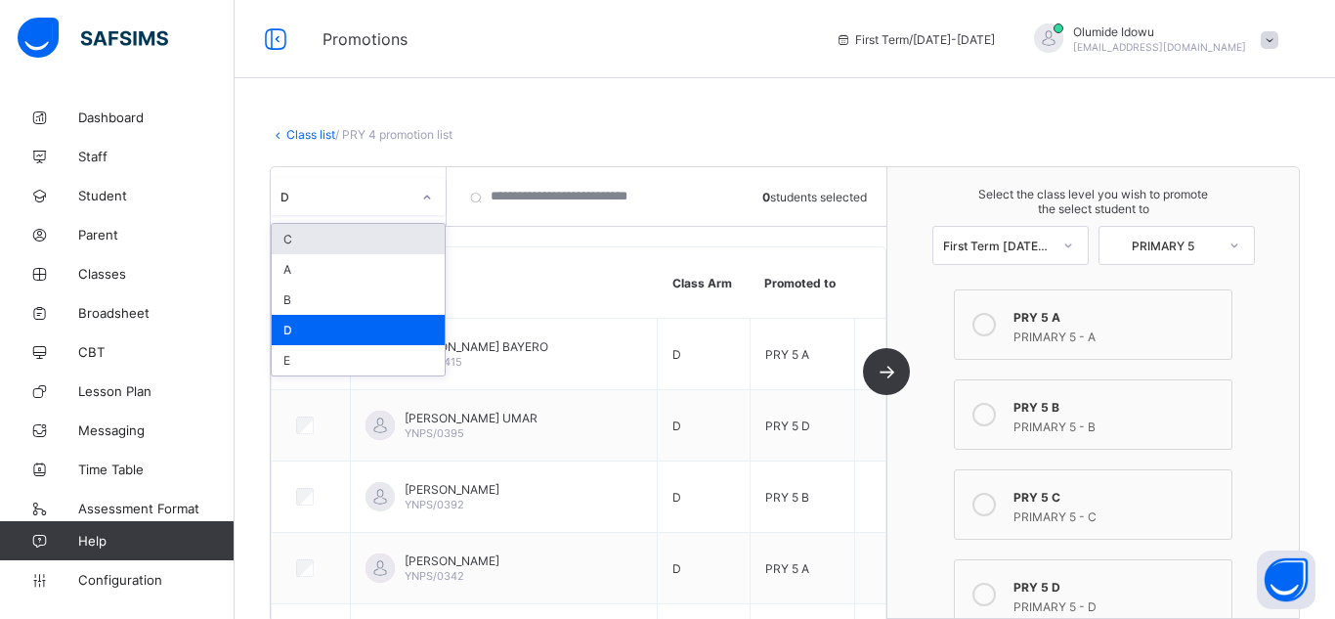
click at [389, 242] on div "C" at bounding box center [358, 239] width 173 height 30
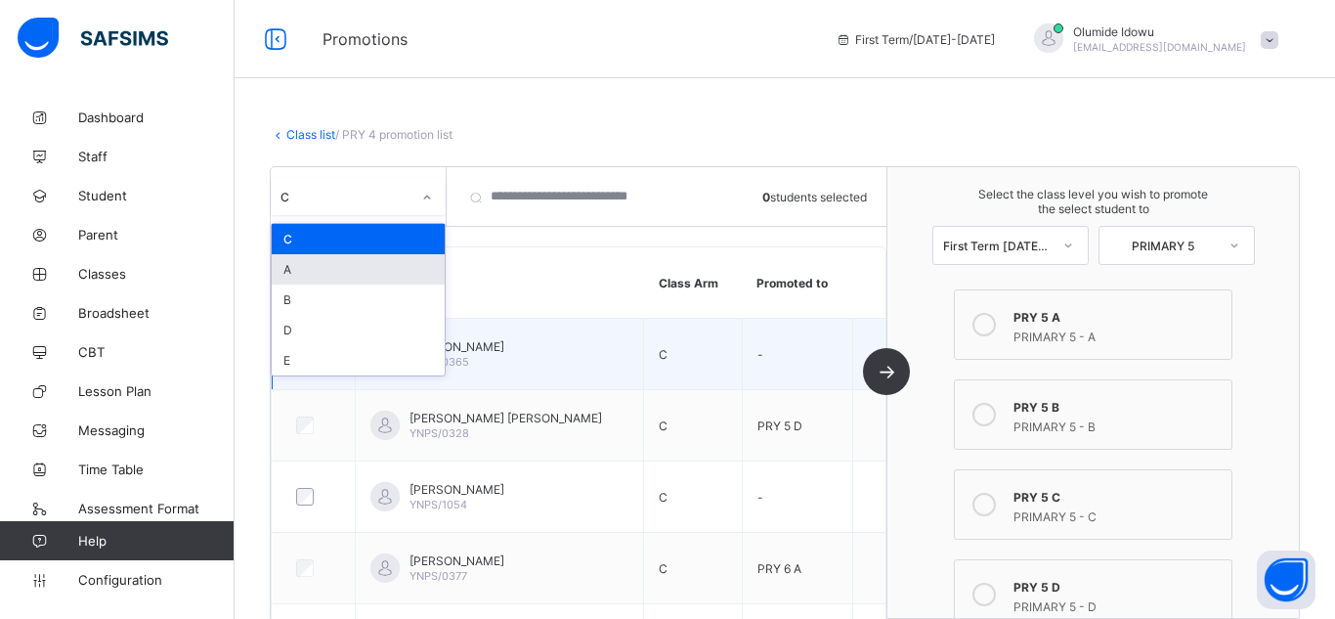
click at [757, 386] on td "-" at bounding box center [797, 353] width 111 height 71
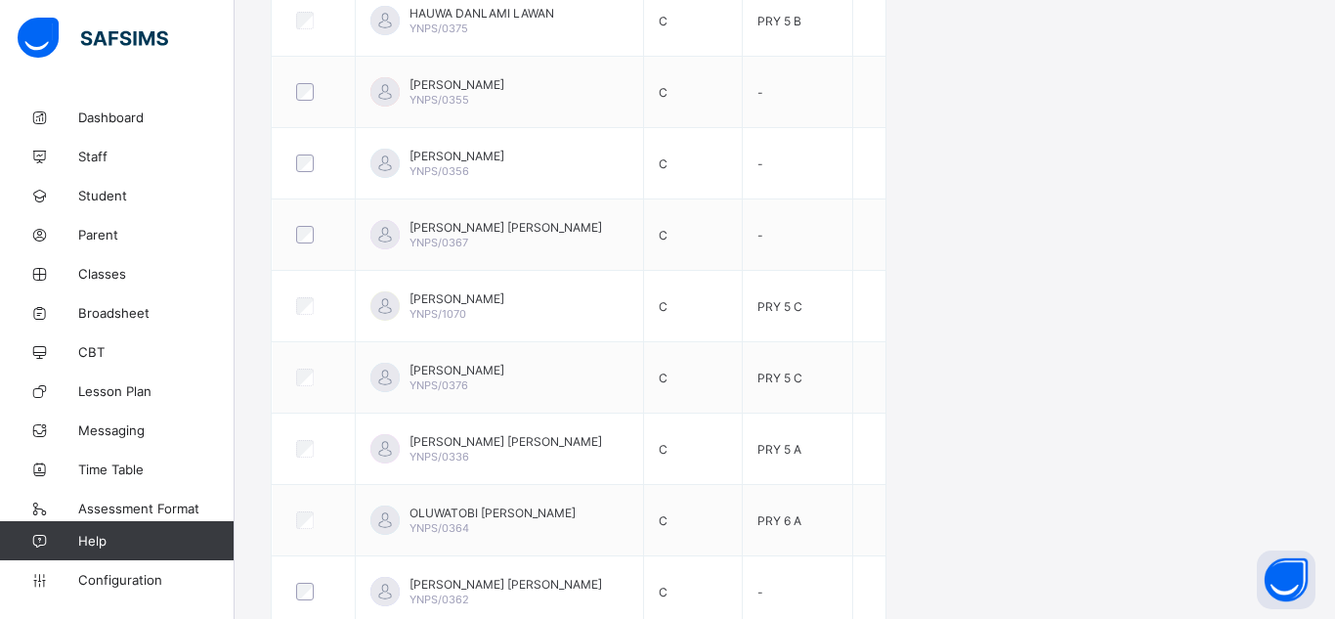
scroll to position [1573, 0]
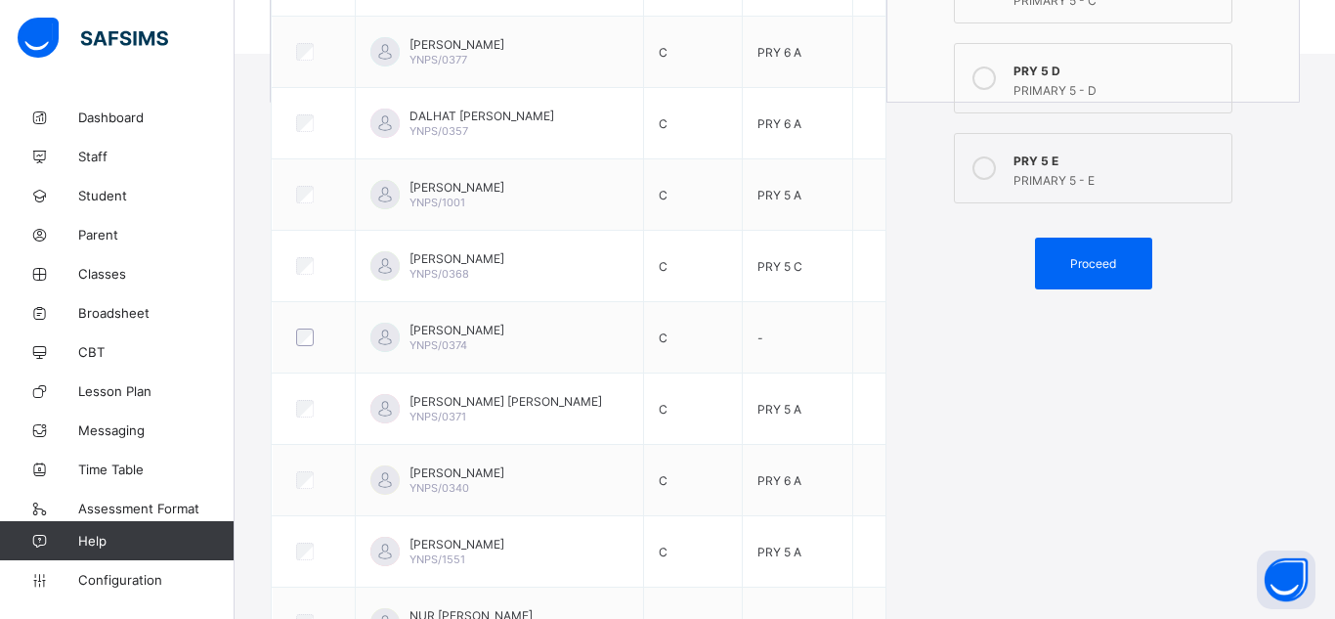
scroll to position [557, 0]
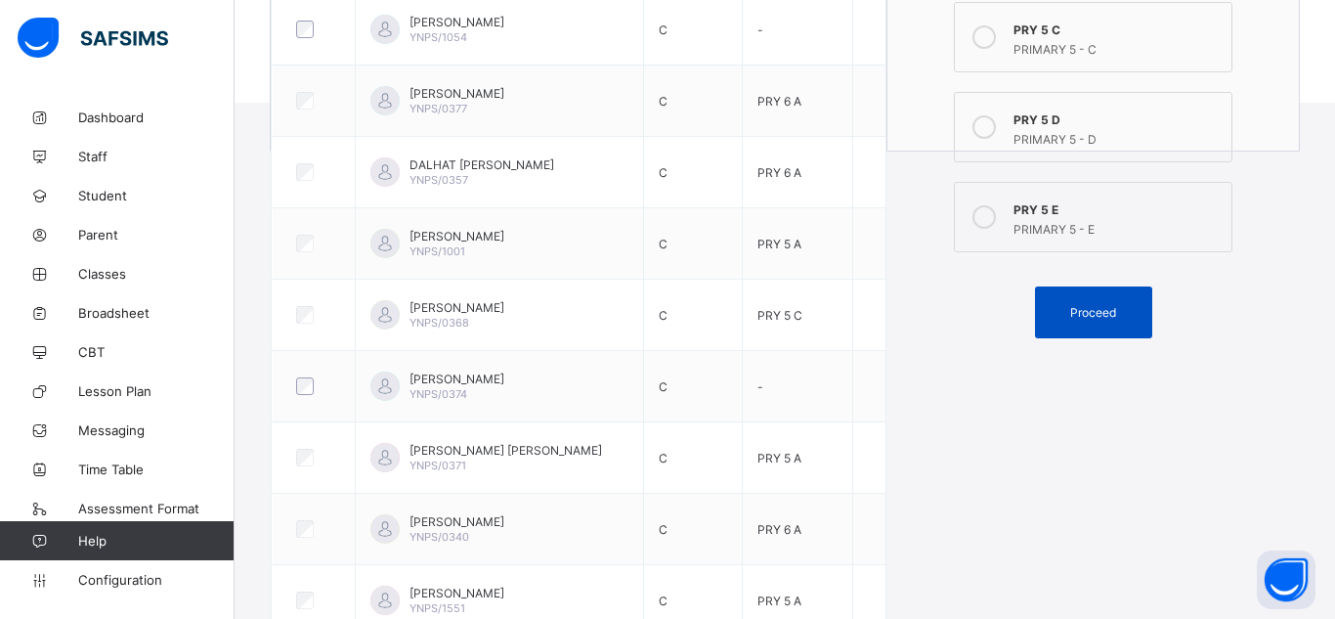
click at [1067, 312] on span "Proceed" at bounding box center [1093, 312] width 88 height 15
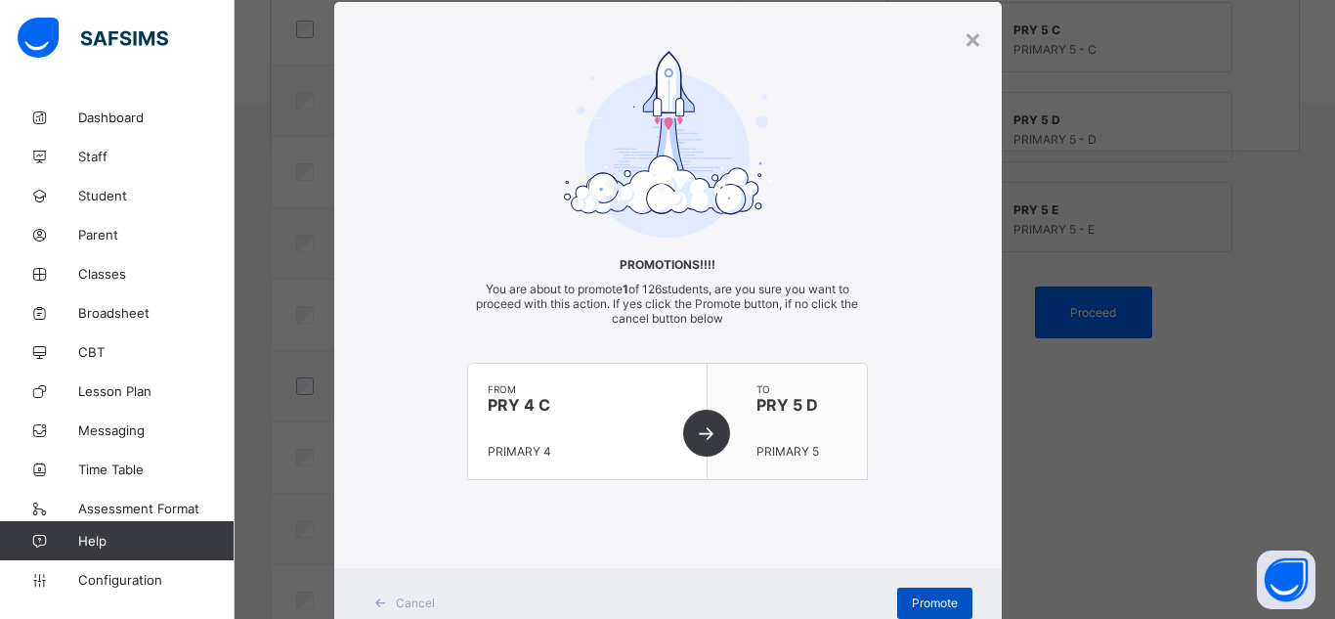
click at [948, 600] on span "Promote" at bounding box center [935, 602] width 46 height 15
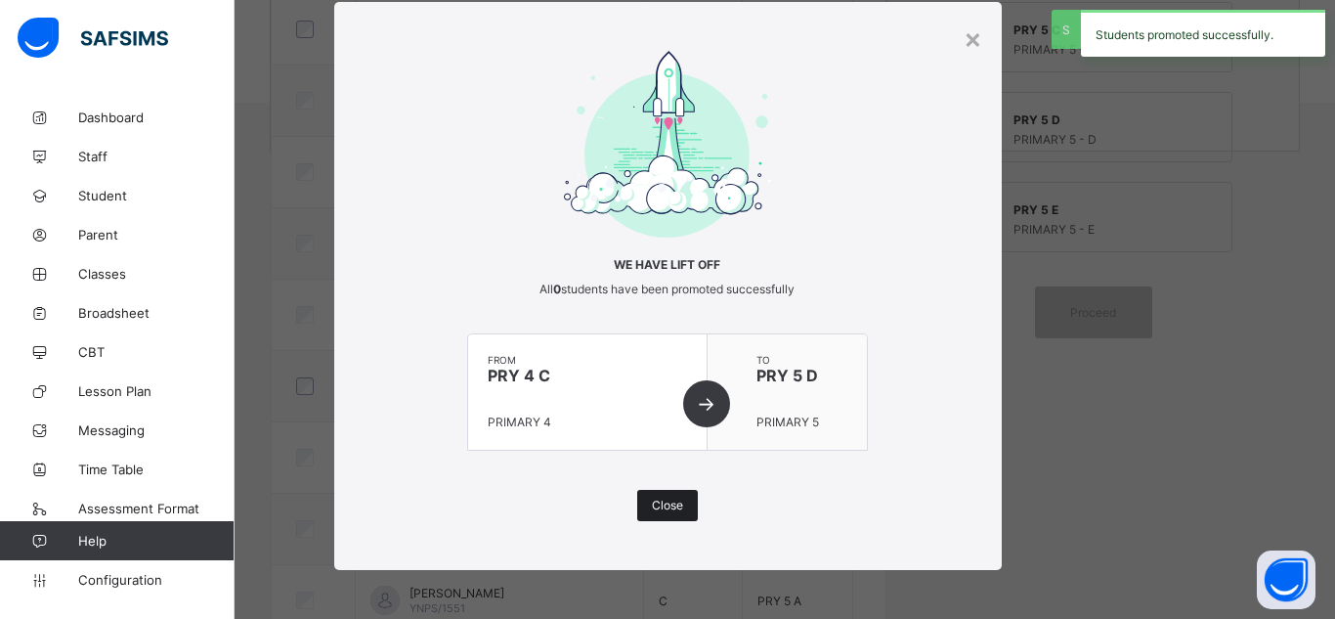
click at [667, 502] on span "Close" at bounding box center [667, 504] width 31 height 15
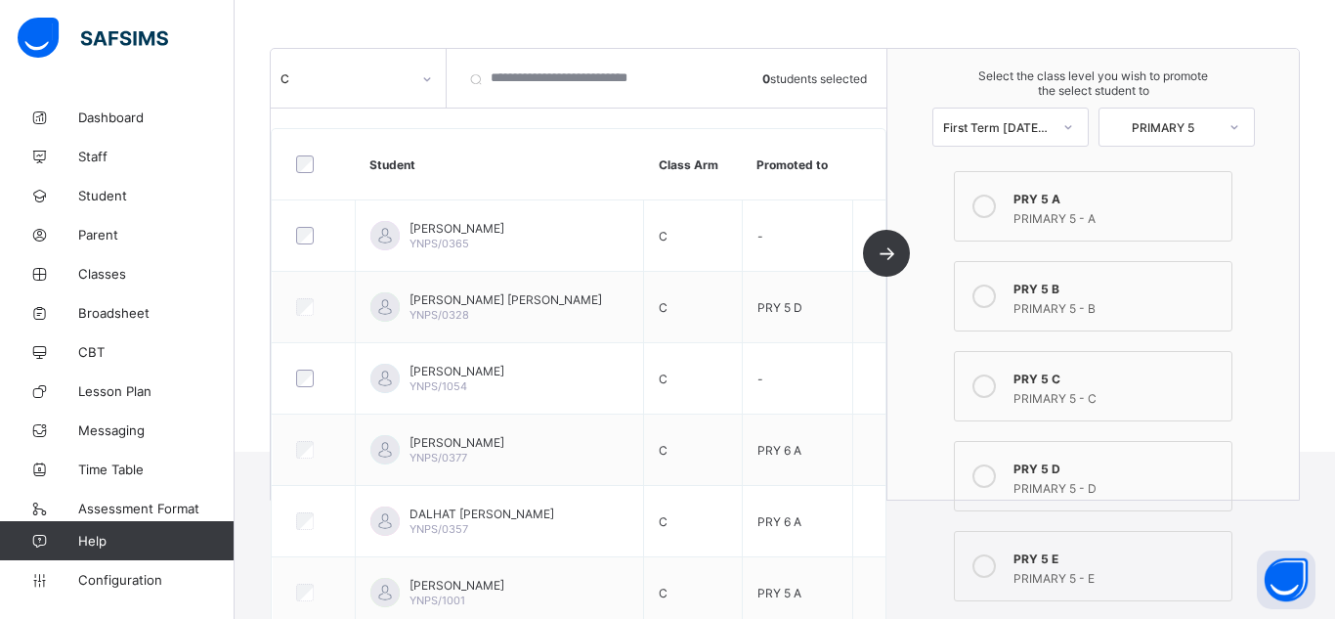
scroll to position [205, 0]
click at [1035, 211] on div "PRIMARY 5 - A" at bounding box center [1117, 219] width 208 height 20
click at [427, 84] on icon at bounding box center [427, 82] width 12 height 20
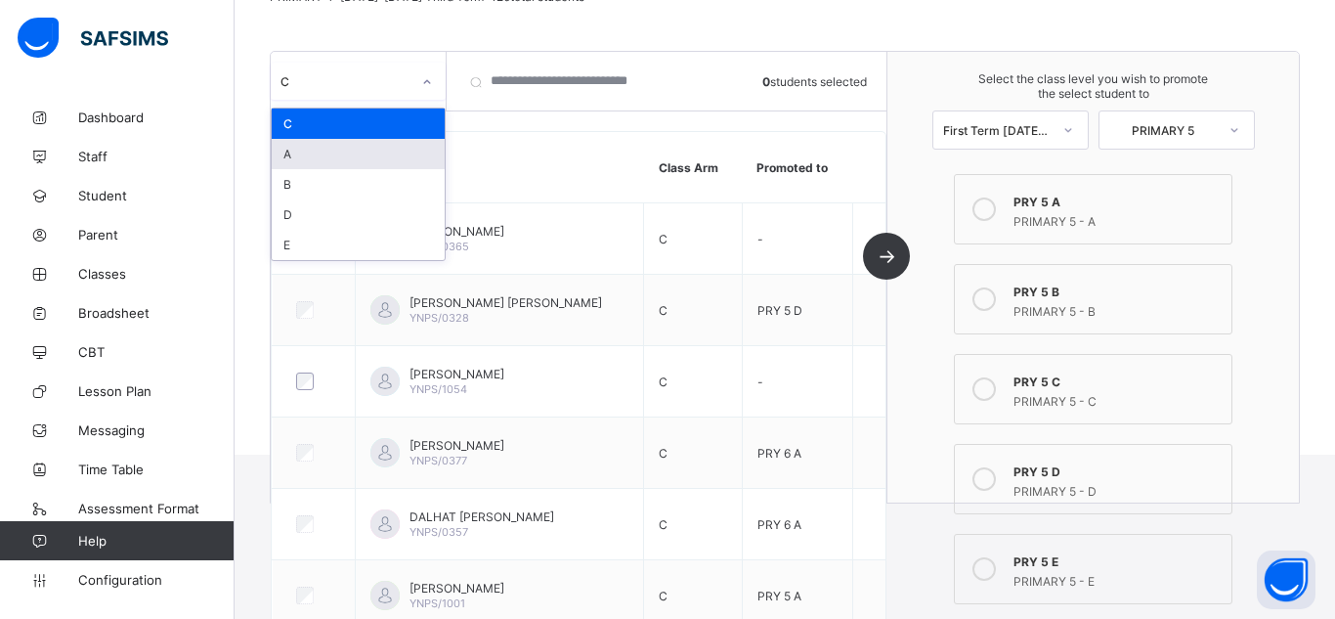
click at [390, 159] on div "A" at bounding box center [358, 154] width 173 height 30
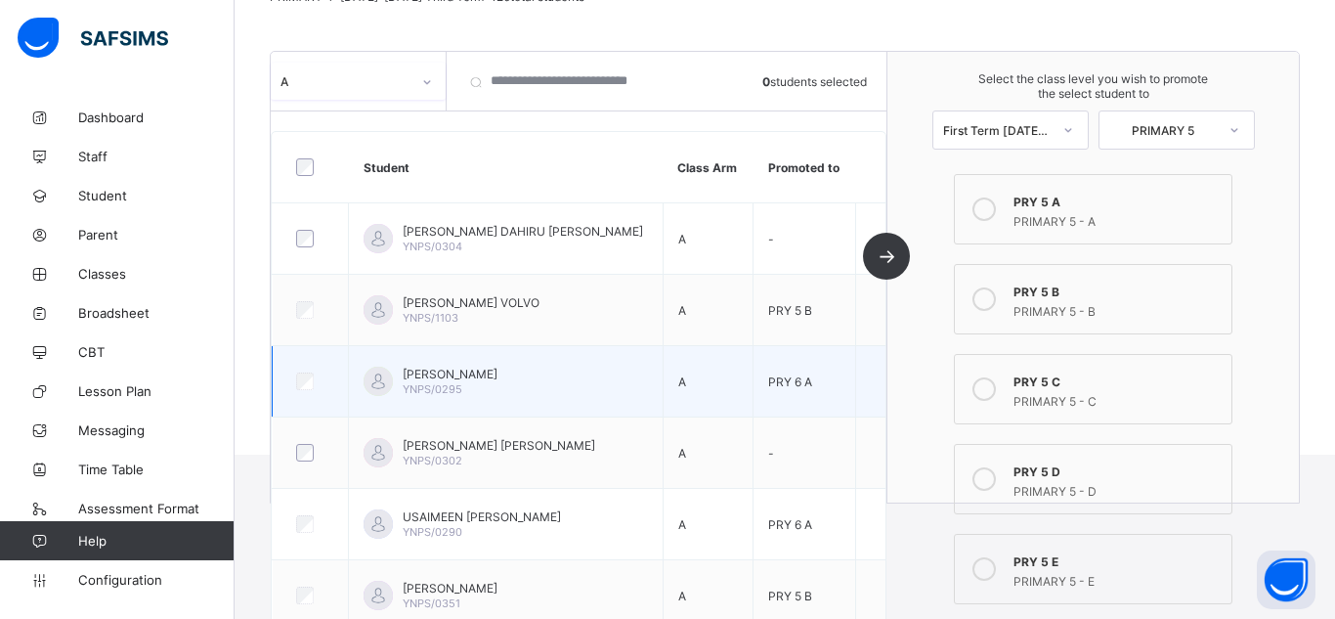
click at [812, 358] on td "PRY 6 A" at bounding box center [804, 381] width 103 height 71
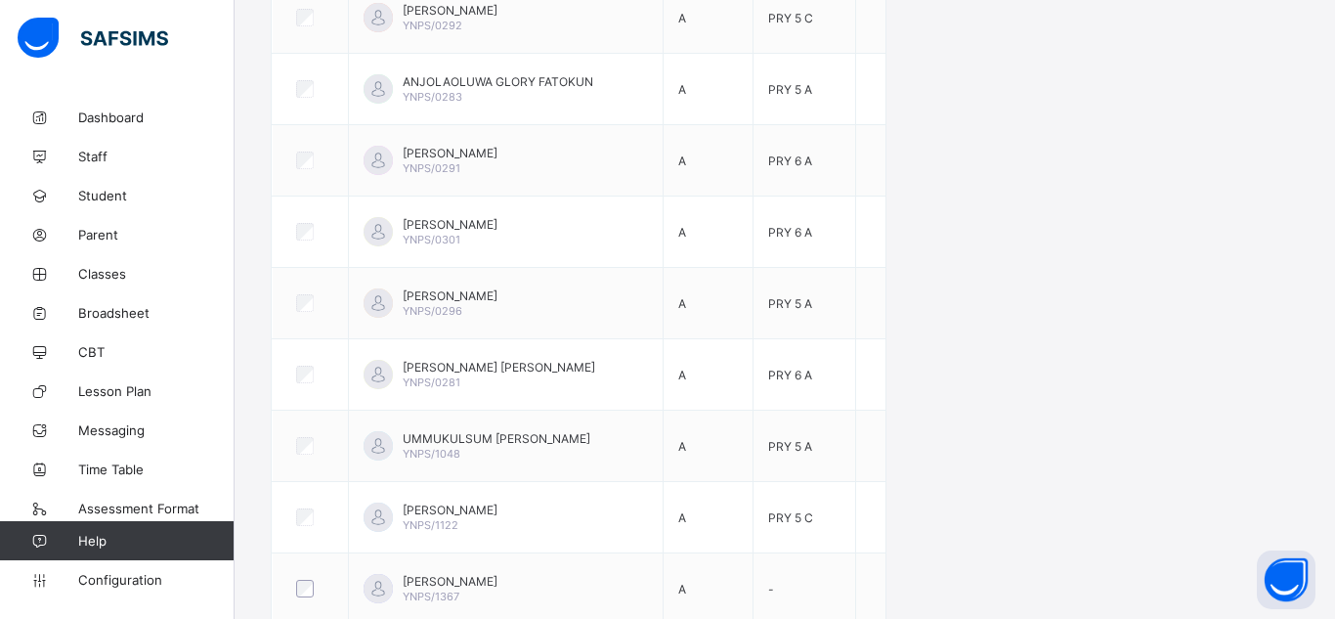
scroll to position [1208, 0]
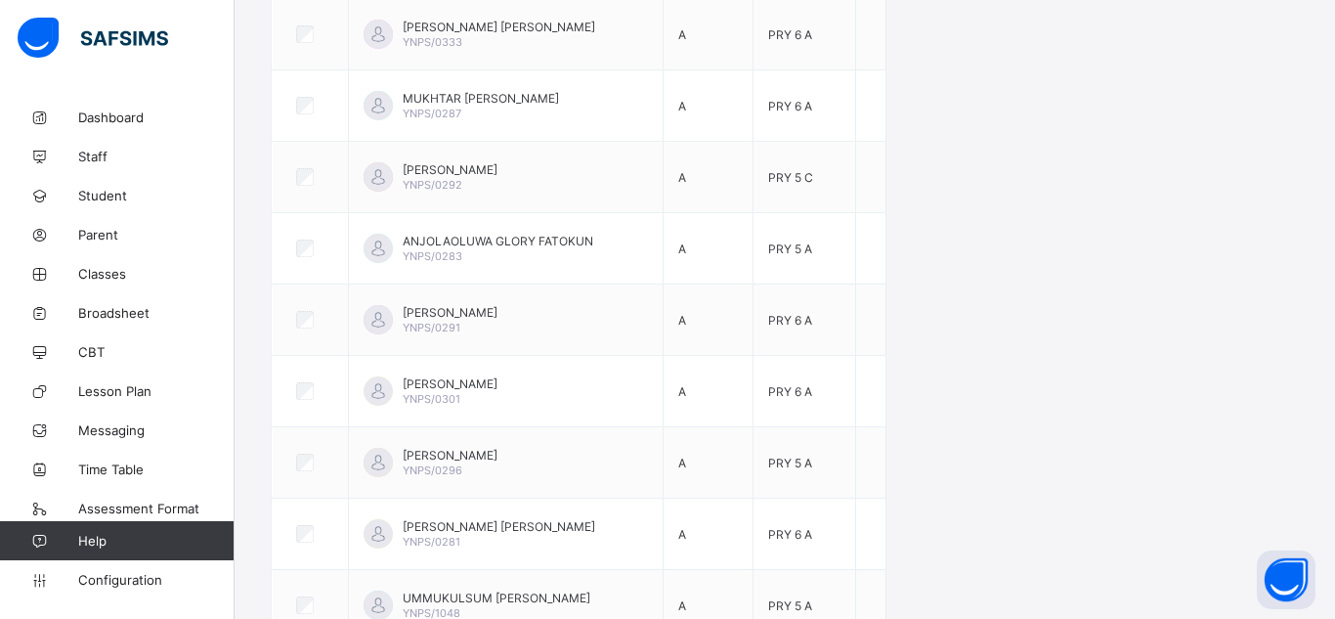
scroll to position [1090, 0]
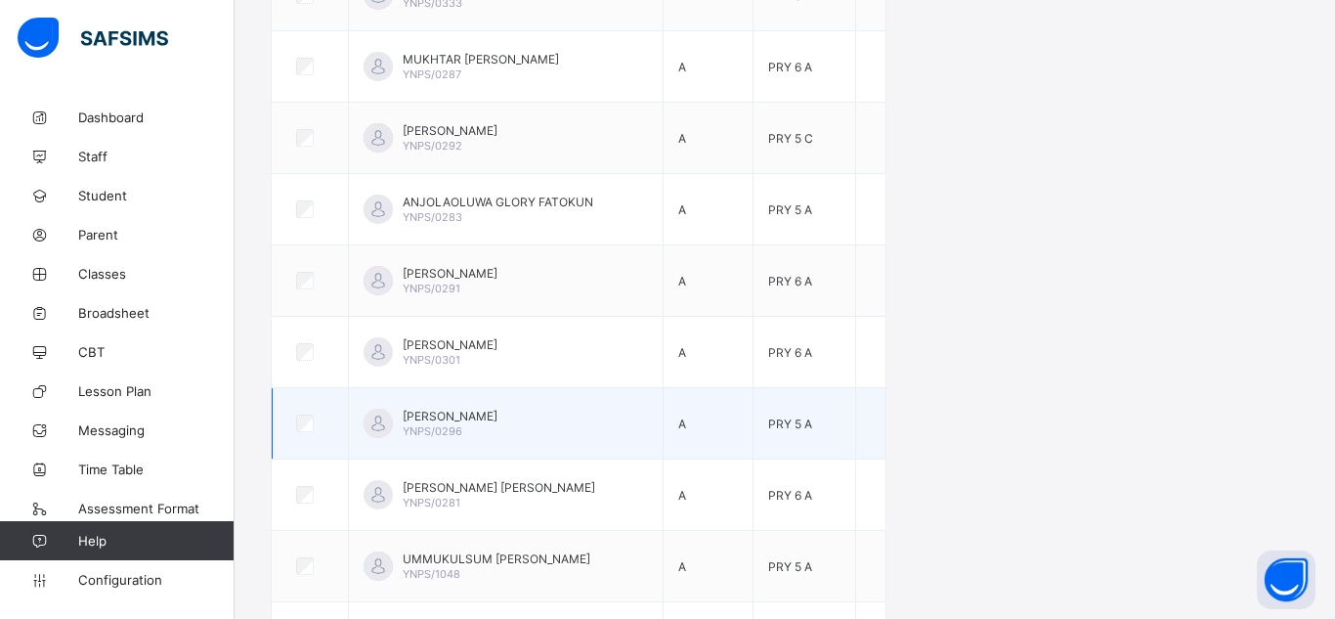
click at [497, 423] on div "[PERSON_NAME] YNPS/0296" at bounding box center [450, 422] width 95 height 29
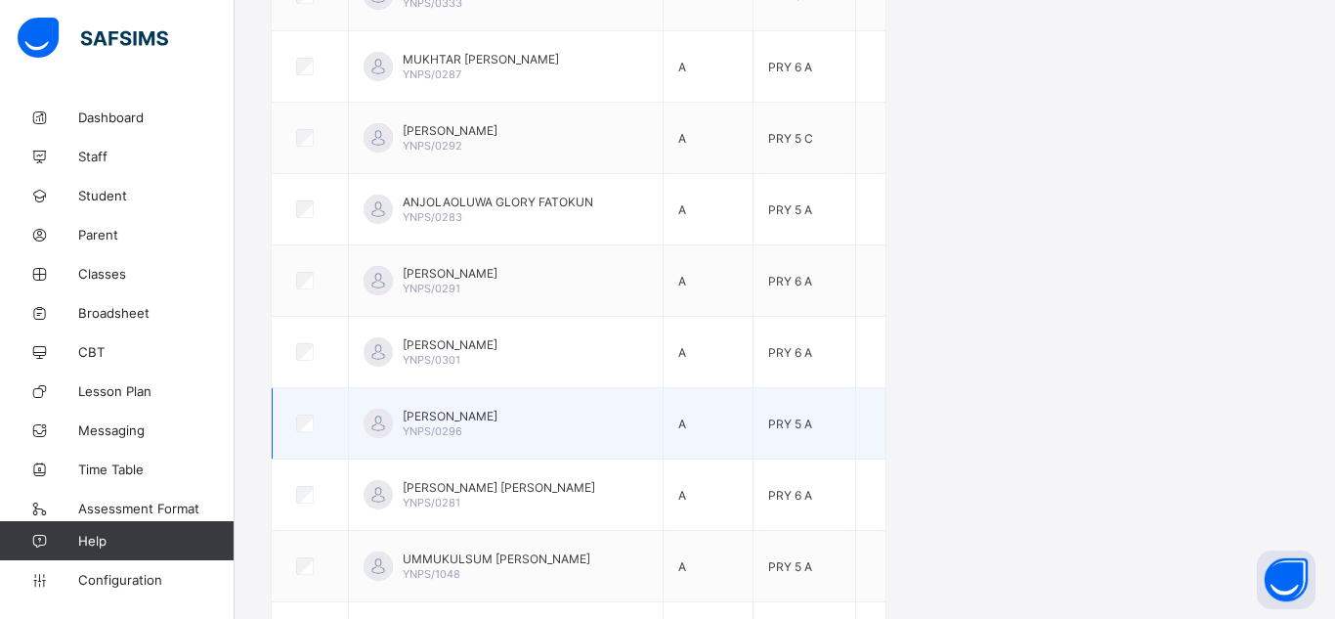
click at [497, 423] on div "[PERSON_NAME] YNPS/0296" at bounding box center [450, 422] width 95 height 29
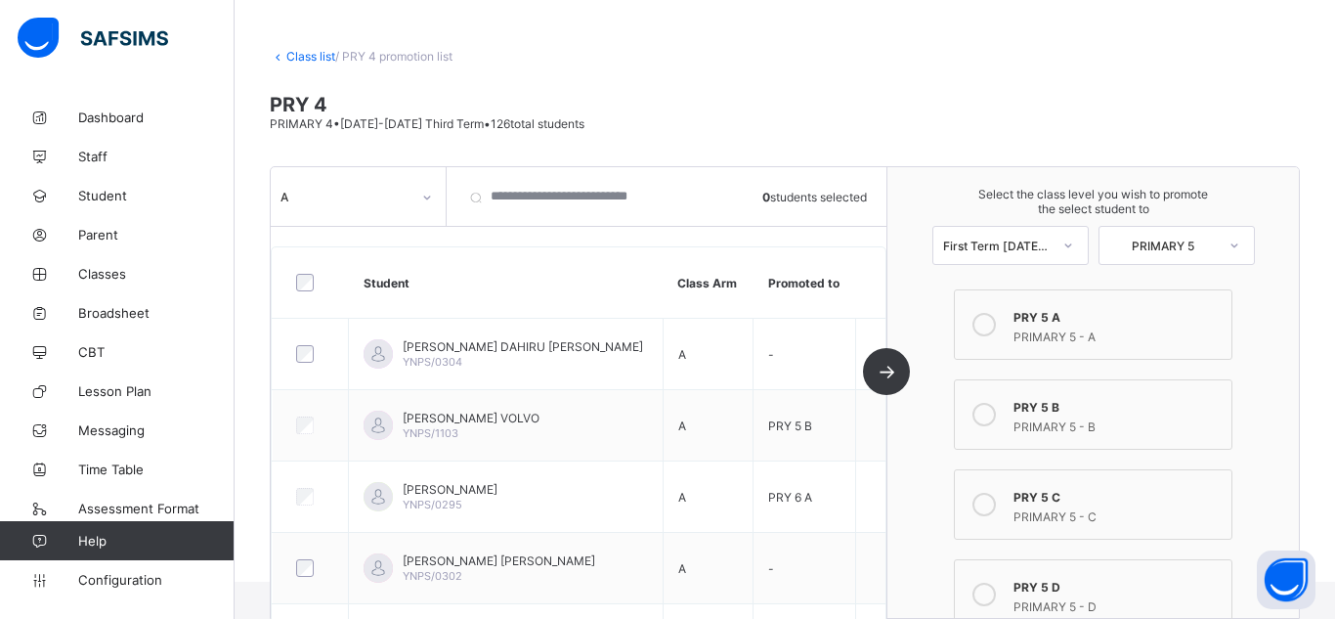
scroll to position [117, 0]
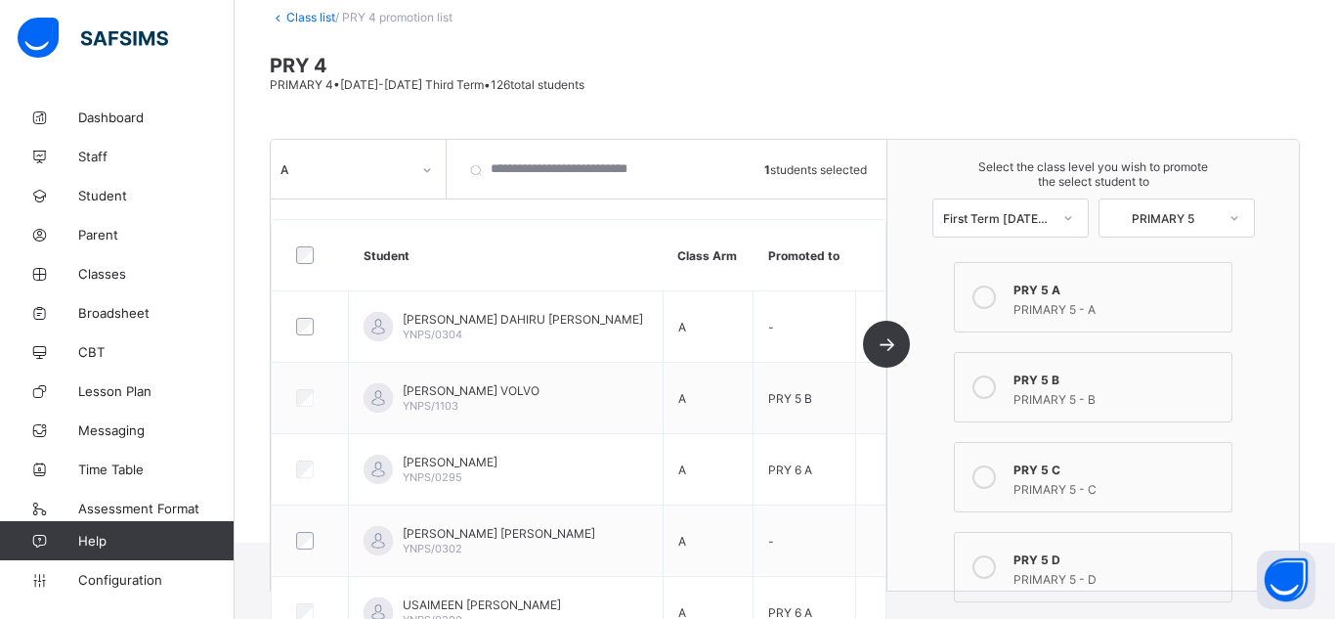
click at [947, 65] on span "PRY 4" at bounding box center [785, 65] width 1030 height 23
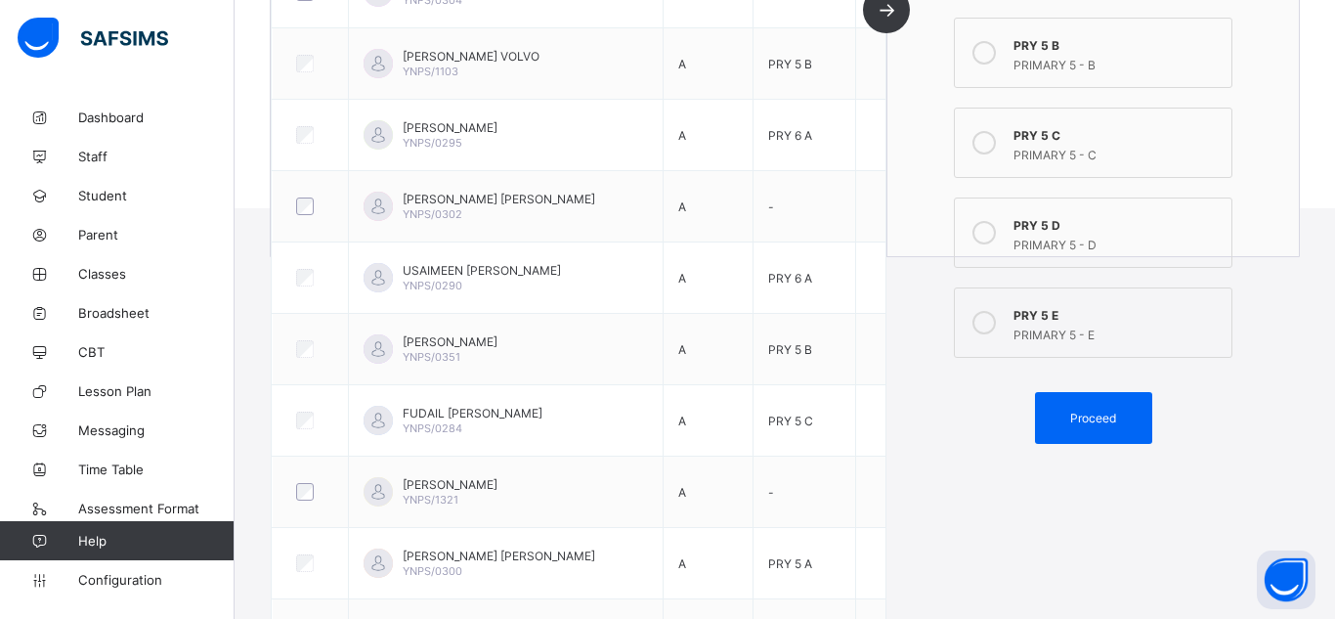
scroll to position [469, 0]
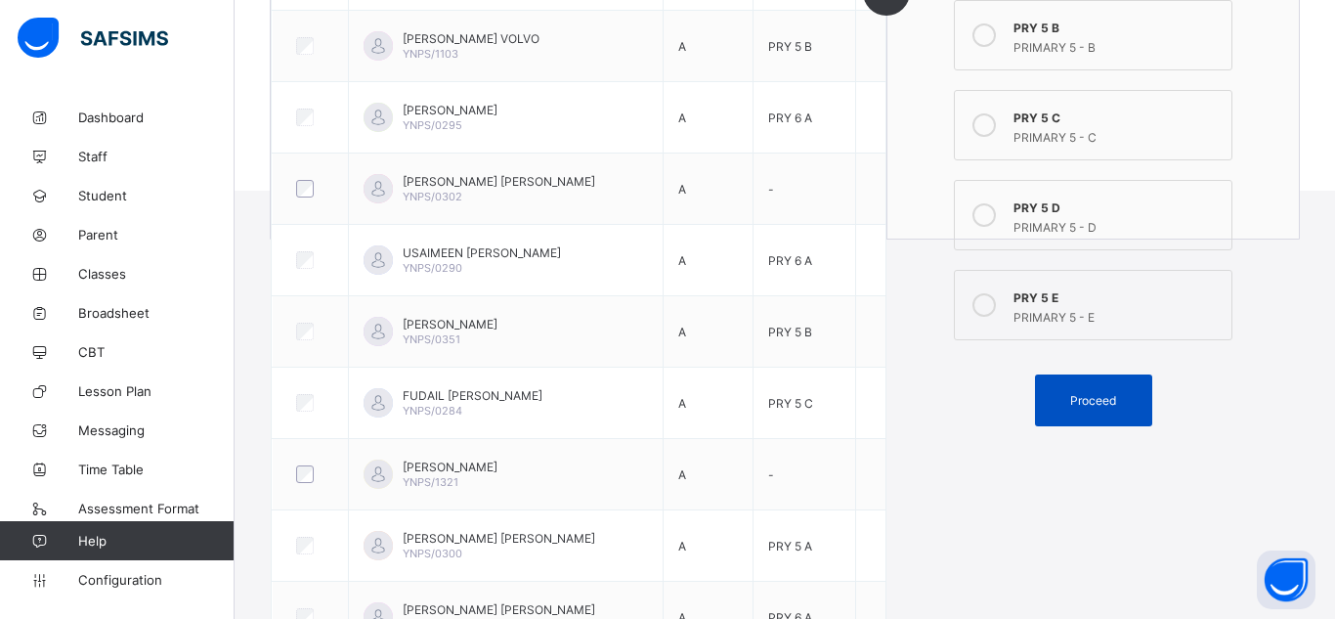
click at [1111, 405] on span "Proceed" at bounding box center [1093, 400] width 46 height 15
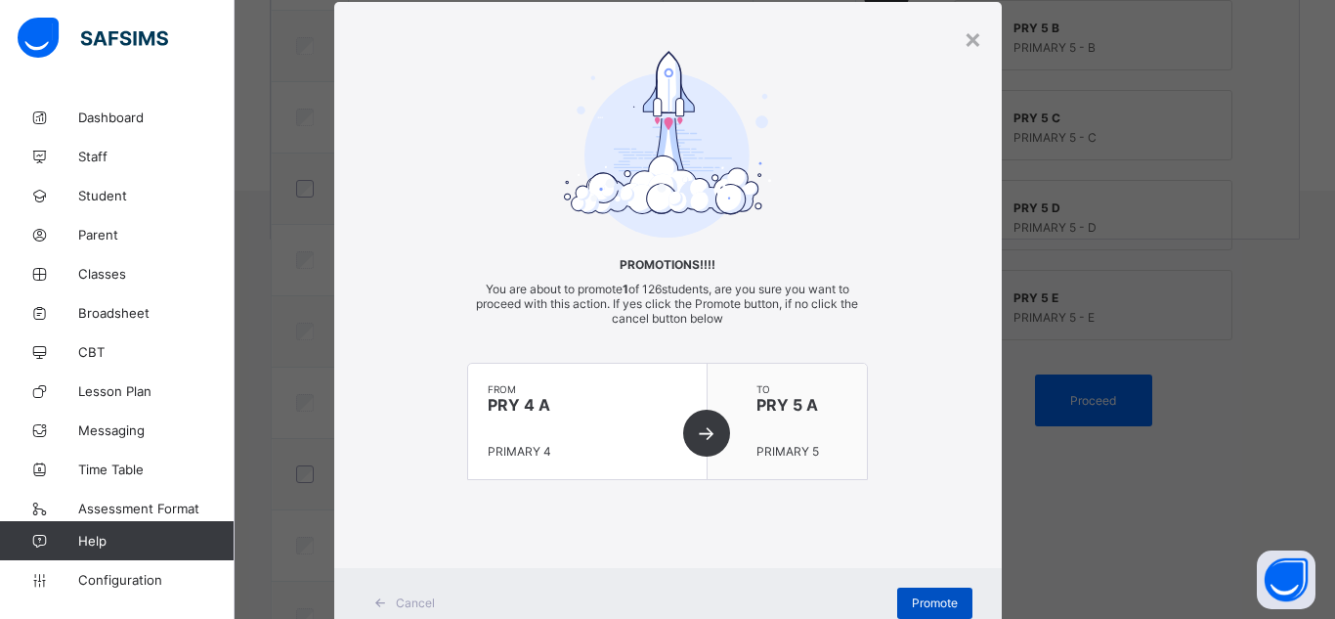
click at [934, 598] on span "Promote" at bounding box center [935, 602] width 46 height 15
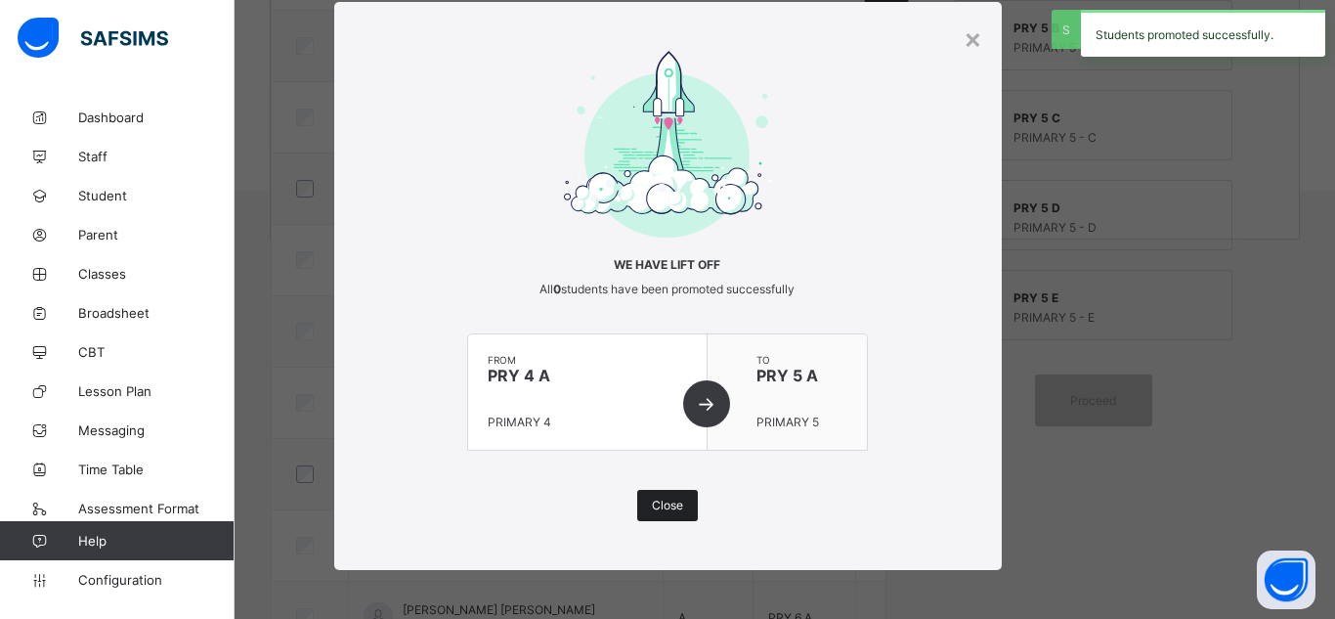
click at [651, 513] on div "Close" at bounding box center [667, 505] width 61 height 31
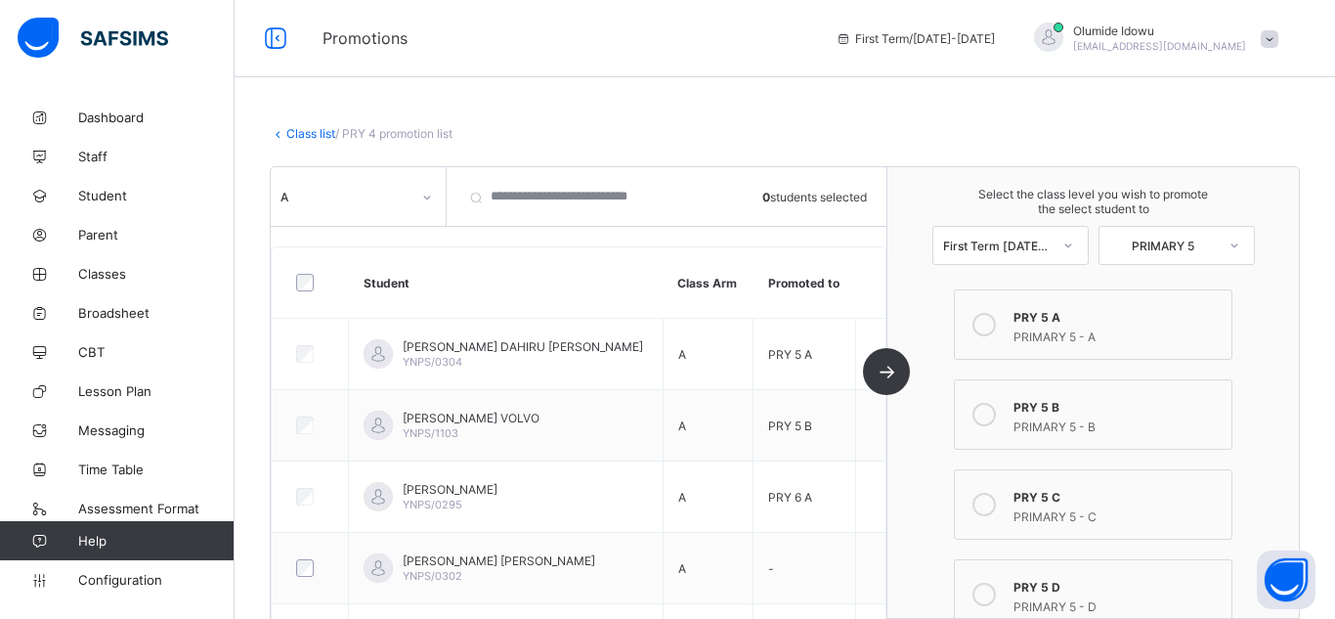
scroll to position [0, 0]
click at [427, 199] on icon at bounding box center [427, 198] width 12 height 20
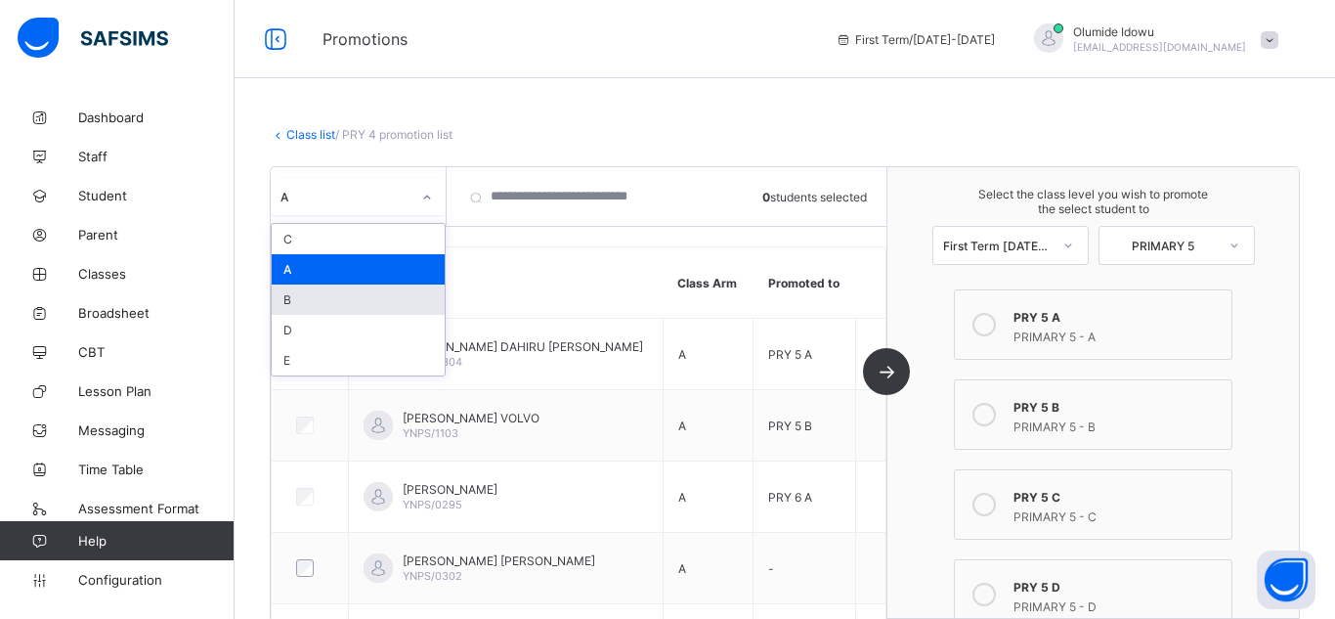
click at [348, 311] on div "B" at bounding box center [358, 299] width 173 height 30
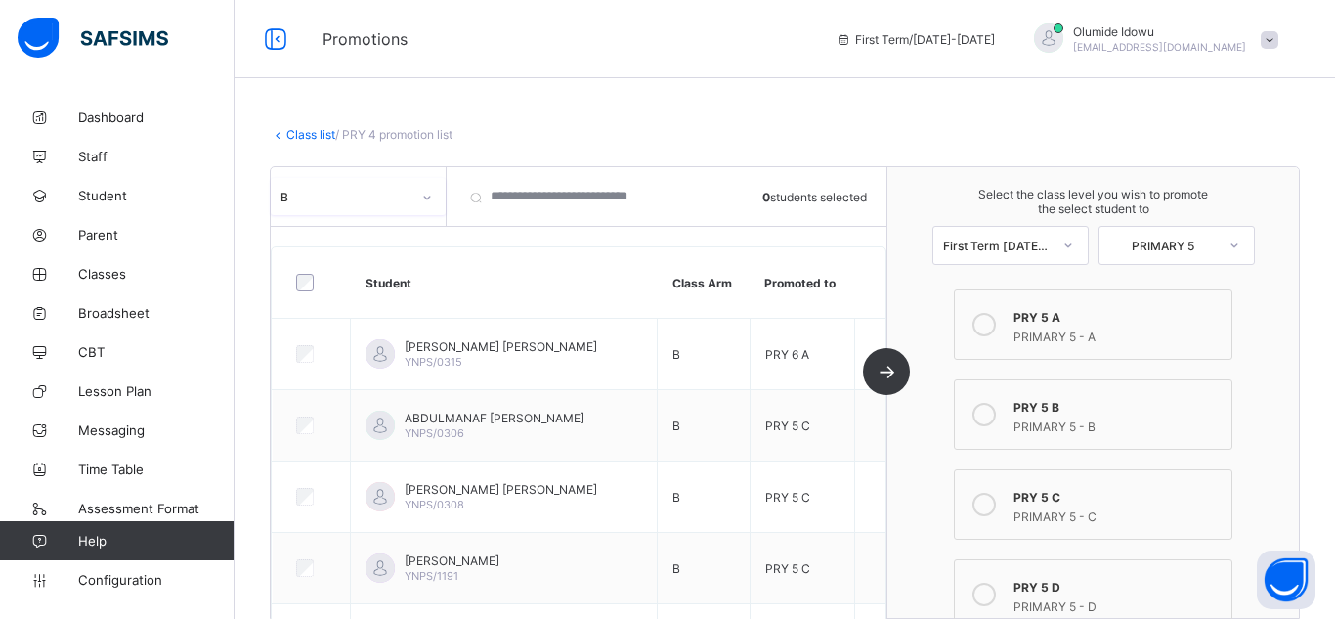
click at [930, 484] on div "Select the class level you wish to promote the select student to First Term [DA…" at bounding box center [1092, 392] width 411 height 450
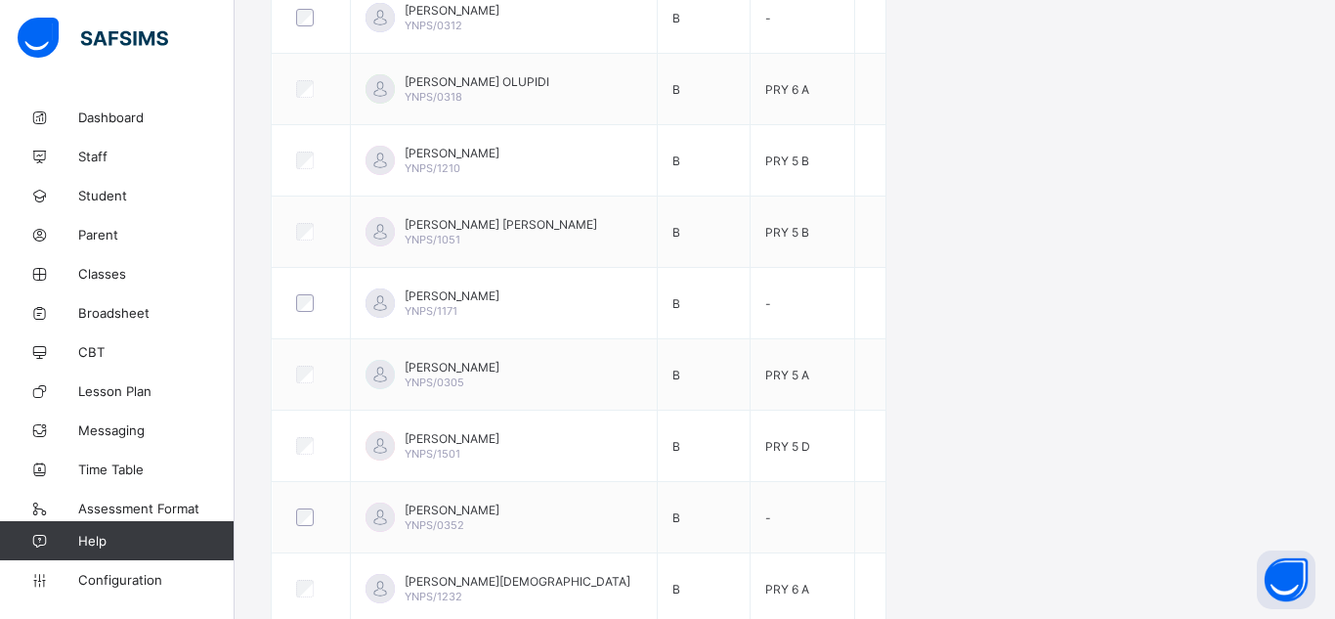
scroll to position [1566, 0]
